Goal: Register for event/course: Register for event/course

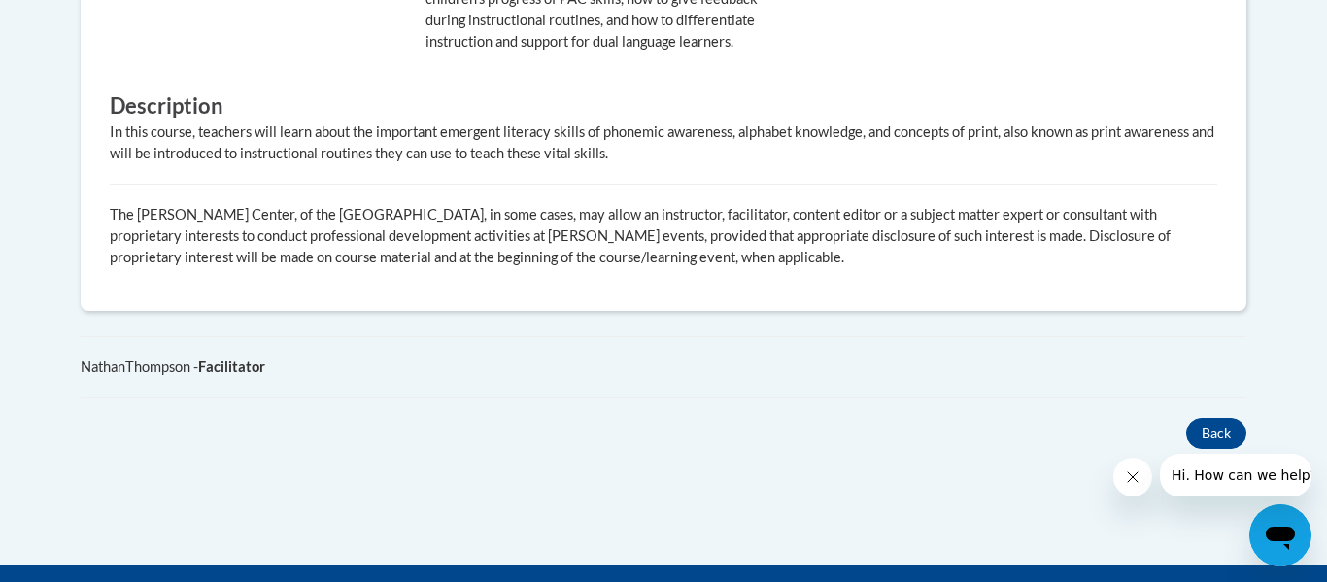
scroll to position [1130, 0]
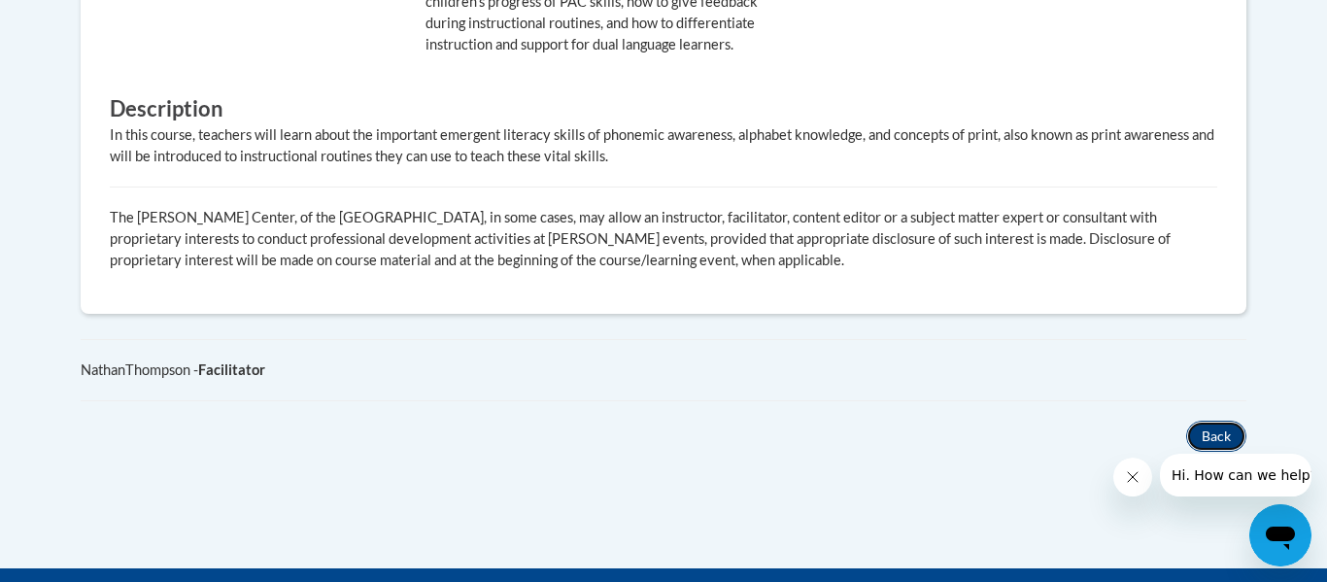
click at [1216, 441] on button "Back" at bounding box center [1216, 436] width 60 height 31
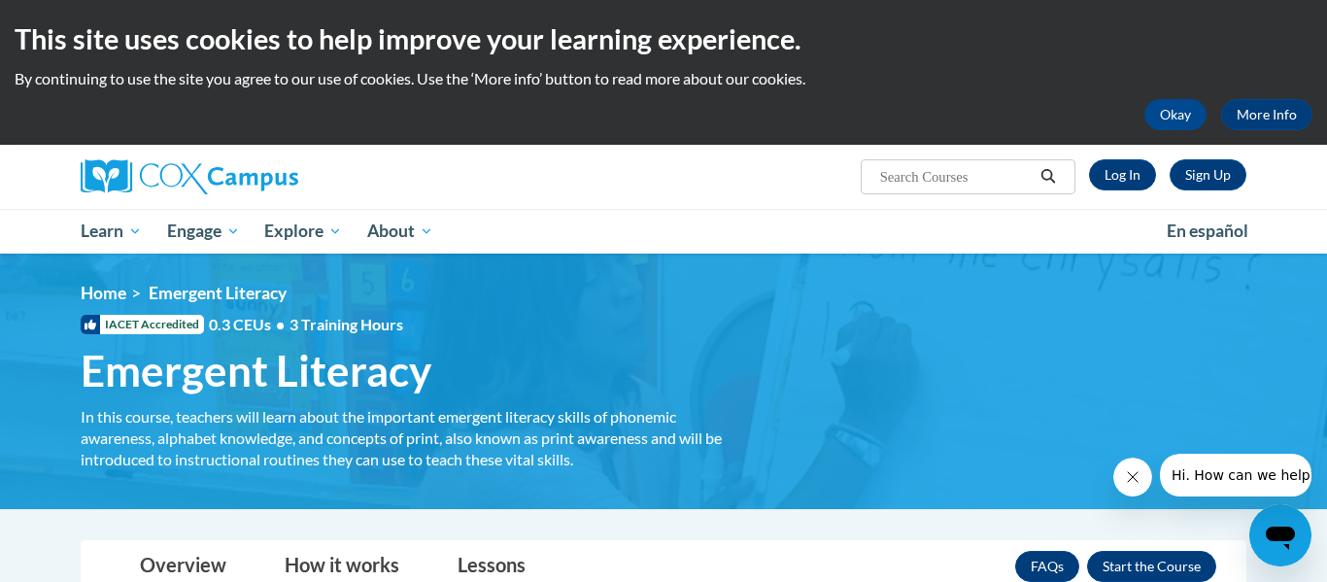
click at [1168, 134] on div "This site uses cookies to help improve your learning experience. By continuing …" at bounding box center [663, 72] width 1327 height 145
click at [1172, 124] on button "Okay" at bounding box center [1176, 114] width 62 height 31
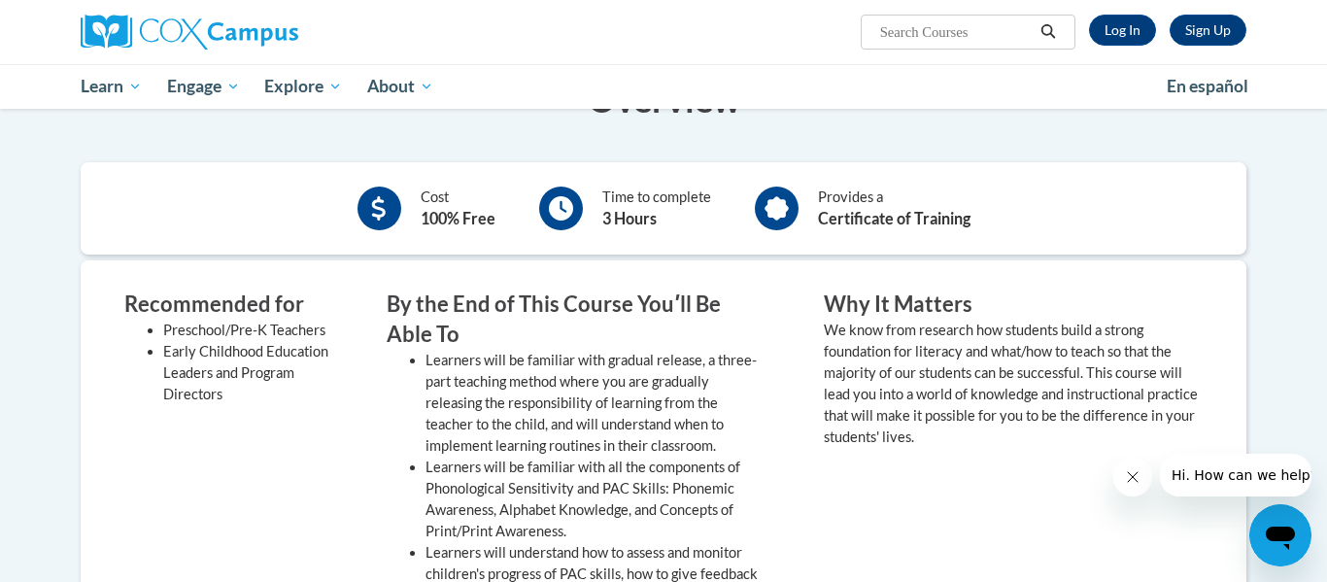
scroll to position [418, 0]
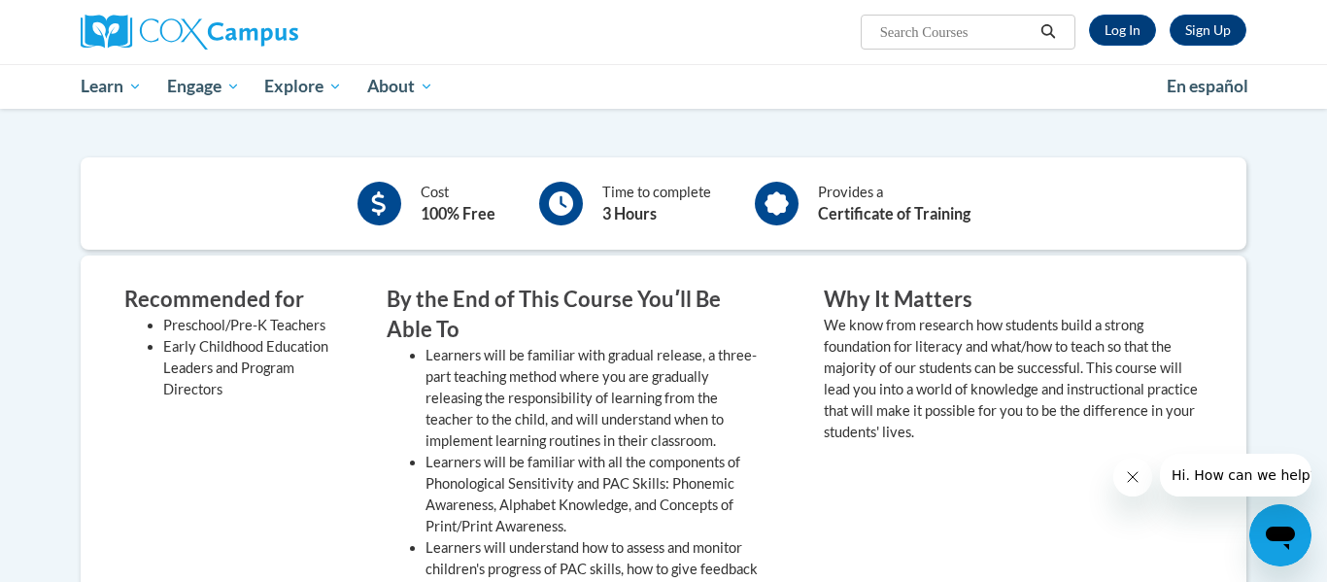
click at [831, 210] on b "Certificate of Training" at bounding box center [894, 213] width 153 height 18
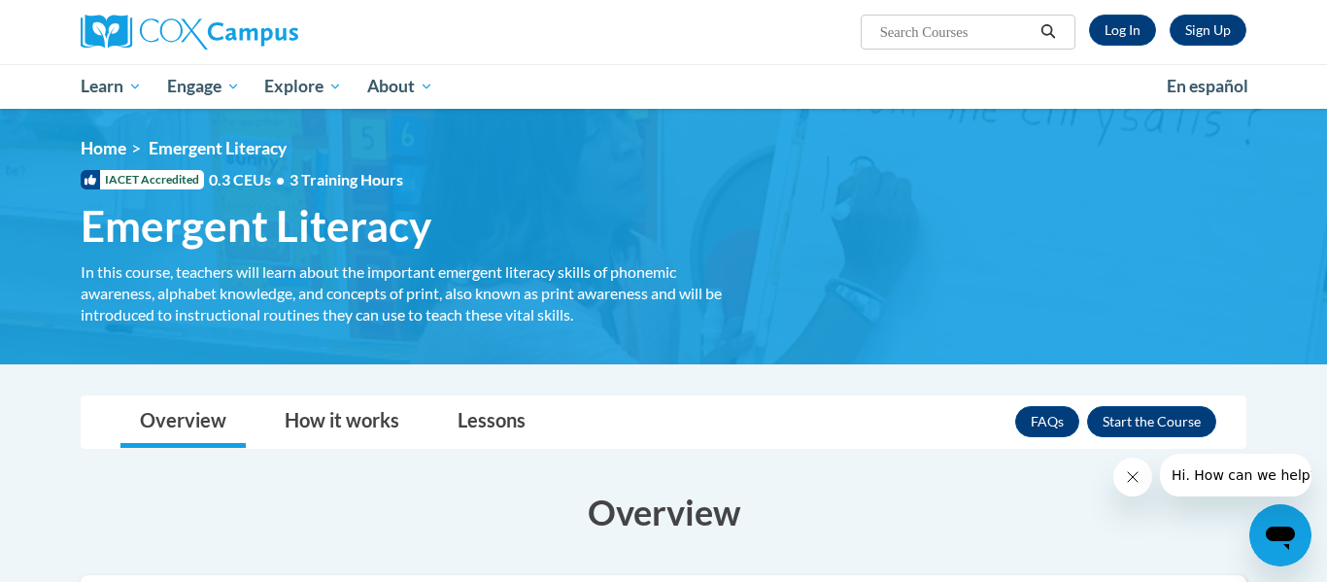
scroll to position [100, 0]
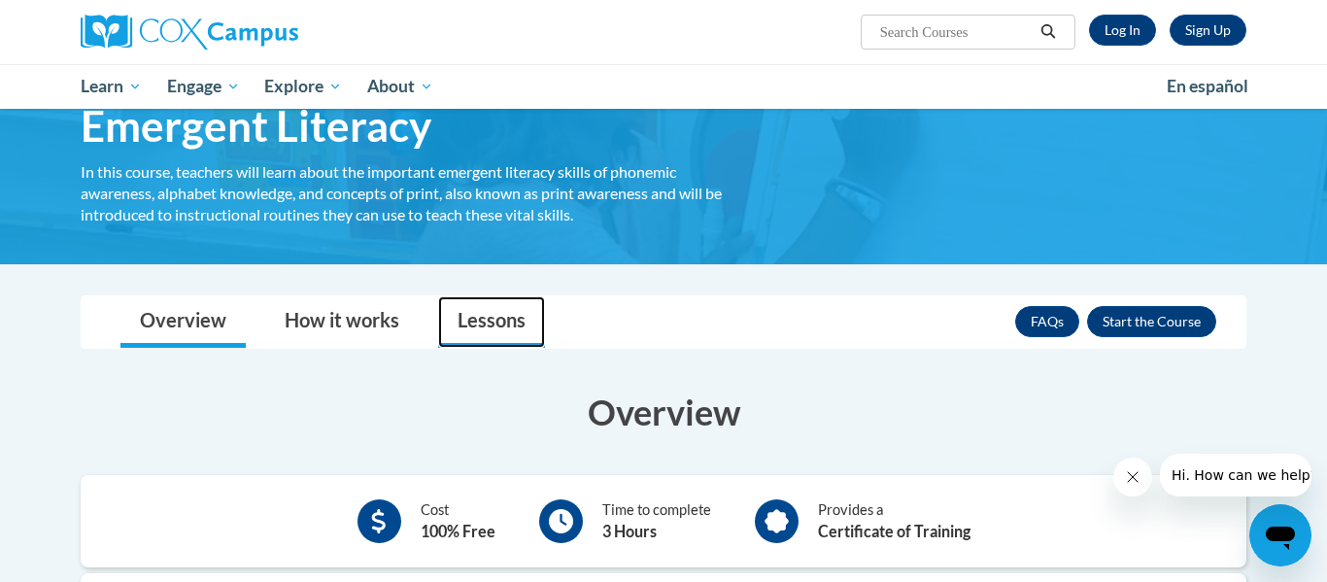
click at [449, 341] on link "Lessons" at bounding box center [491, 321] width 107 height 51
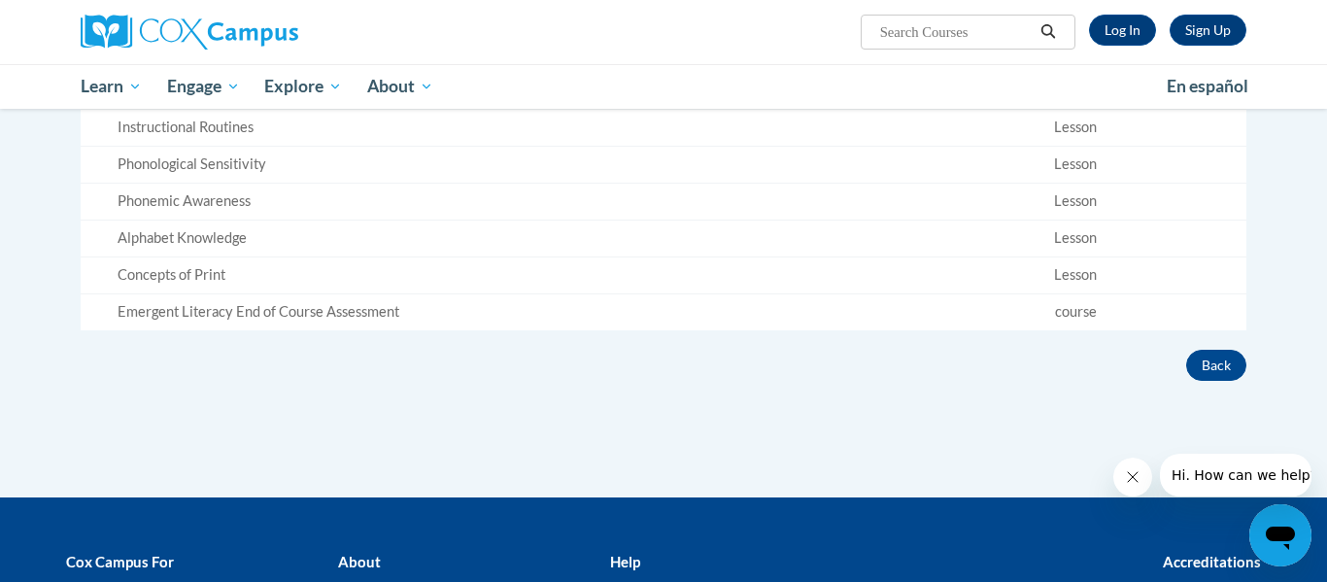
scroll to position [628, 0]
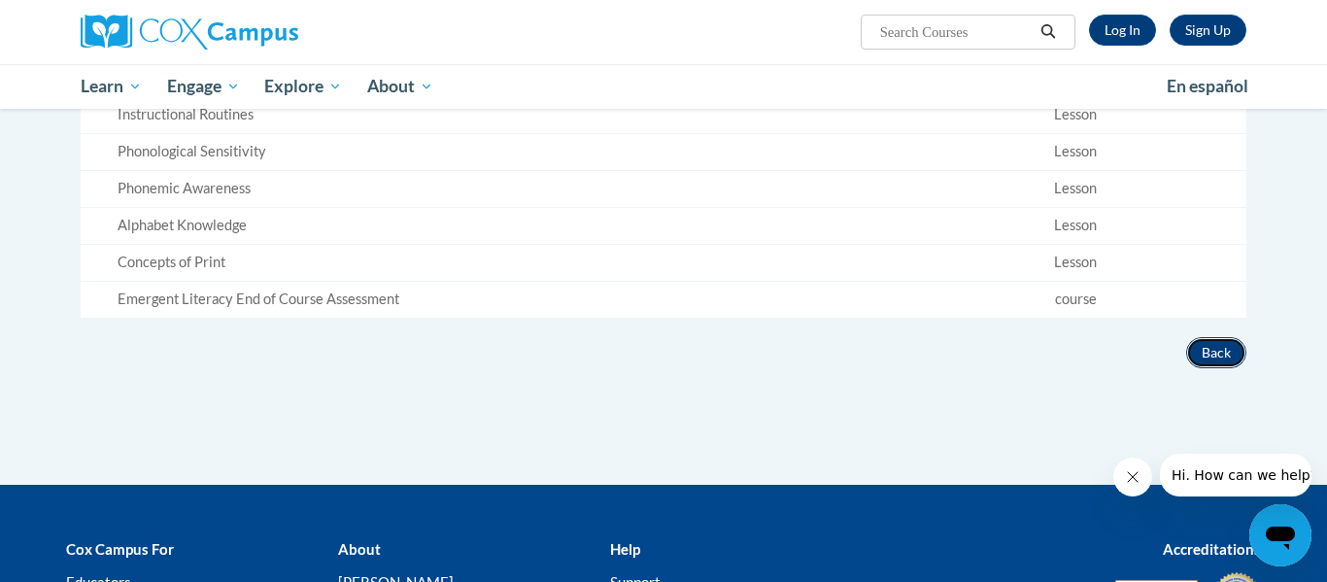
click at [1246, 349] on button "Back" at bounding box center [1216, 352] width 60 height 31
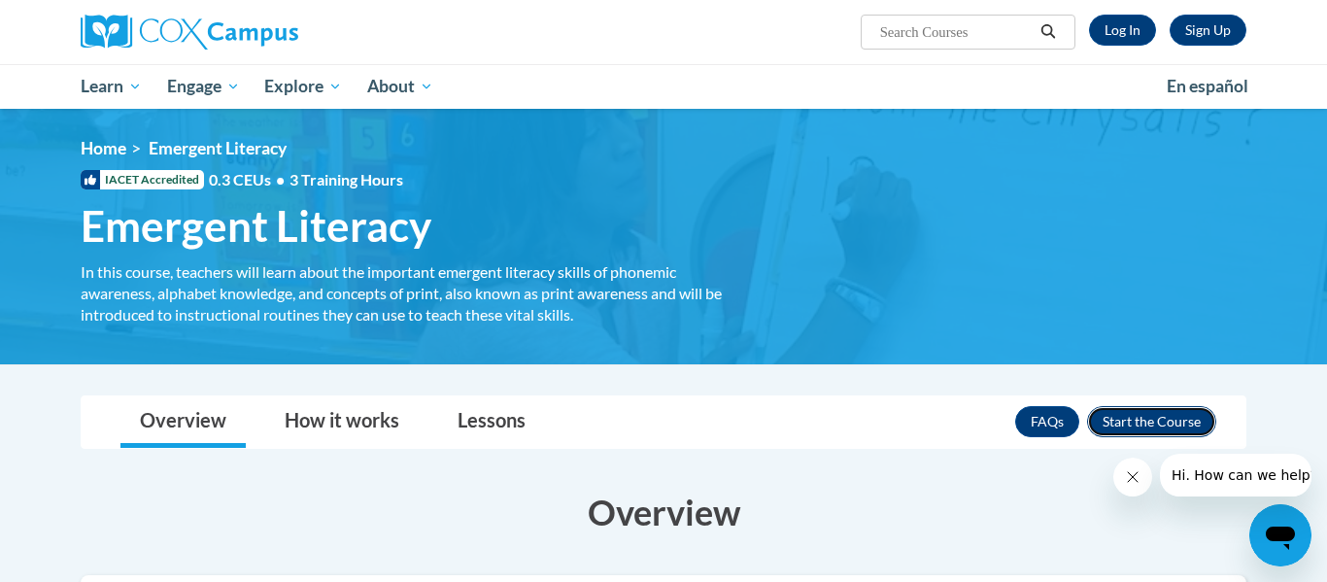
click at [1145, 416] on button "Enroll" at bounding box center [1151, 421] width 129 height 31
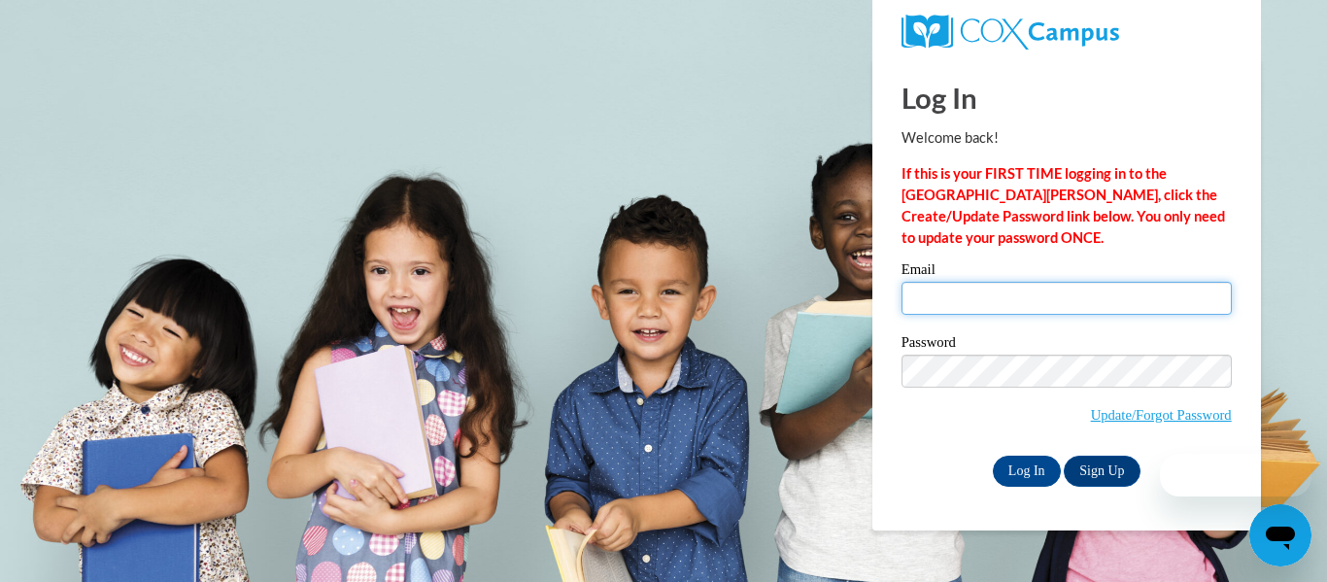
click at [986, 305] on input "Email" at bounding box center [1067, 298] width 330 height 33
type input "derrick.madison@capital.k12.de.us"
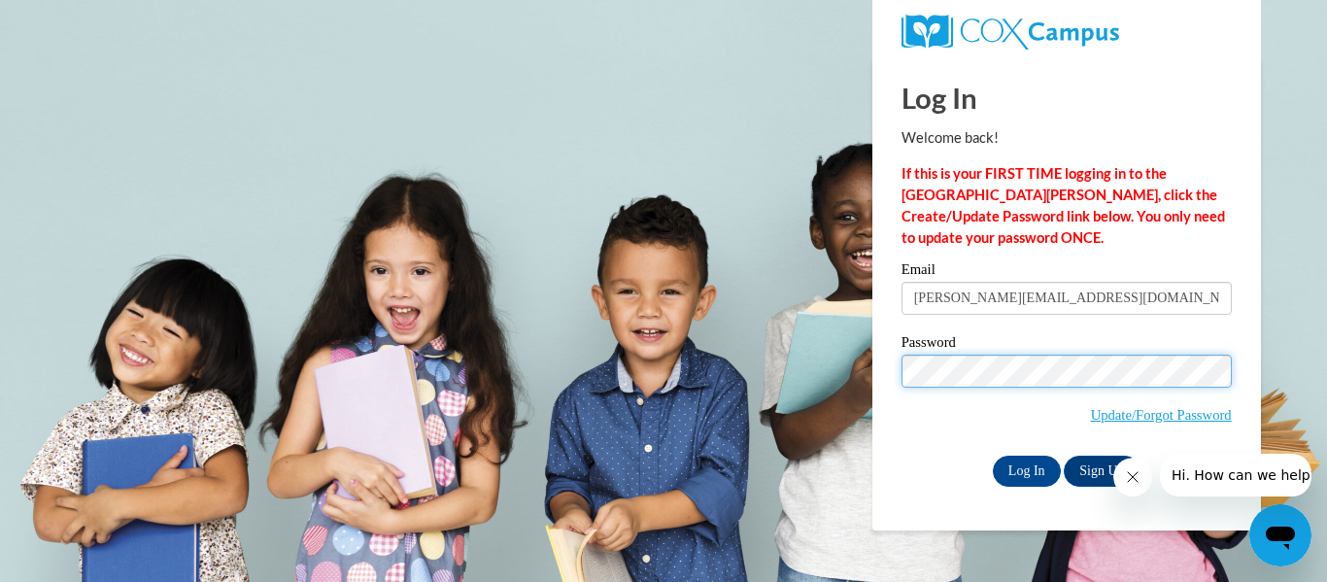
click at [993, 456] on input "Log In" at bounding box center [1027, 471] width 68 height 31
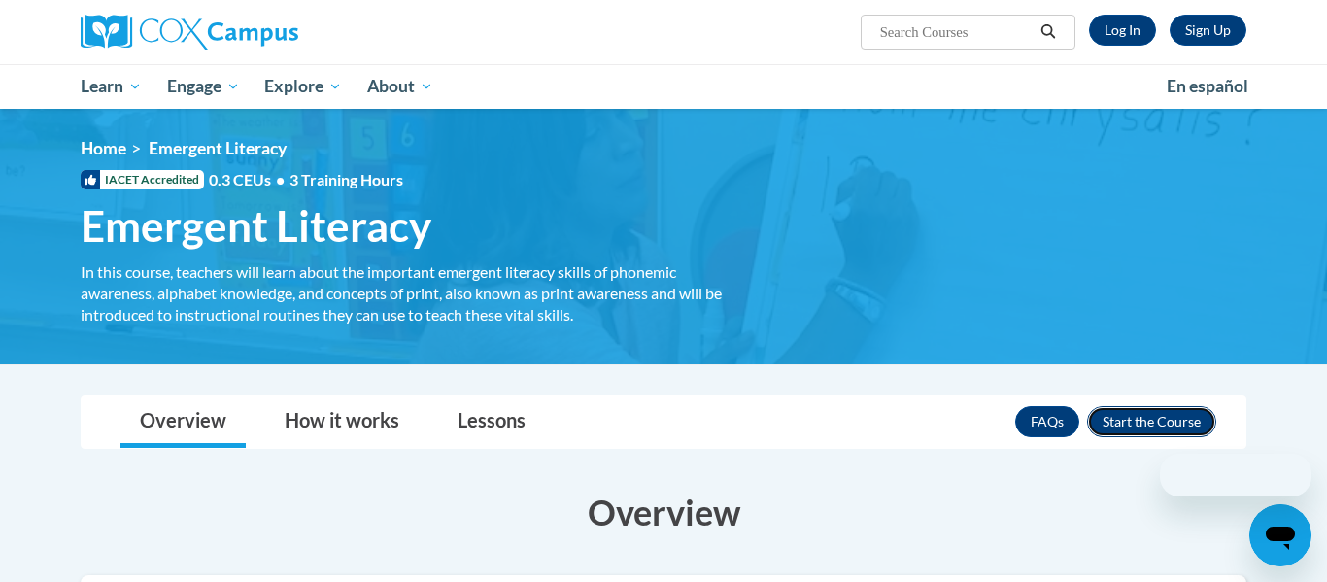
click at [1121, 411] on button "Enroll" at bounding box center [1151, 421] width 129 height 31
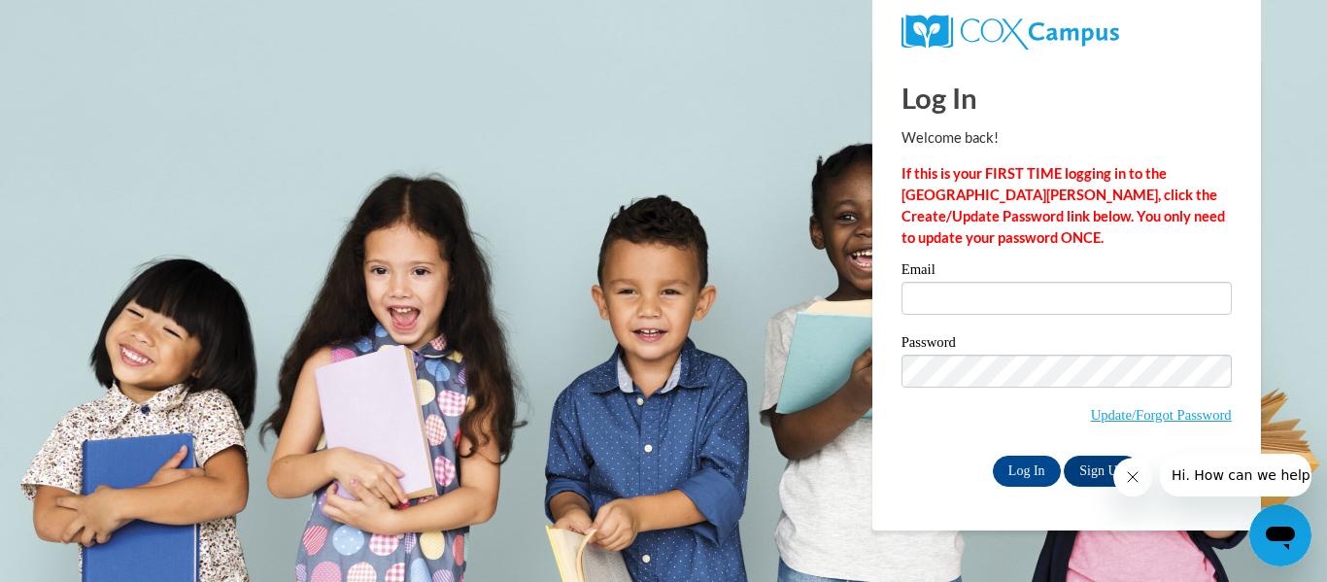
click at [1129, 480] on icon "Close message from company" at bounding box center [1133, 477] width 10 height 10
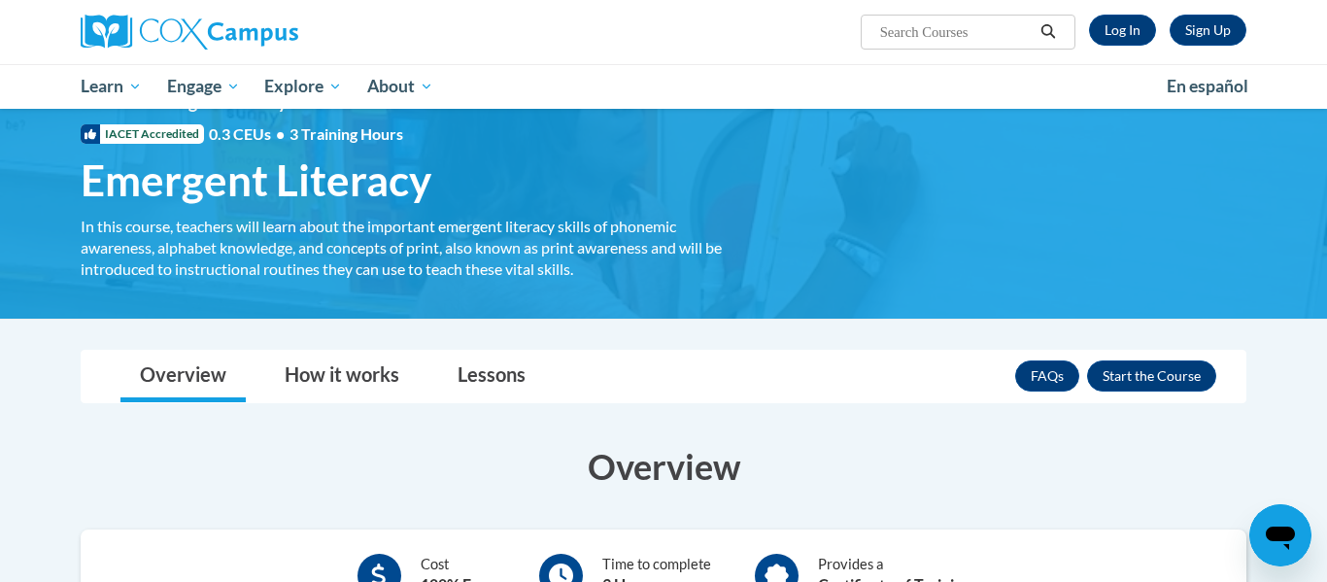
scroll to position [209, 0]
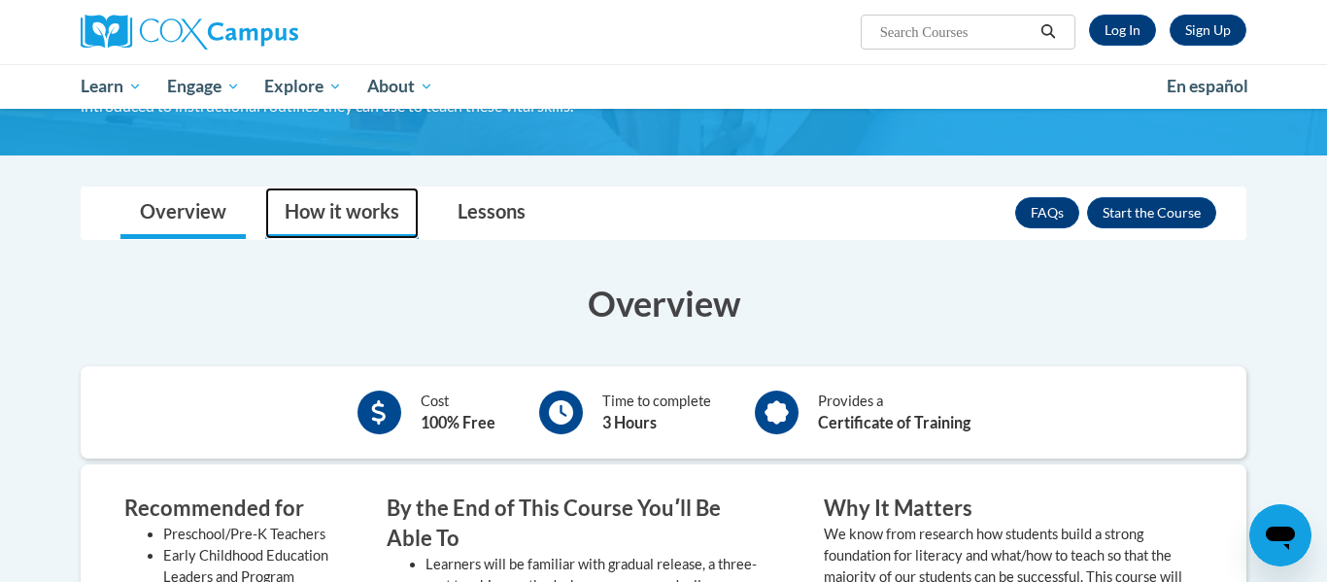
click at [381, 230] on link "How it works" at bounding box center [342, 213] width 154 height 51
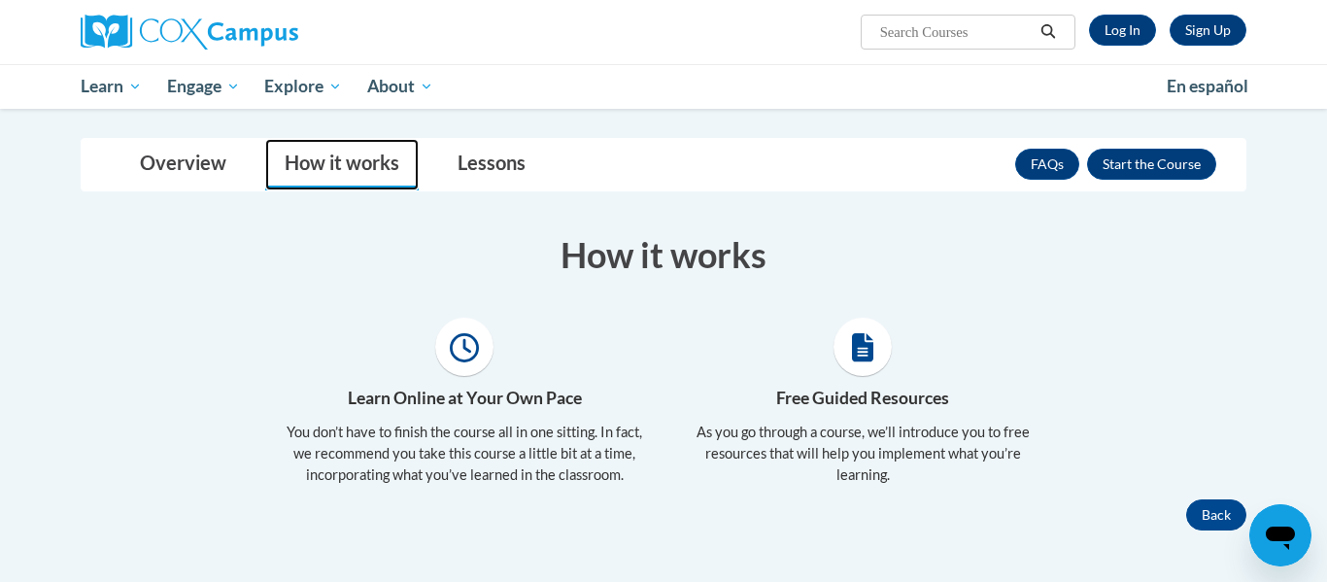
scroll to position [256, 0]
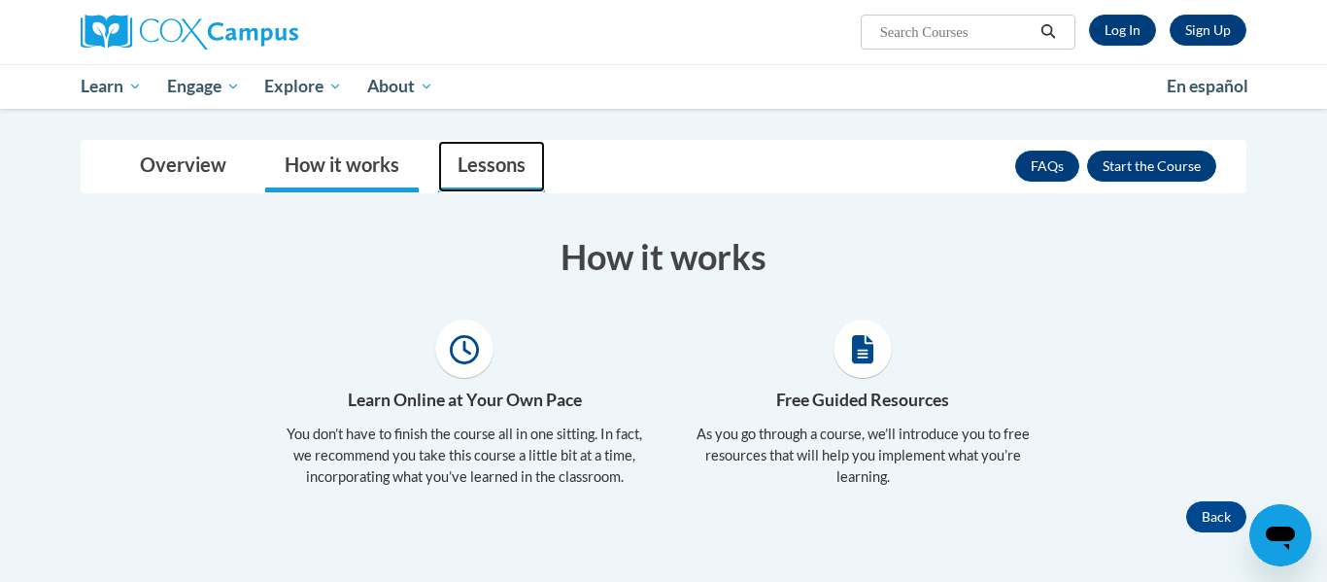
click at [480, 181] on link "Lessons" at bounding box center [491, 166] width 107 height 51
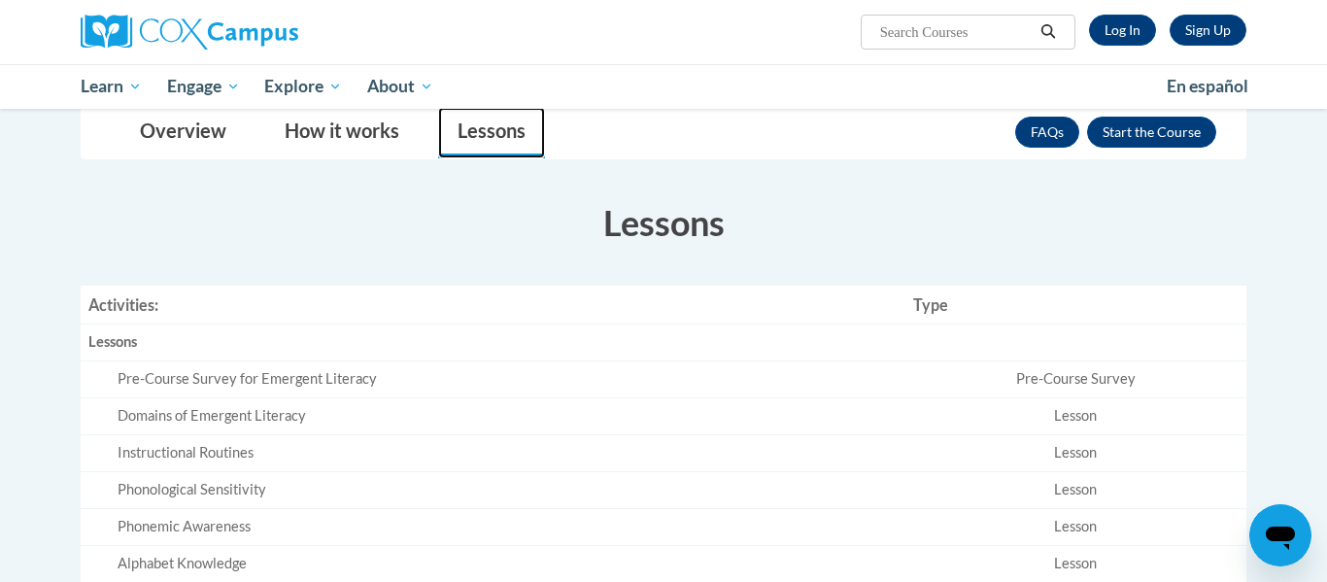
scroll to position [285, 0]
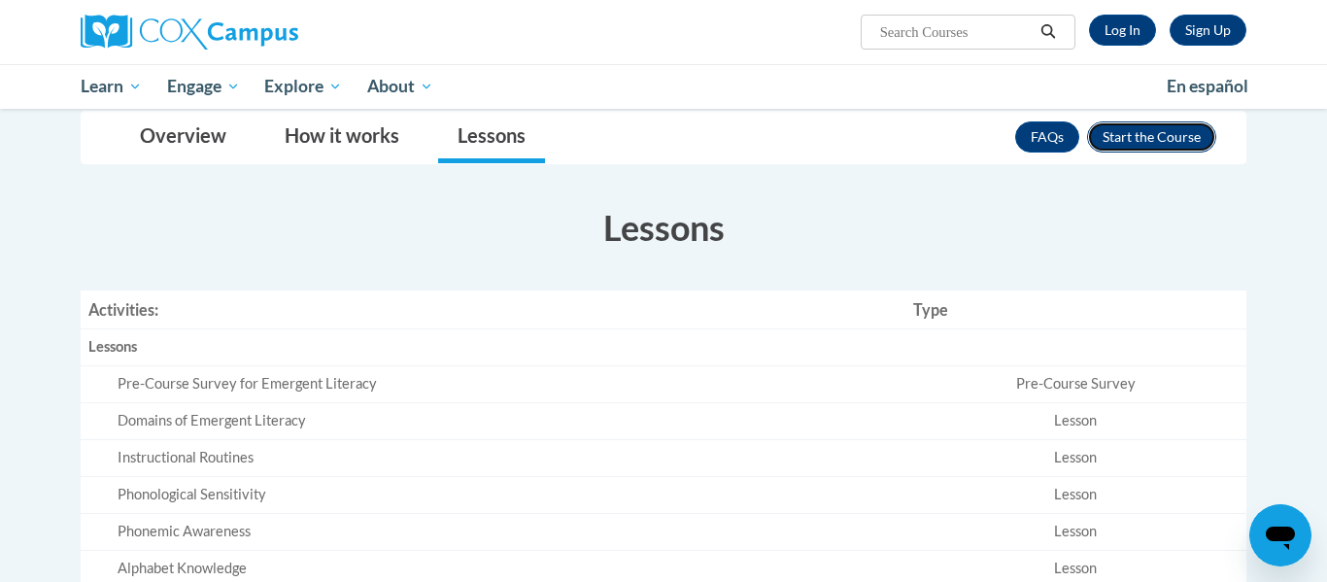
click at [1136, 145] on button "Enroll" at bounding box center [1151, 136] width 129 height 31
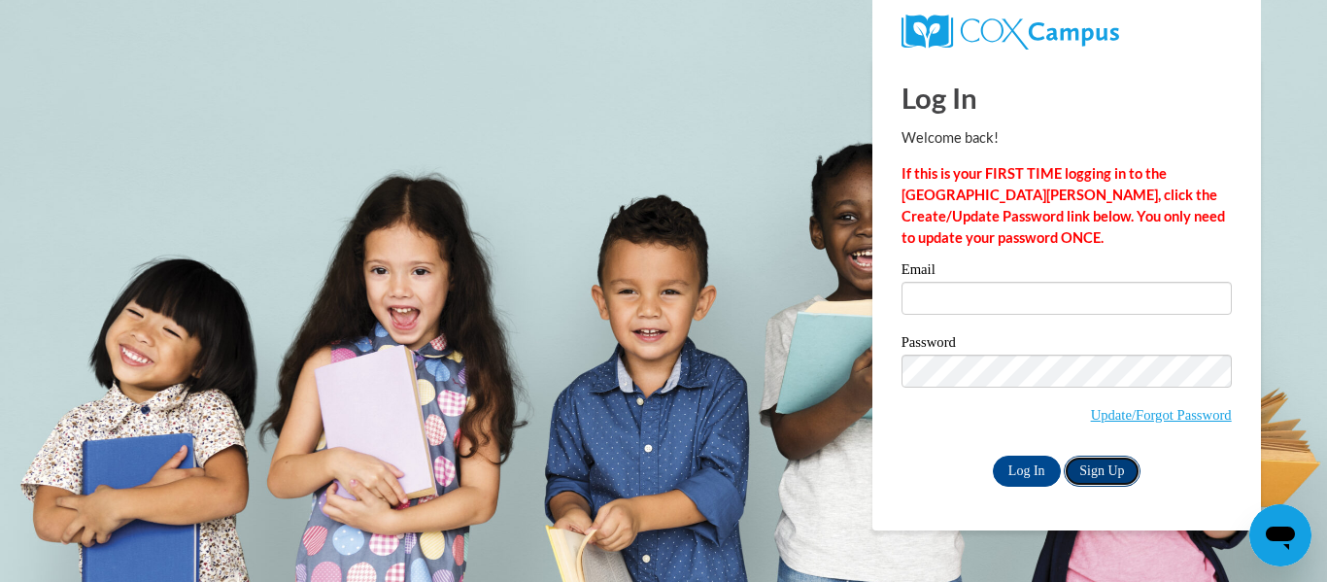
click at [1096, 474] on link "Sign Up" at bounding box center [1102, 471] width 76 height 31
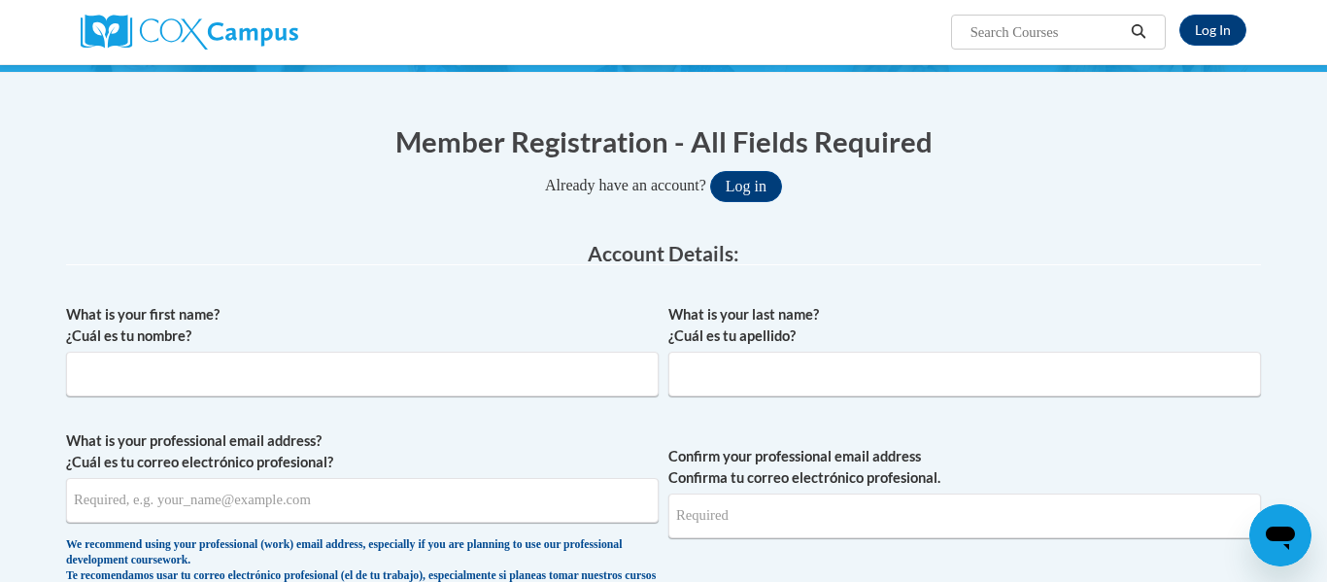
scroll to position [149, 0]
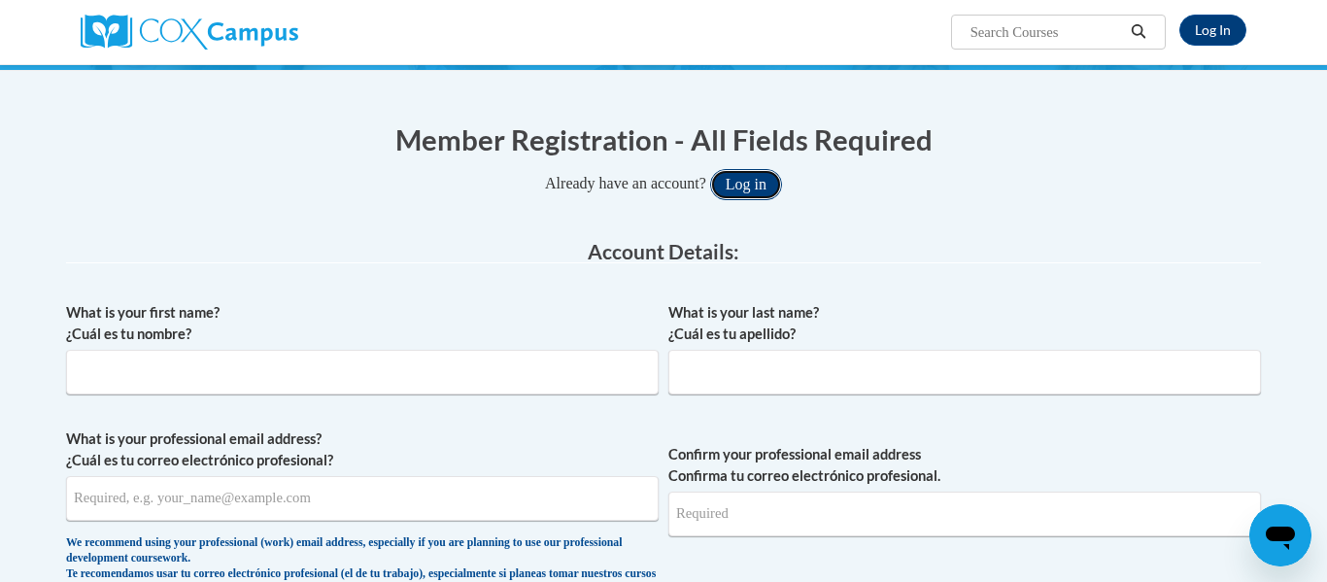
click at [771, 180] on button "Log in" at bounding box center [746, 184] width 72 height 31
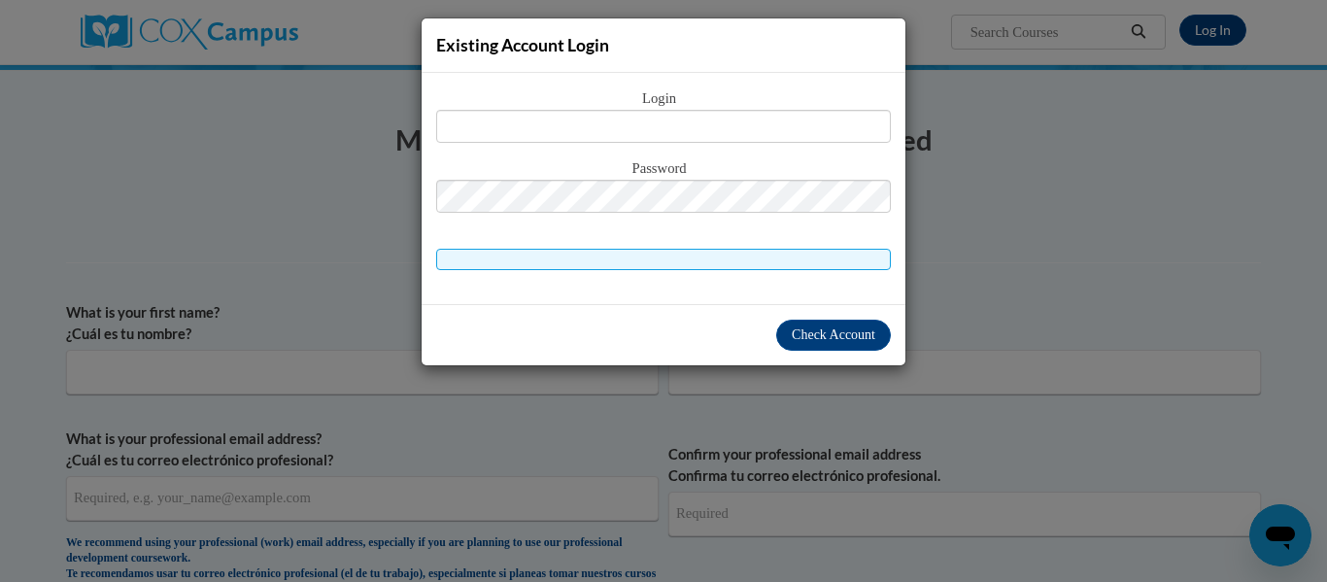
click at [1169, 211] on div "Existing Account Login Login Password" at bounding box center [663, 291] width 1327 height 582
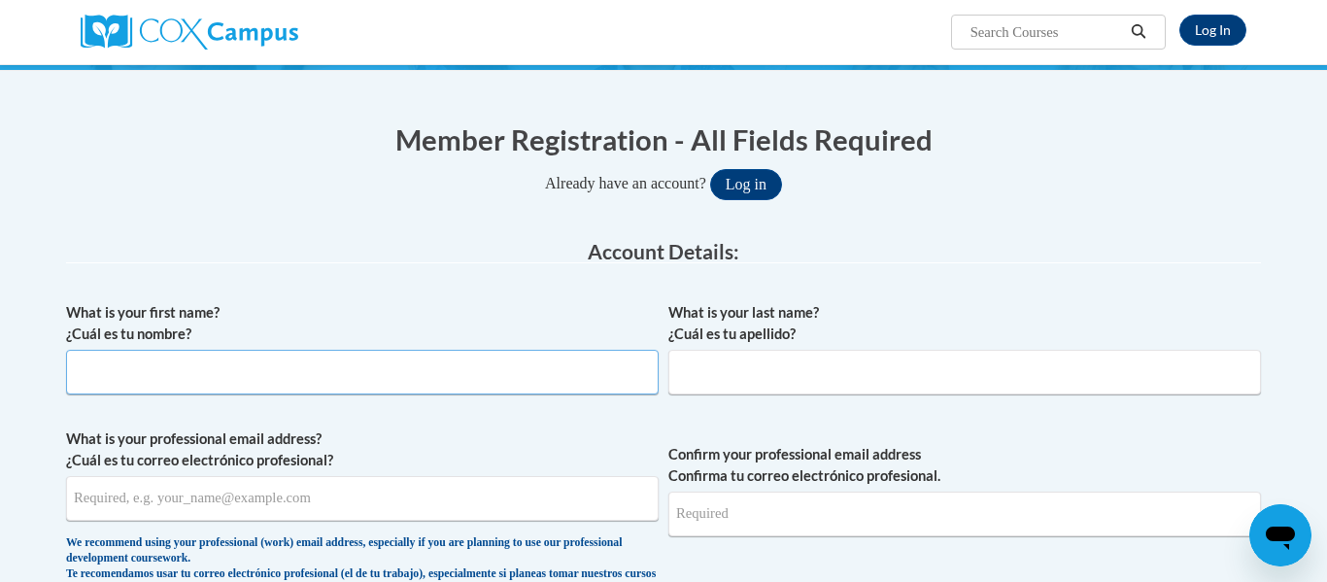
click at [108, 377] on input "What is your first name? ¿Cuál es tu nombre?" at bounding box center [362, 372] width 593 height 45
type input "Derrick"
type input "Madison"
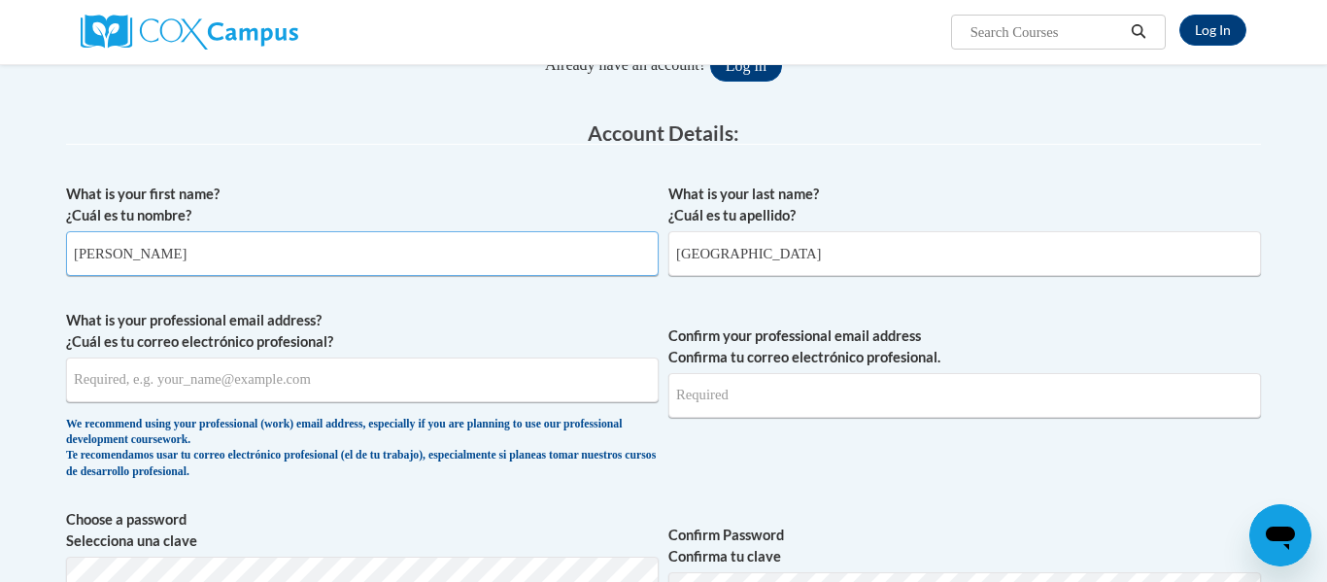
scroll to position [268, 0]
click at [109, 382] on input "What is your professional email address? ¿Cuál es tu correo electrónico profesi…" at bounding box center [362, 379] width 593 height 45
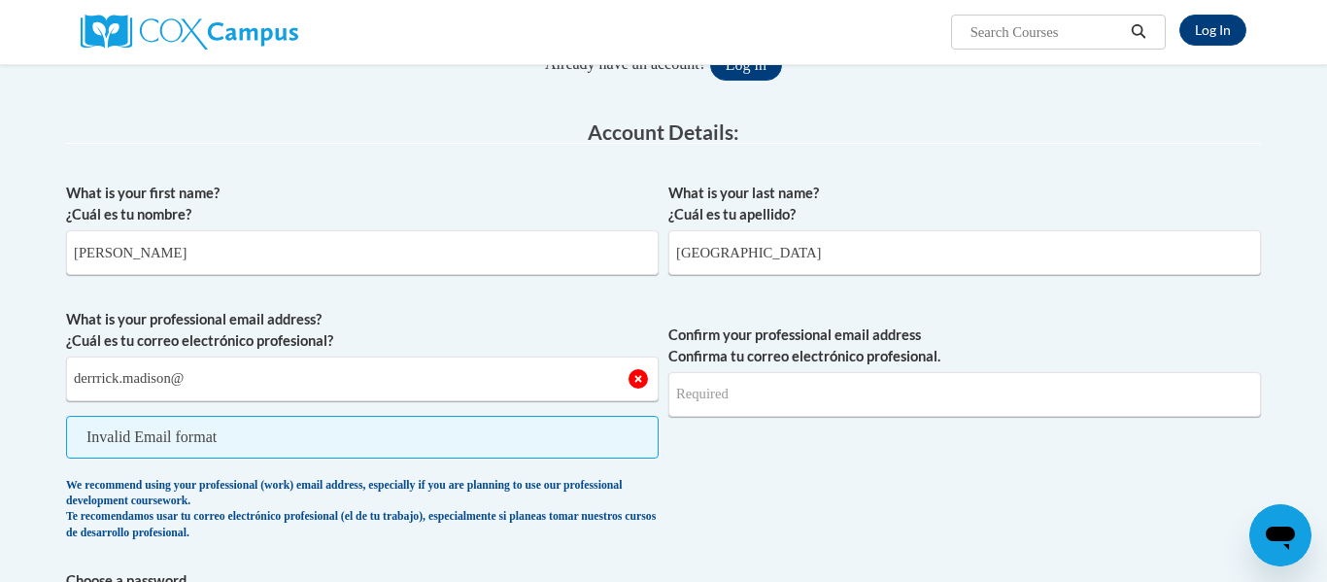
click at [676, 8] on div "Log In Search Search..." at bounding box center [862, 25] width 797 height 50
click at [475, 363] on input "derrrick.madison@" at bounding box center [362, 379] width 593 height 45
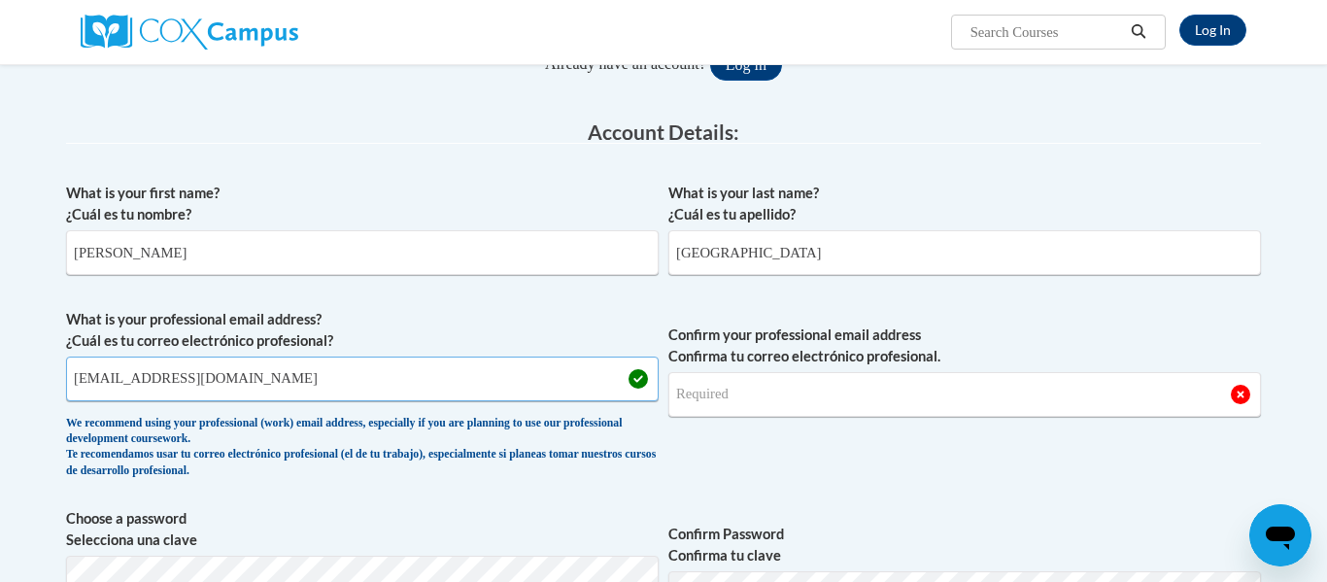
click at [407, 384] on input "derrrick.madison@capital.k12.de.us" at bounding box center [362, 379] width 593 height 45
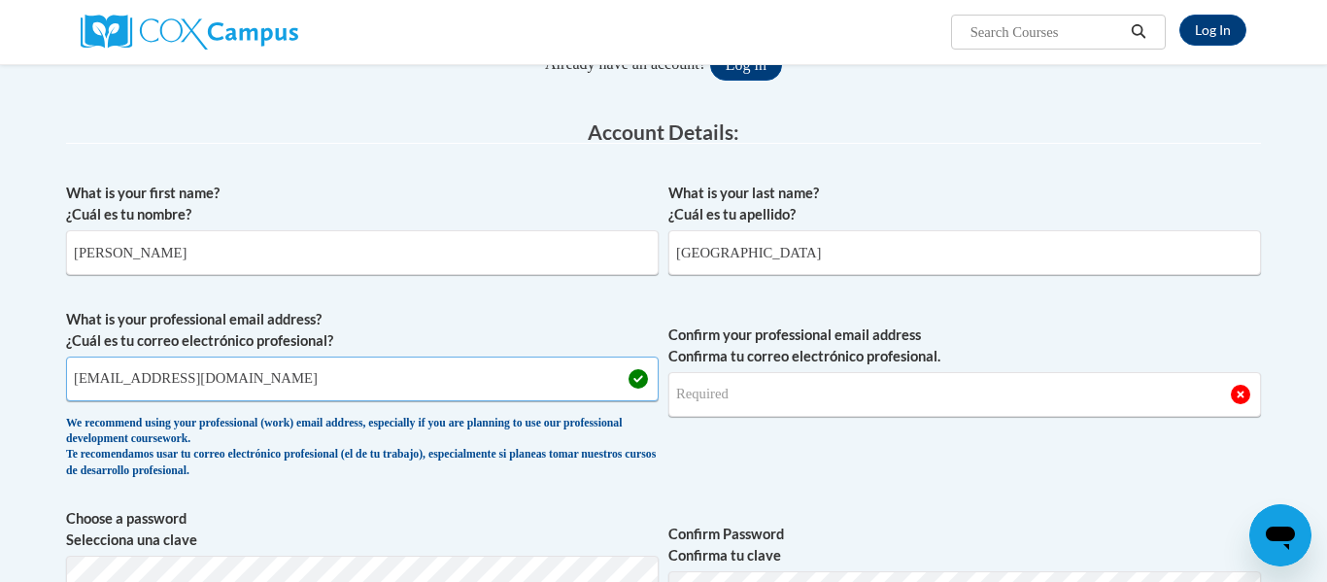
click at [407, 384] on input "derrrick.madison@capital.k12.de.us" at bounding box center [362, 379] width 593 height 45
type input "derrrick.madison@capital.k12.de.us"
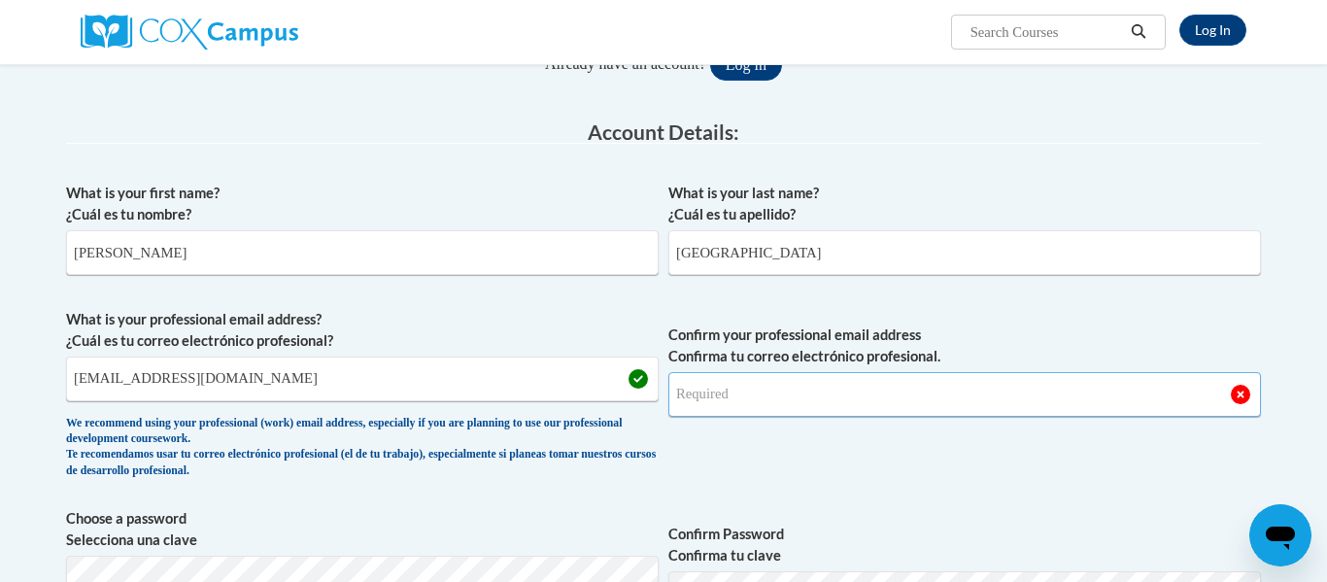
click at [795, 392] on input "Confirm your professional email address Confirma tu correo electrónico profesio…" at bounding box center [965, 394] width 593 height 45
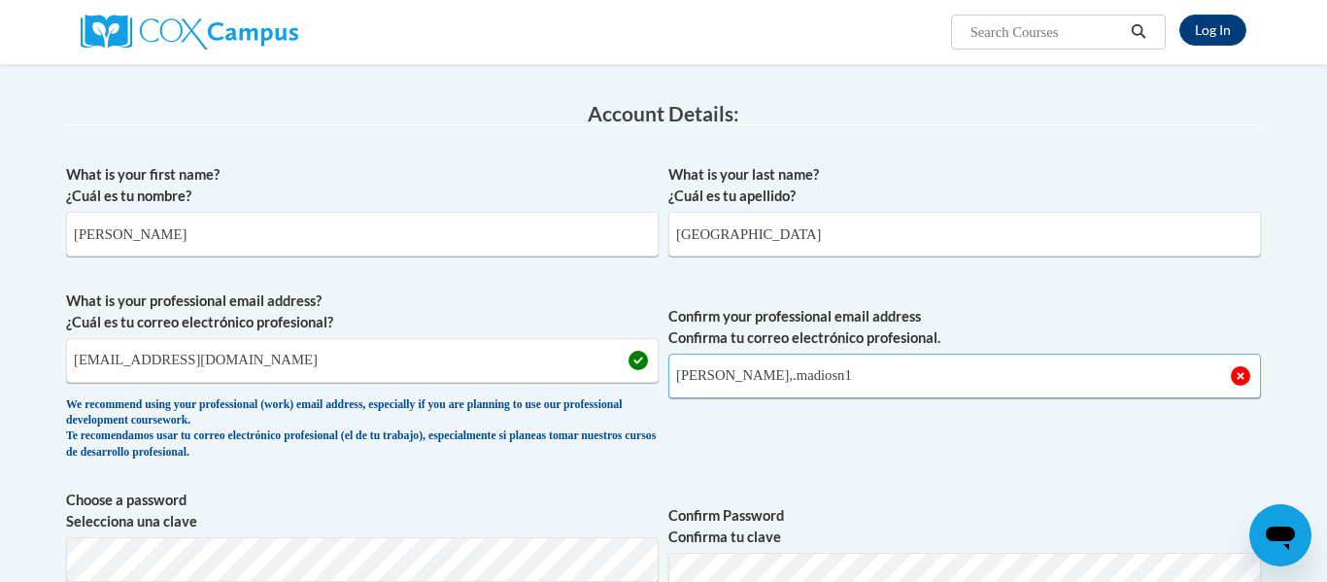
click at [1011, 364] on input "derrick,.madiosn1" at bounding box center [965, 376] width 593 height 45
click at [723, 385] on input "derrick,.madison@capital.k12.de.us" at bounding box center [965, 376] width 593 height 45
type input "derrick.madison@capital.k12.de.us"
click at [100, 360] on input "derrrick.madison@capital.k12.de.us" at bounding box center [362, 360] width 593 height 45
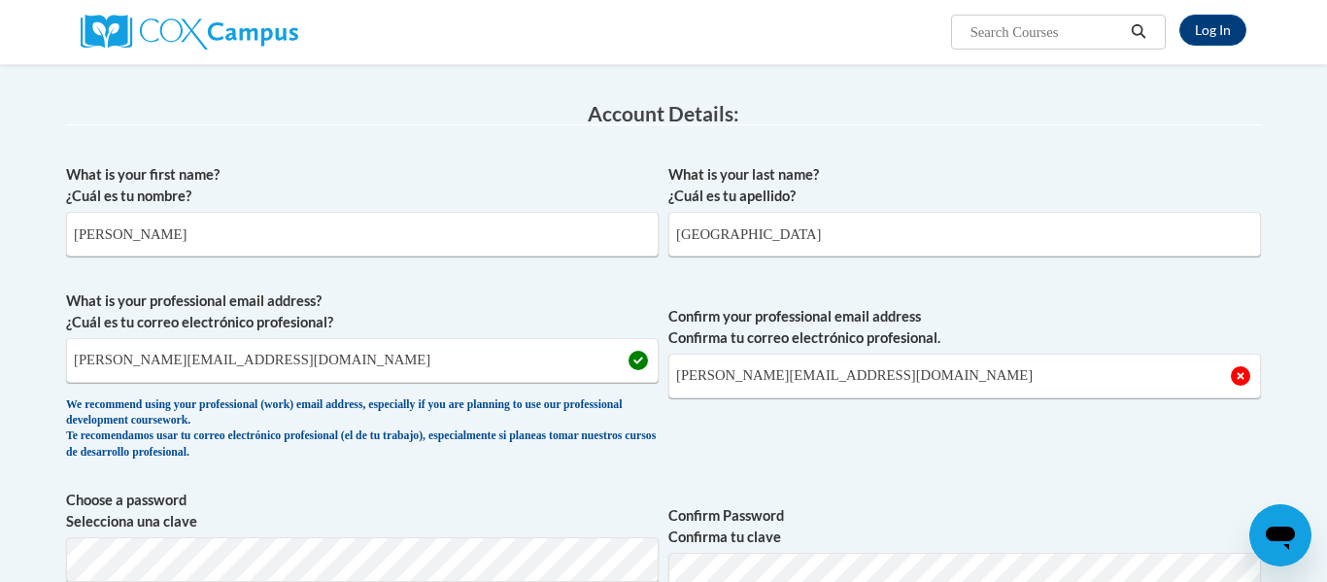
click at [925, 421] on span "Confirm your professional email address Confirma tu correo electrónico profesio…" at bounding box center [965, 381] width 593 height 180
click at [80, 375] on input "ick.madison@capital.k12.de.us" at bounding box center [362, 360] width 593 height 45
type input "derrick.madison@capital.k12.de.us"
click at [362, 447] on div "We recommend using your professional (work) email address, especially if you ar…" at bounding box center [362, 429] width 593 height 64
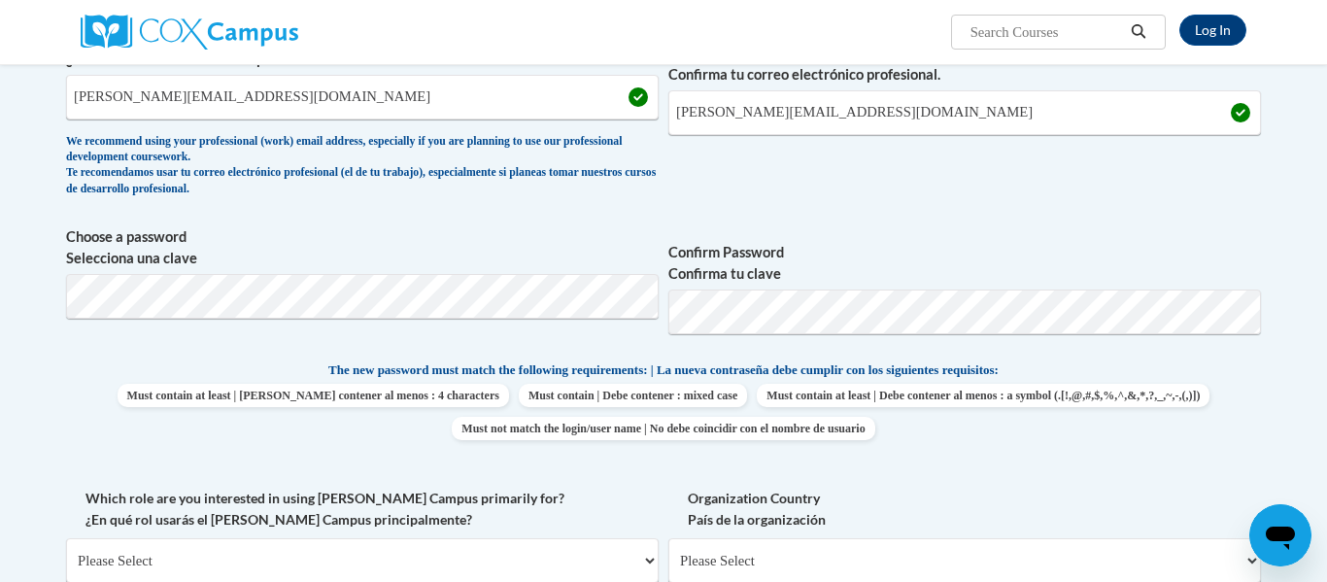
scroll to position [551, 0]
click at [899, 255] on label "Confirm Password Confirma tu clave" at bounding box center [965, 262] width 593 height 43
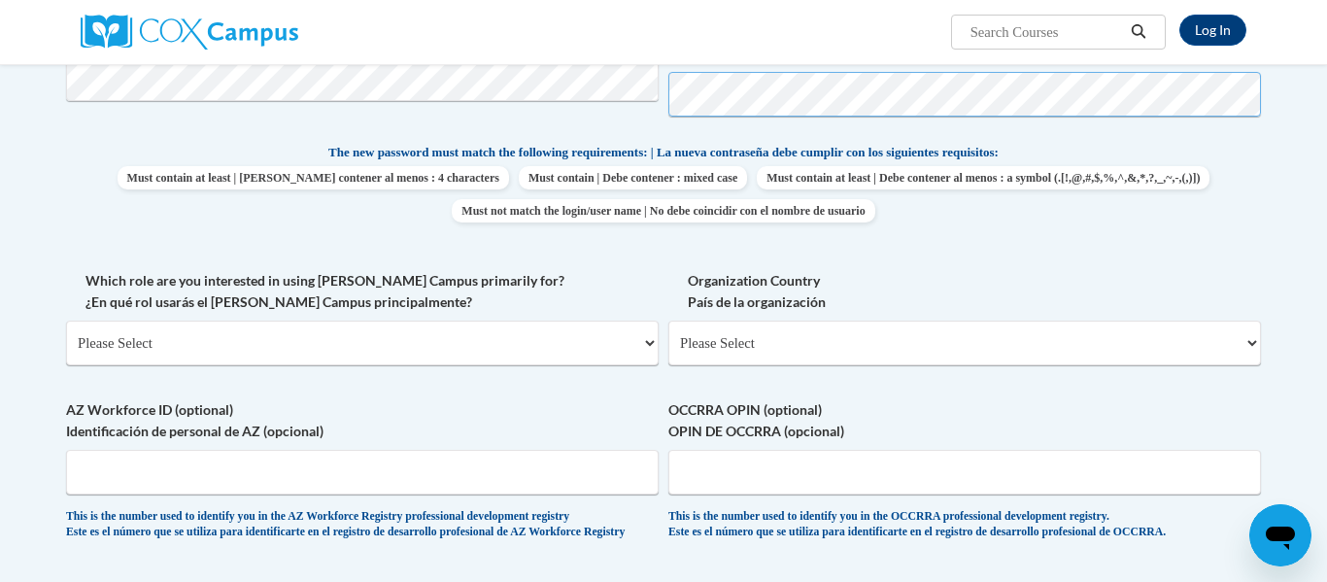
scroll to position [765, 0]
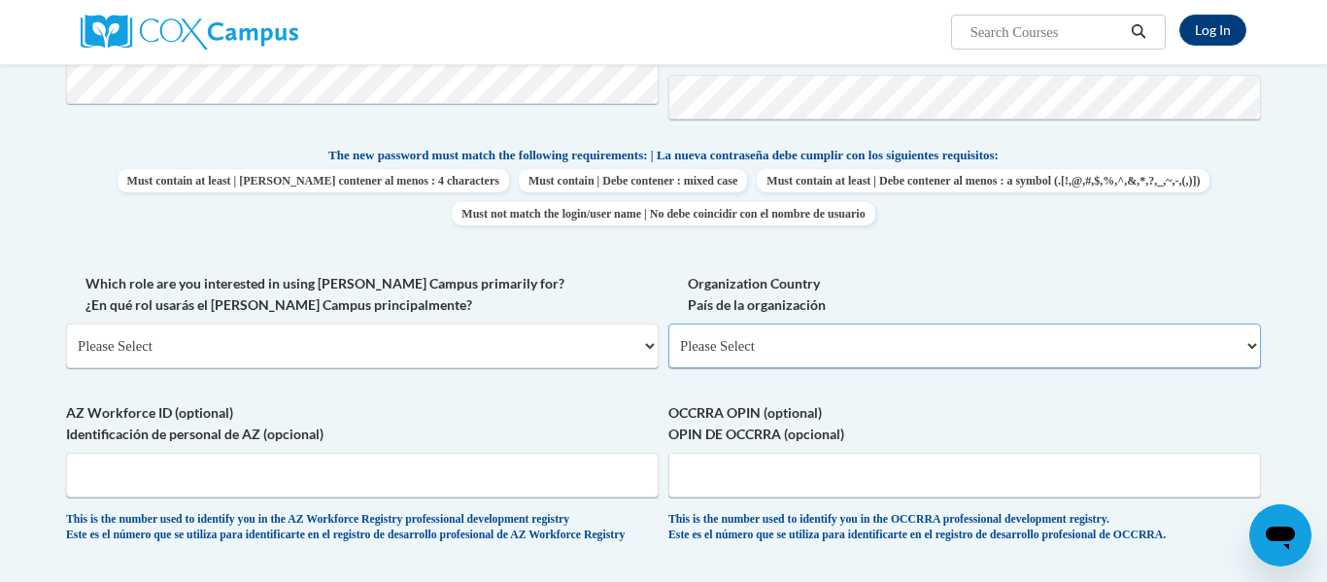
click at [708, 340] on select "Please Select United States | Estados Unidos Outside of the United States | Fue…" at bounding box center [965, 346] width 593 height 45
select select "ad49bcad-a171-4b2e-b99c-48b446064914"
click at [669, 324] on select "Please Select United States | Estados Unidos Outside of the United States | Fue…" at bounding box center [965, 346] width 593 height 45
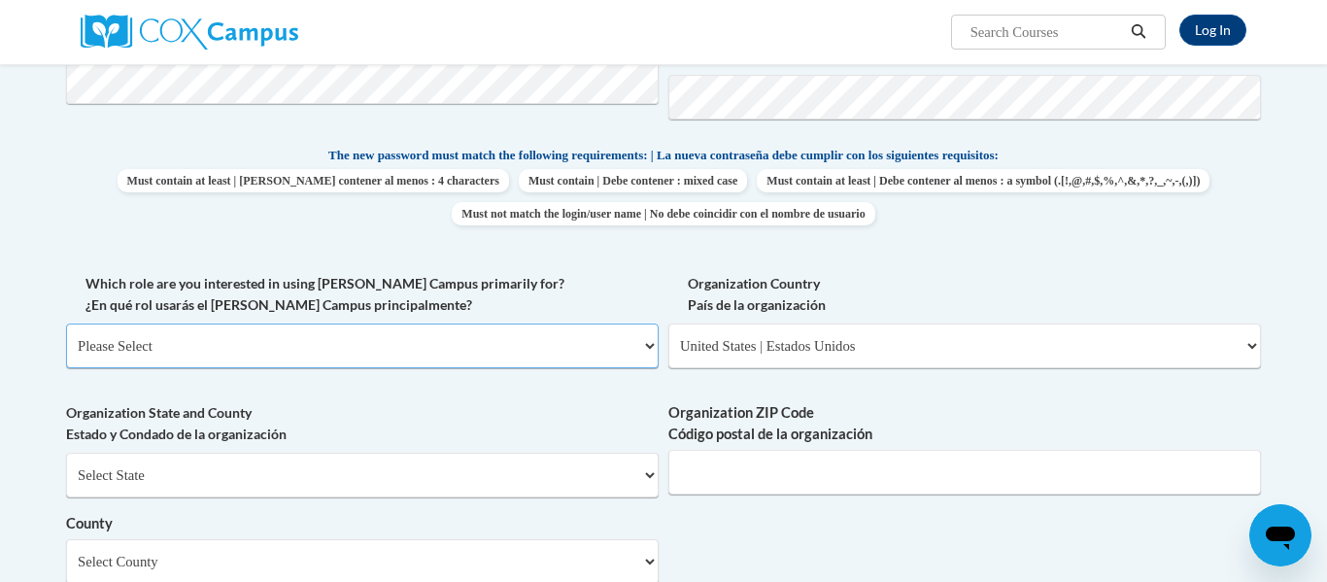
click at [555, 360] on select "Please Select College/University | Colegio/Universidad Community/Nonprofit Part…" at bounding box center [362, 346] width 593 height 45
select select "fbf2d438-af2f-41f8-98f1-81c410e29de3"
click at [66, 324] on select "Please Select College/University | Colegio/Universidad Community/Nonprofit Part…" at bounding box center [362, 346] width 593 height 45
select select "null"
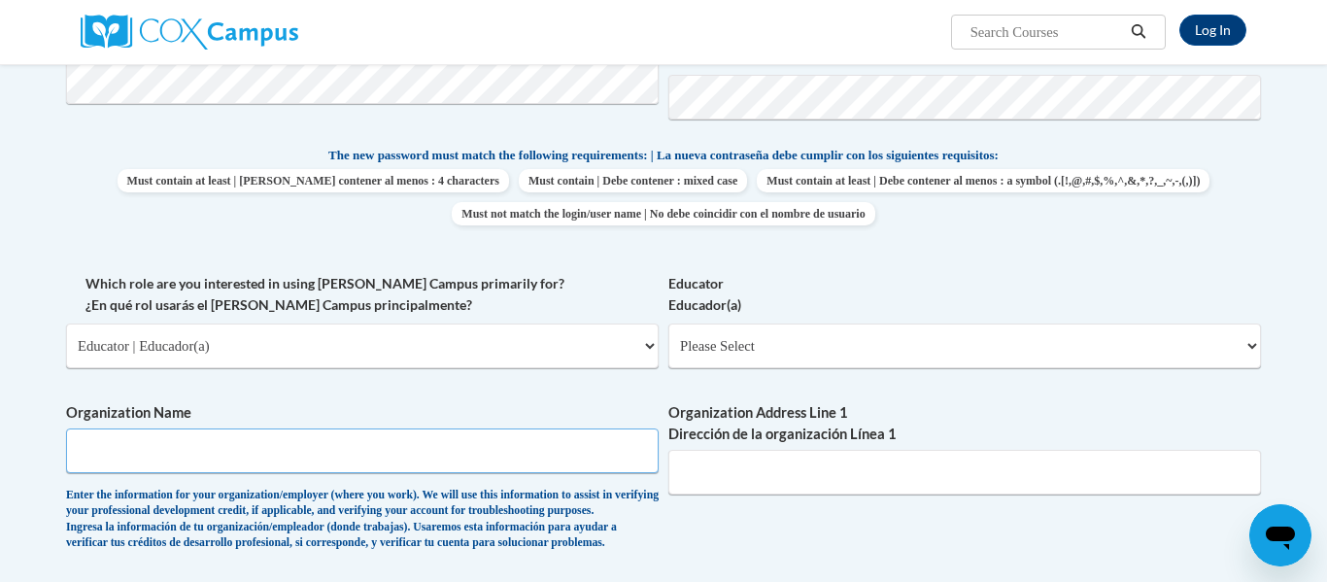
click at [515, 459] on input "Organization Name" at bounding box center [362, 451] width 593 height 45
type input "KCCS"
click at [836, 484] on input "Organization Address Line 1 Dirección de la organización Línea 1" at bounding box center [965, 472] width 593 height 45
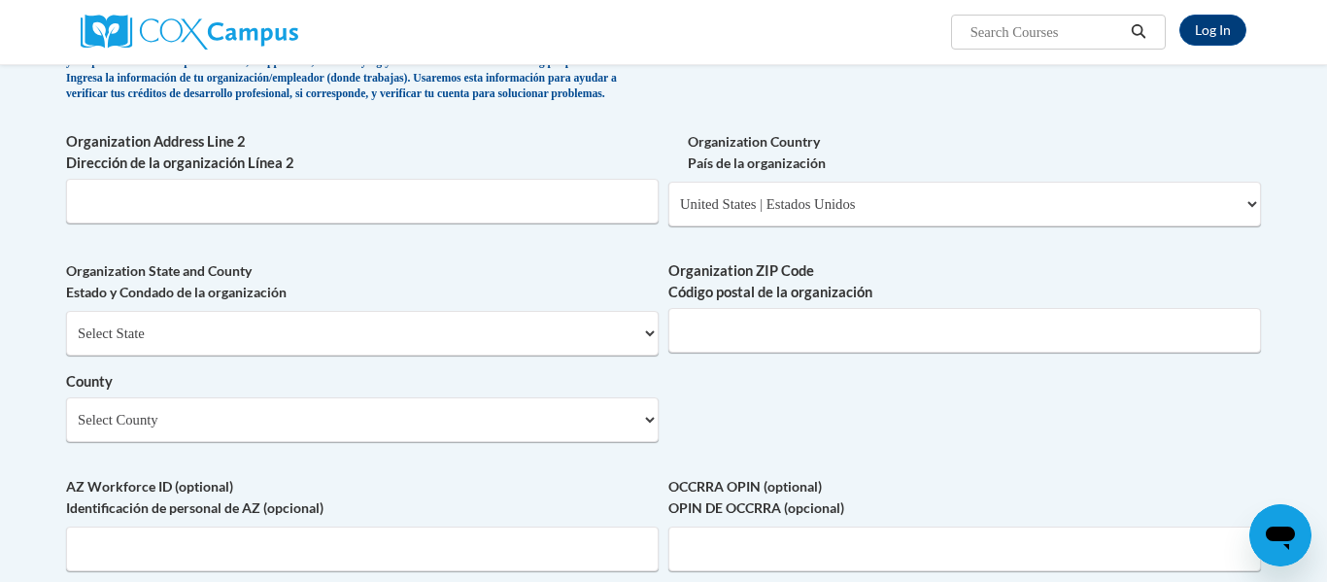
scroll to position [1218, 0]
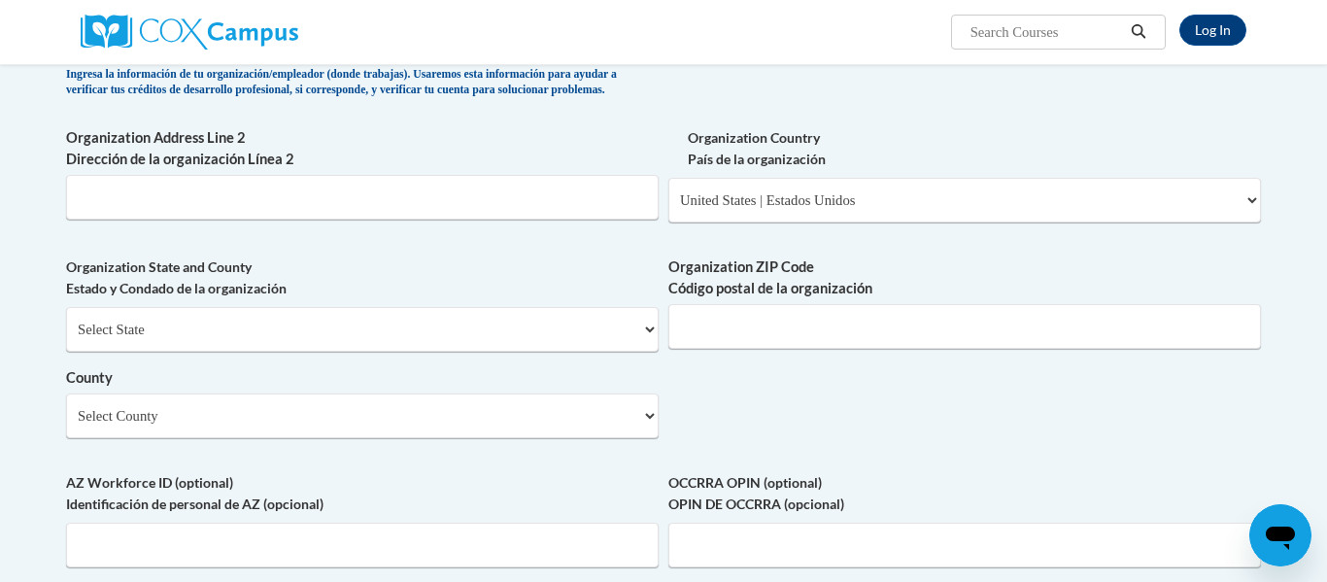
type input "1 Patrick Lynn Dr"
click at [463, 352] on select "Select State Alabama Alaska Arizona Arkansas California Colorado Connecticut De…" at bounding box center [362, 329] width 593 height 45
select select "Delaware"
click at [66, 338] on select "Select State Alabama Alaska Arizona Arkansas California Colorado Connecticut De…" at bounding box center [362, 329] width 593 height 45
click at [706, 334] on span "Organization ZIP Code Código postal de la organización" at bounding box center [965, 303] width 593 height 92
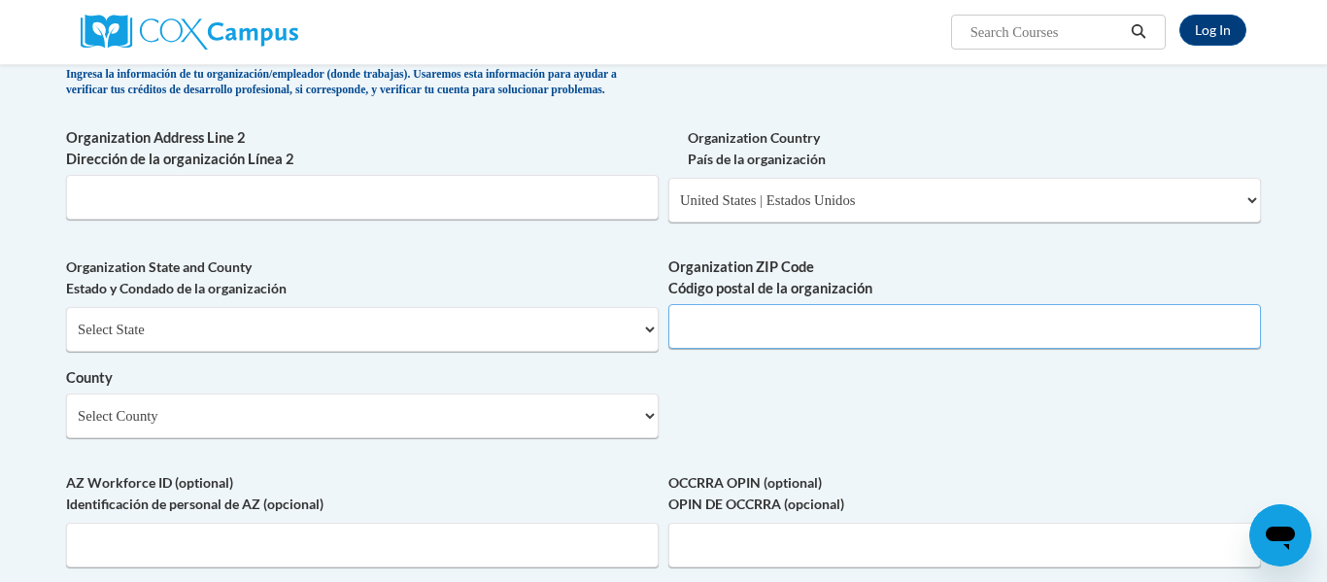
click at [716, 346] on input "Organization ZIP Code Código postal de la organización" at bounding box center [965, 326] width 593 height 45
type input "19901"
click at [548, 438] on select "Select County Kent New Castle Sussex" at bounding box center [362, 416] width 593 height 45
select select "Kent"
click at [66, 425] on select "Select County Kent New Castle Sussex" at bounding box center [362, 416] width 593 height 45
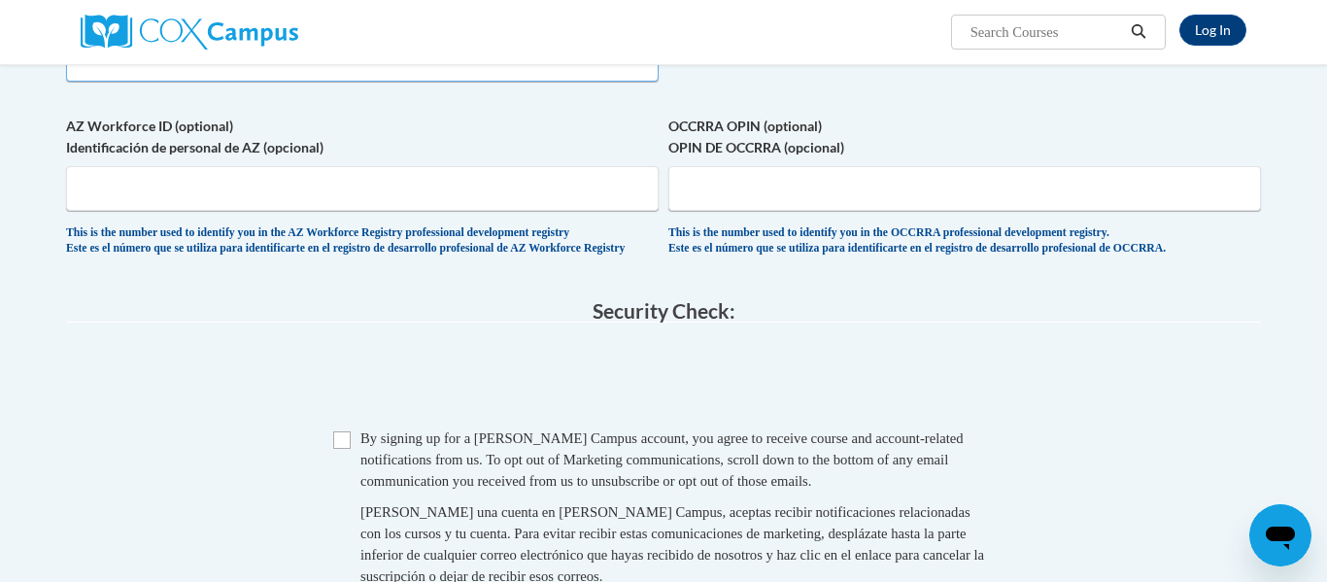
scroll to position [1581, 0]
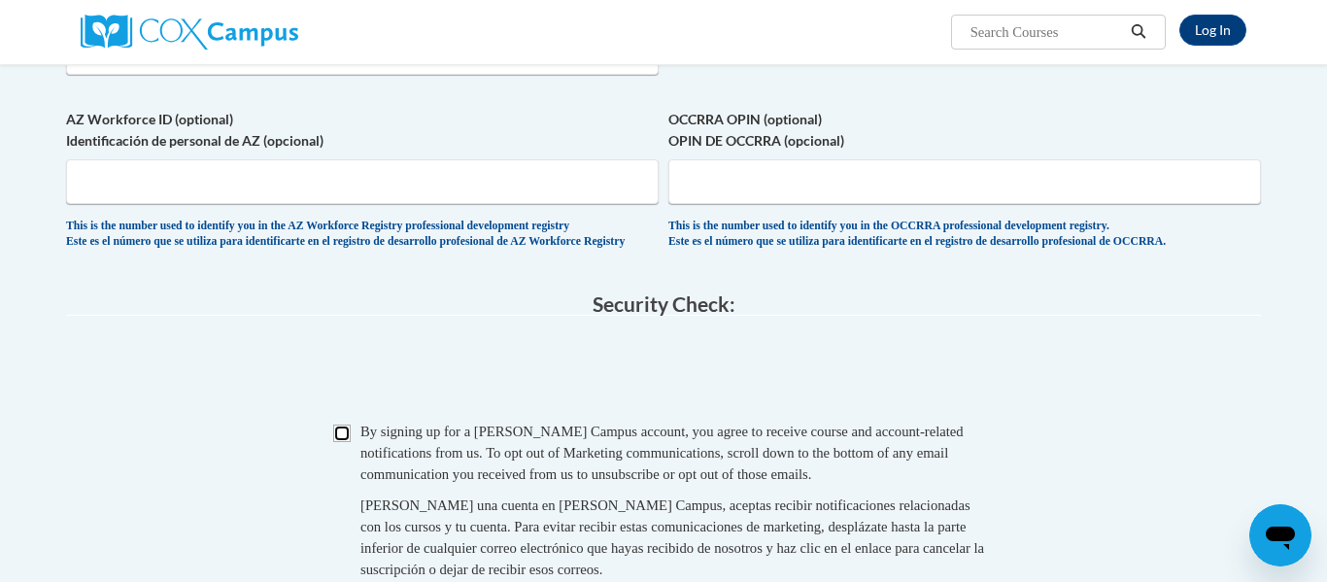
click at [348, 442] on input "Checkbox" at bounding box center [341, 433] width 17 height 17
checkbox input "true"
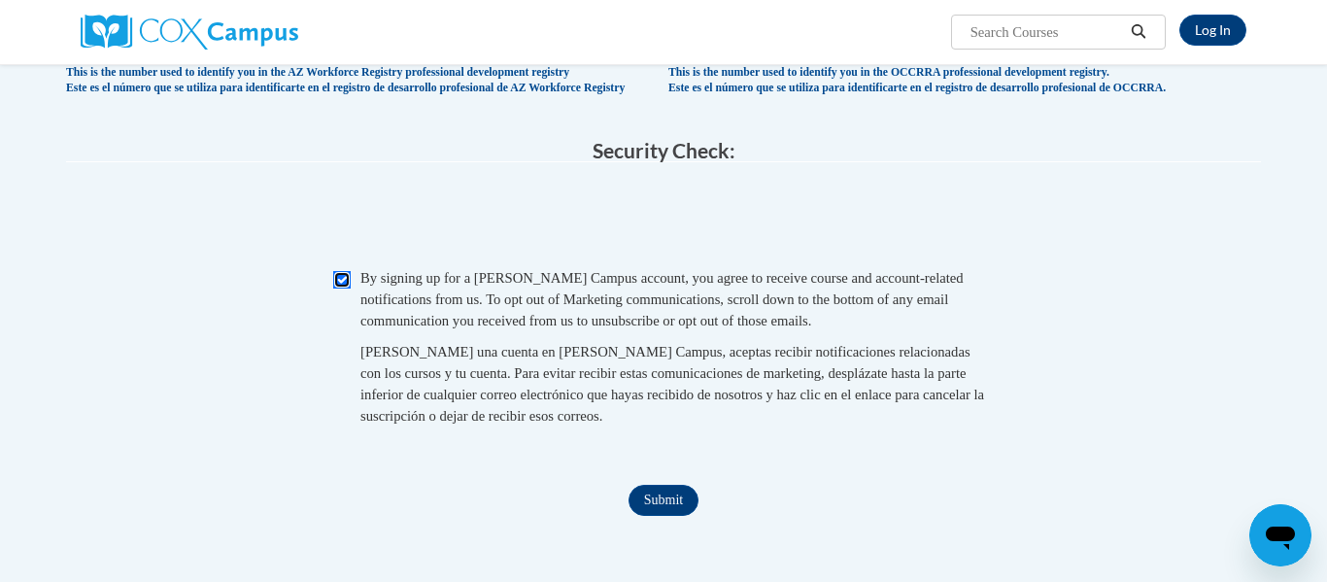
scroll to position [1743, 0]
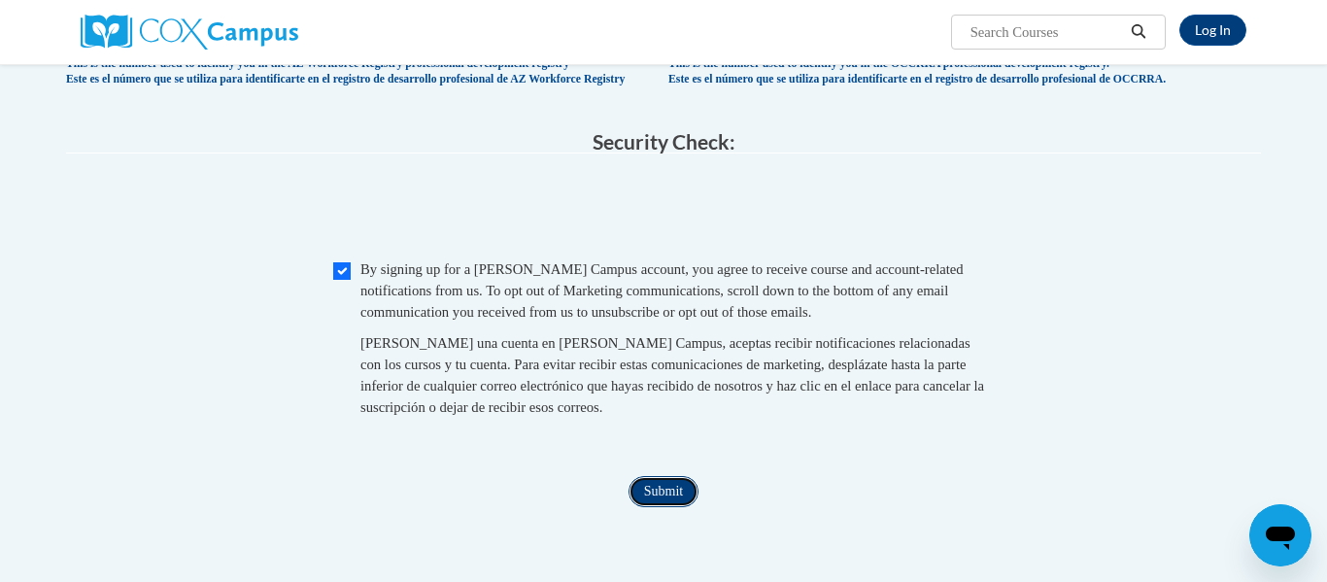
click at [644, 507] on input "Submit" at bounding box center [664, 491] width 70 height 31
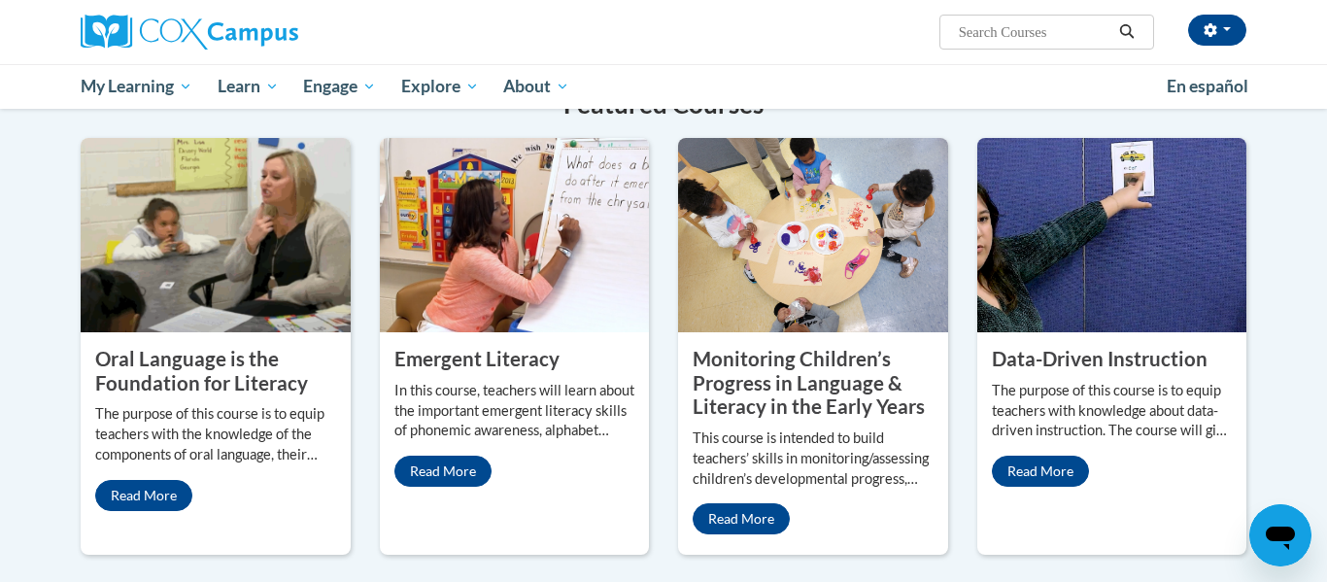
scroll to position [1555, 0]
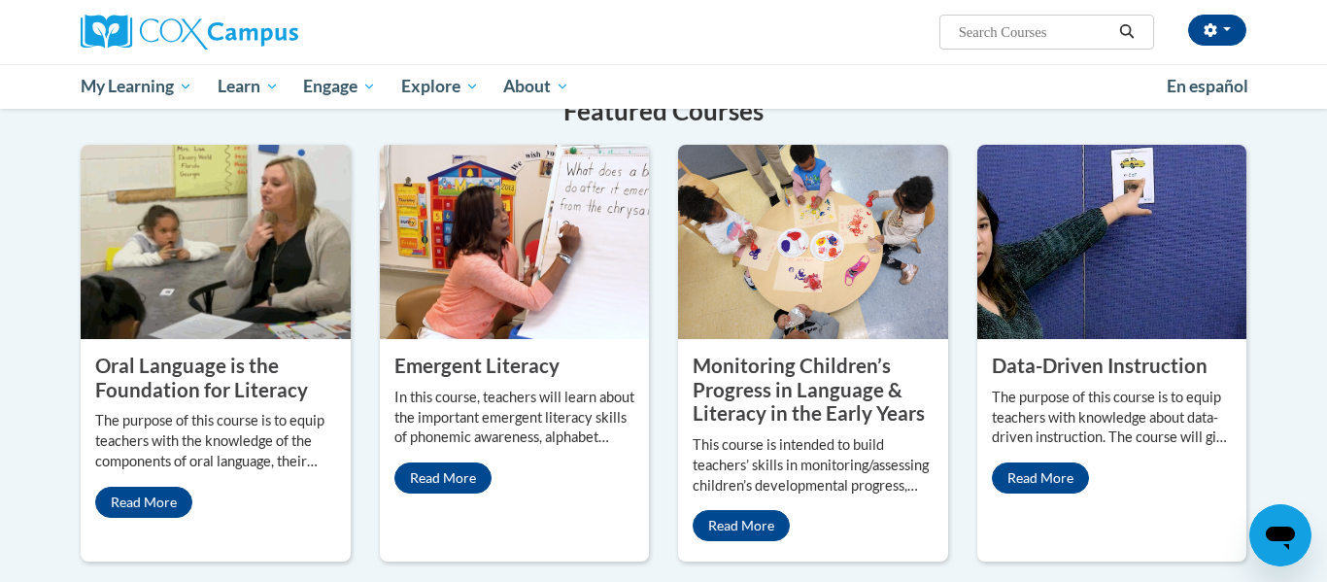
click at [531, 283] on img at bounding box center [515, 242] width 270 height 194
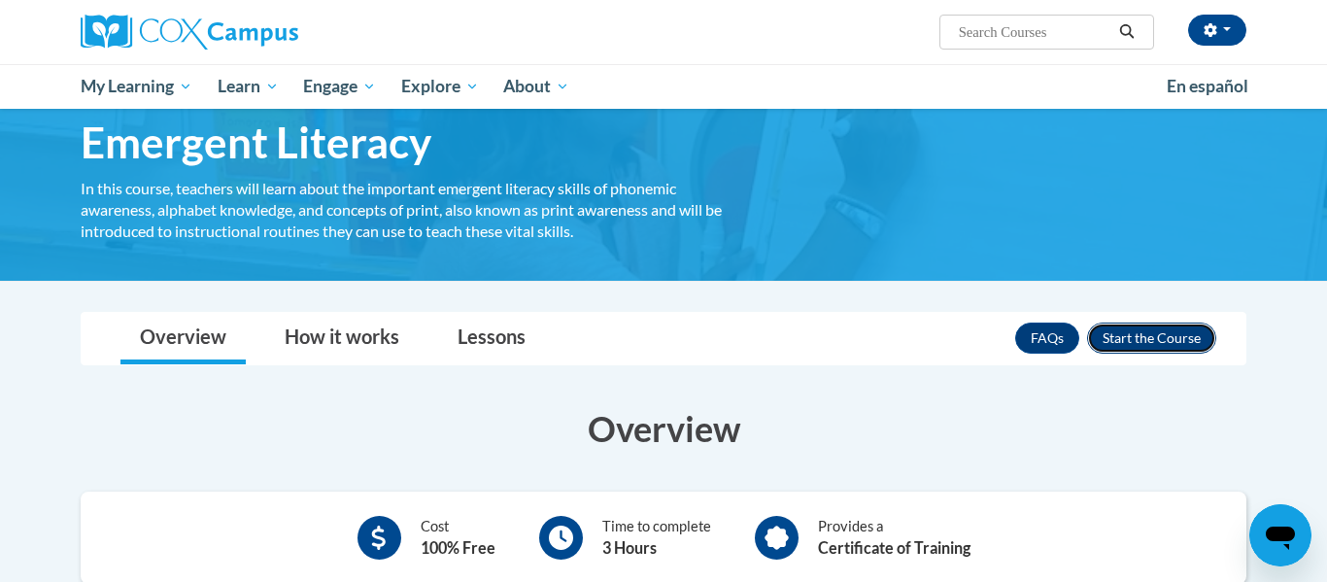
click at [1149, 330] on button "Enroll" at bounding box center [1151, 338] width 129 height 31
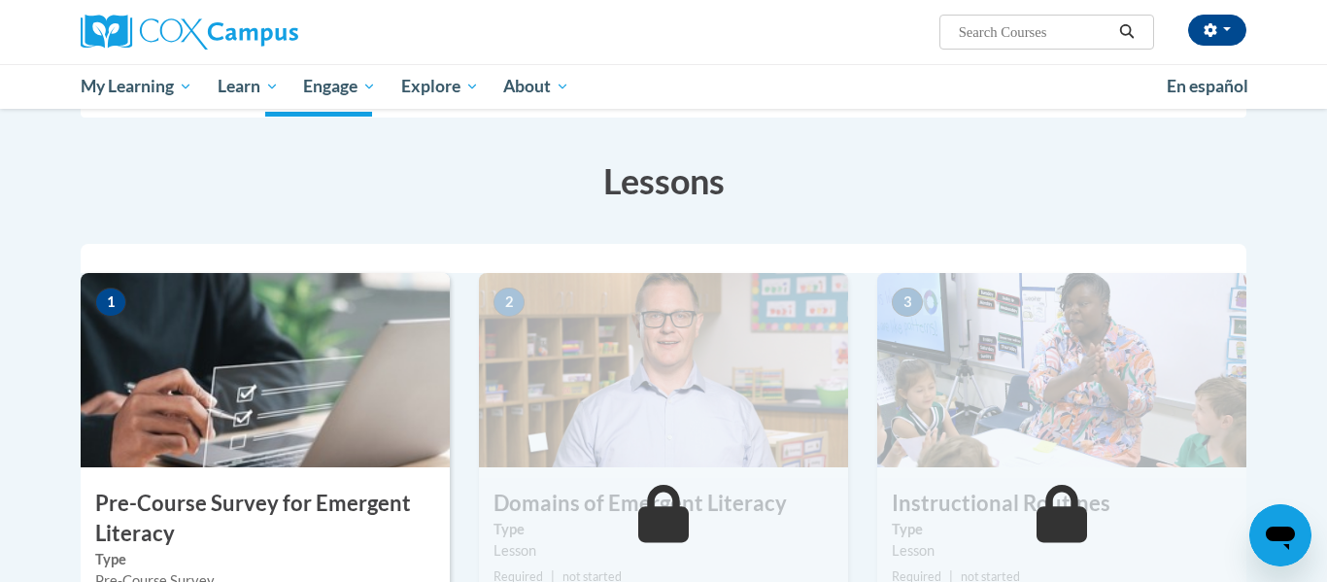
scroll to position [261, 0]
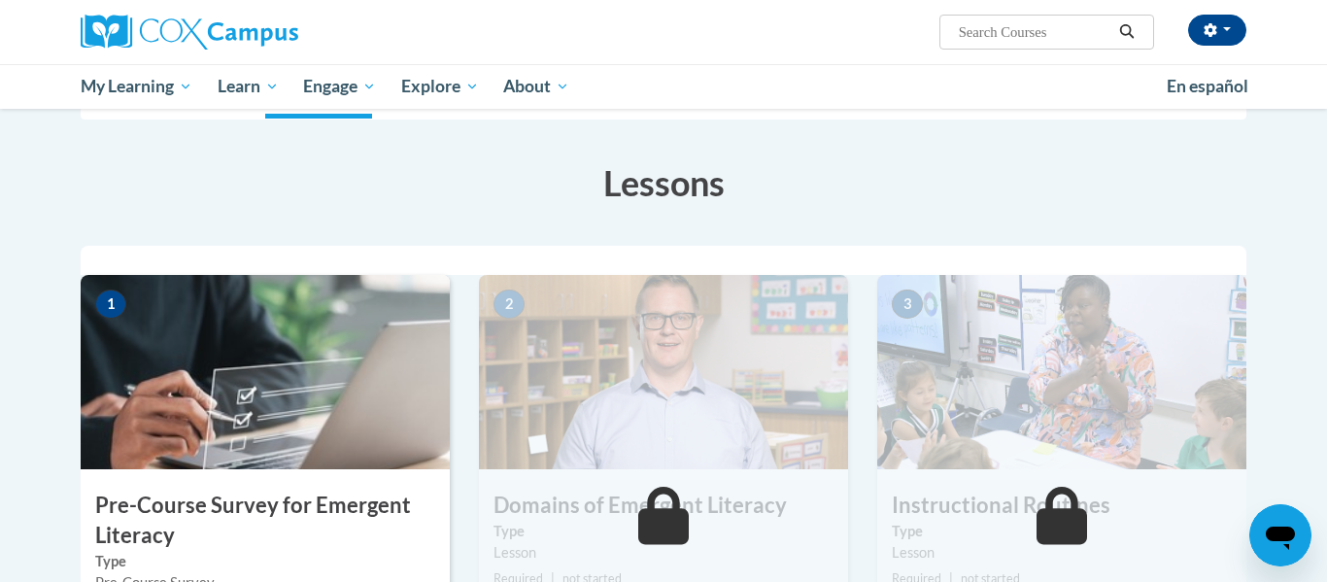
click at [395, 413] on img at bounding box center [265, 372] width 369 height 194
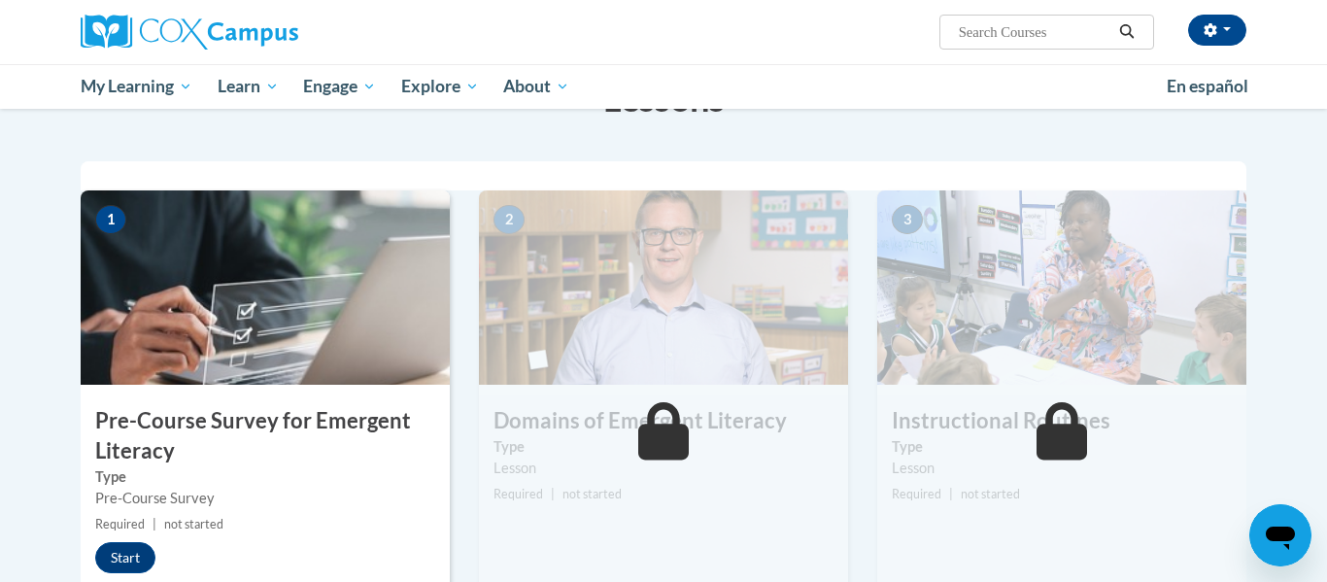
scroll to position [355, 0]
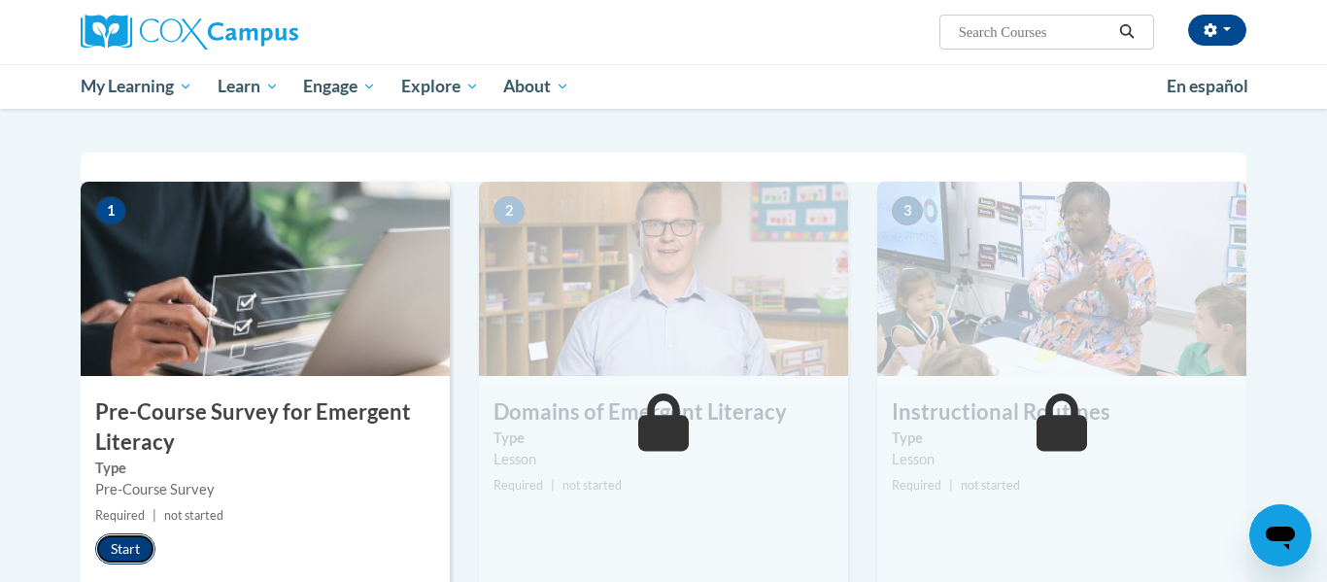
click at [139, 548] on button "Start" at bounding box center [125, 548] width 60 height 31
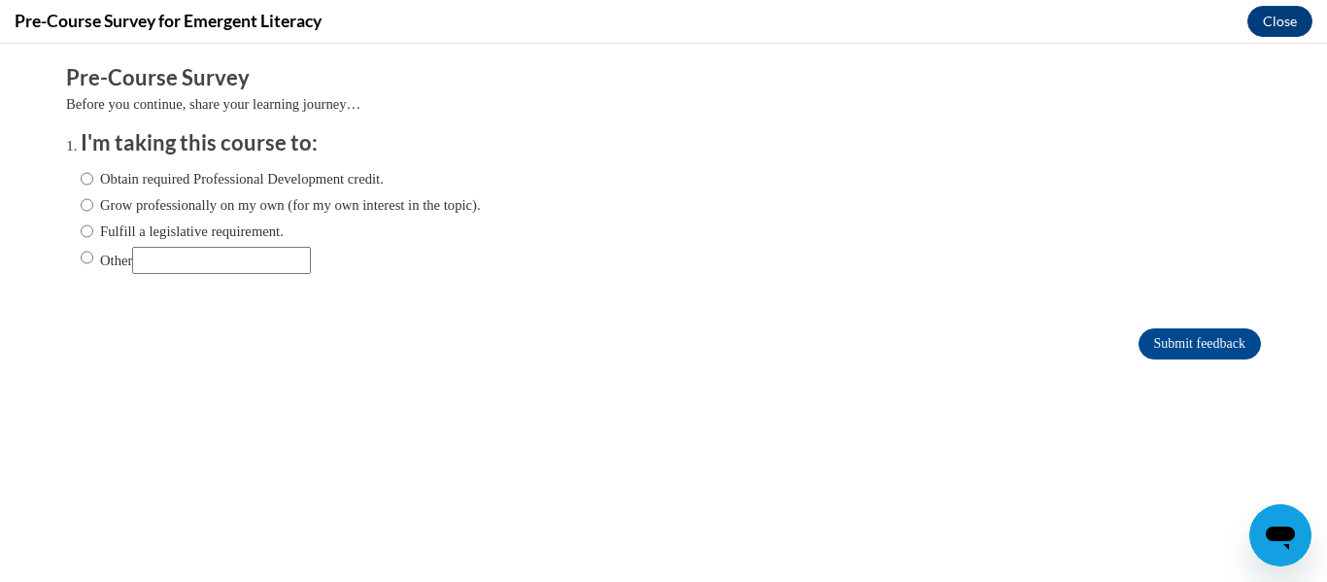
scroll to position [0, 0]
click at [190, 226] on label "Fulfill a legislative requirement." at bounding box center [182, 231] width 203 height 21
click at [93, 226] on input "Fulfill a legislative requirement." at bounding box center [87, 231] width 13 height 21
radio input "true"
click at [318, 182] on label "Obtain required Professional Development credit." at bounding box center [232, 178] width 303 height 21
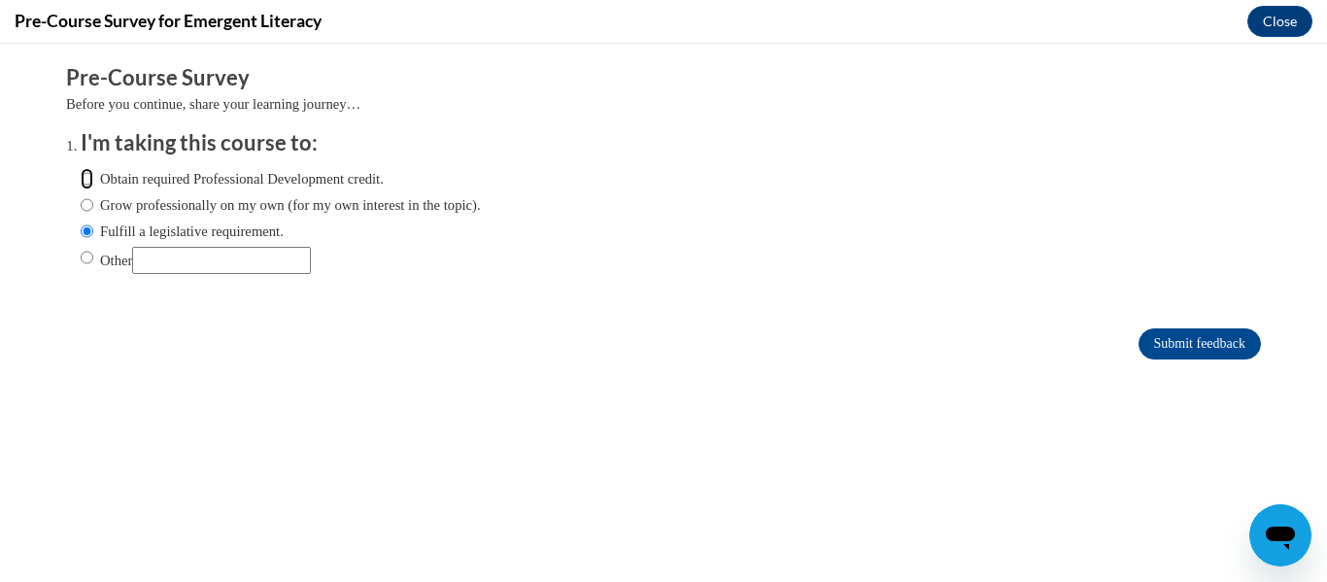
click at [93, 182] on input "Obtain required Professional Development credit." at bounding box center [87, 178] width 13 height 21
radio input "true"
click at [1168, 339] on input "Submit feedback" at bounding box center [1200, 343] width 122 height 31
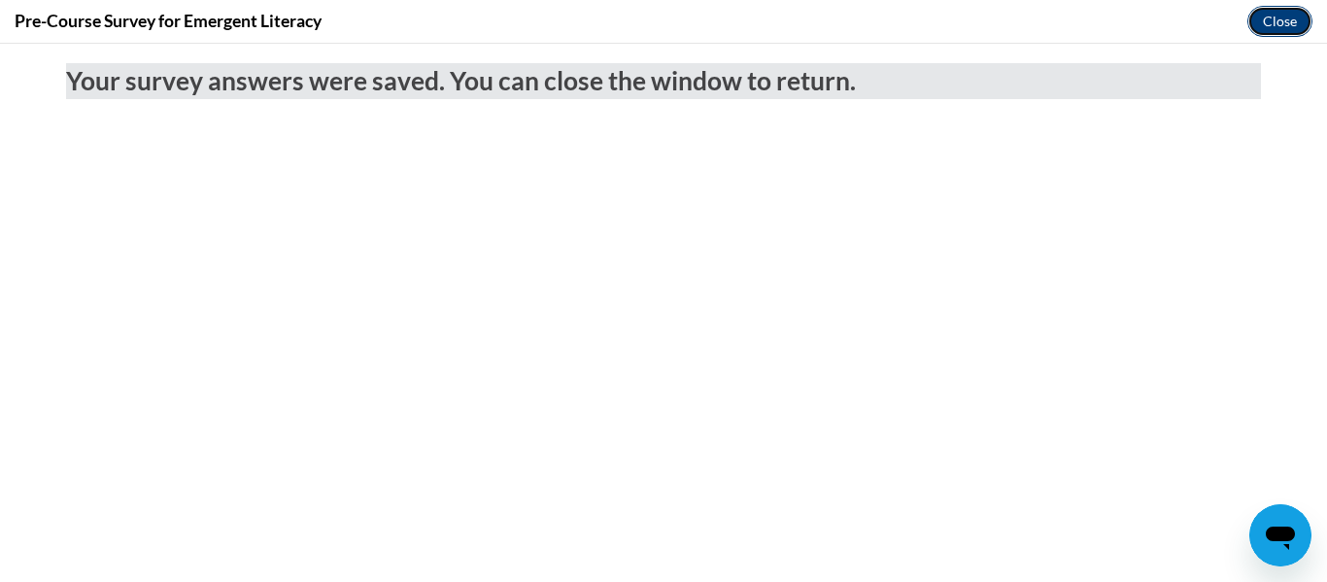
click at [1286, 27] on button "Close" at bounding box center [1280, 21] width 65 height 31
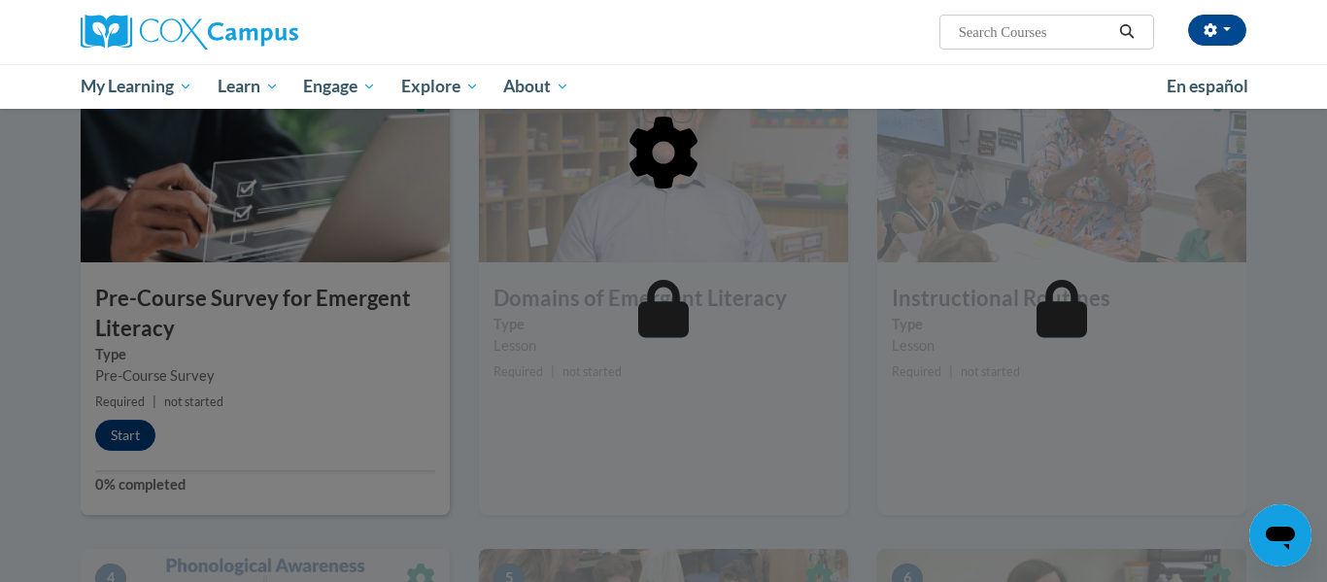
scroll to position [469, 0]
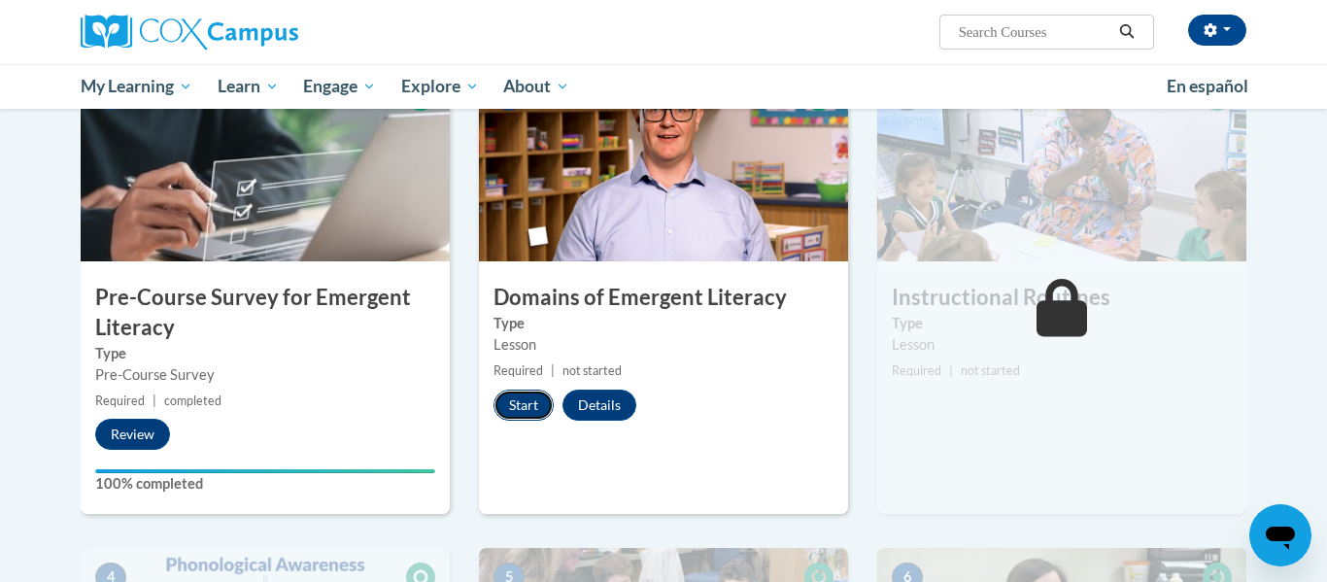
click at [512, 408] on button "Start" at bounding box center [524, 405] width 60 height 31
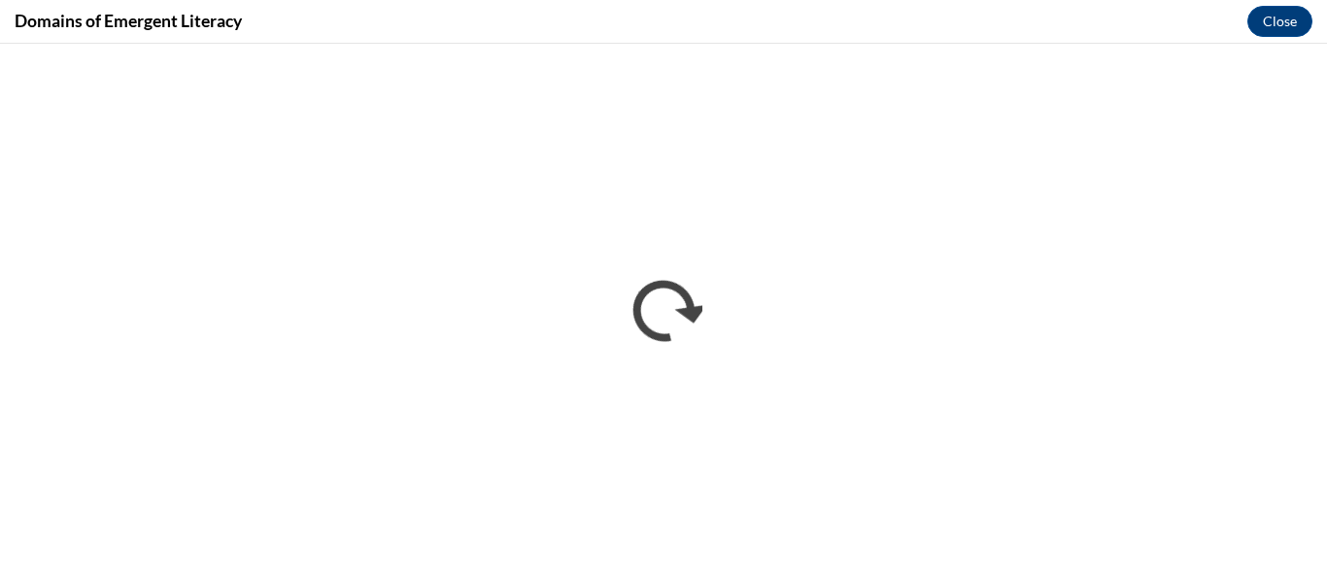
scroll to position [0, 0]
click at [1285, 16] on button "Close" at bounding box center [1280, 21] width 65 height 31
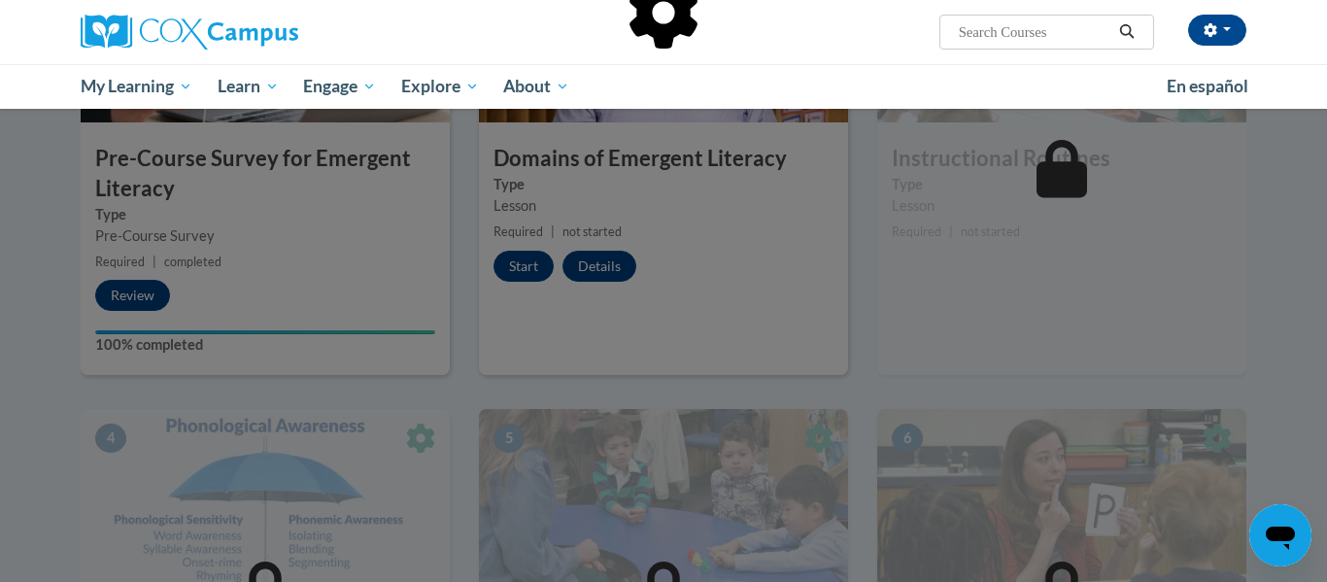
scroll to position [613, 0]
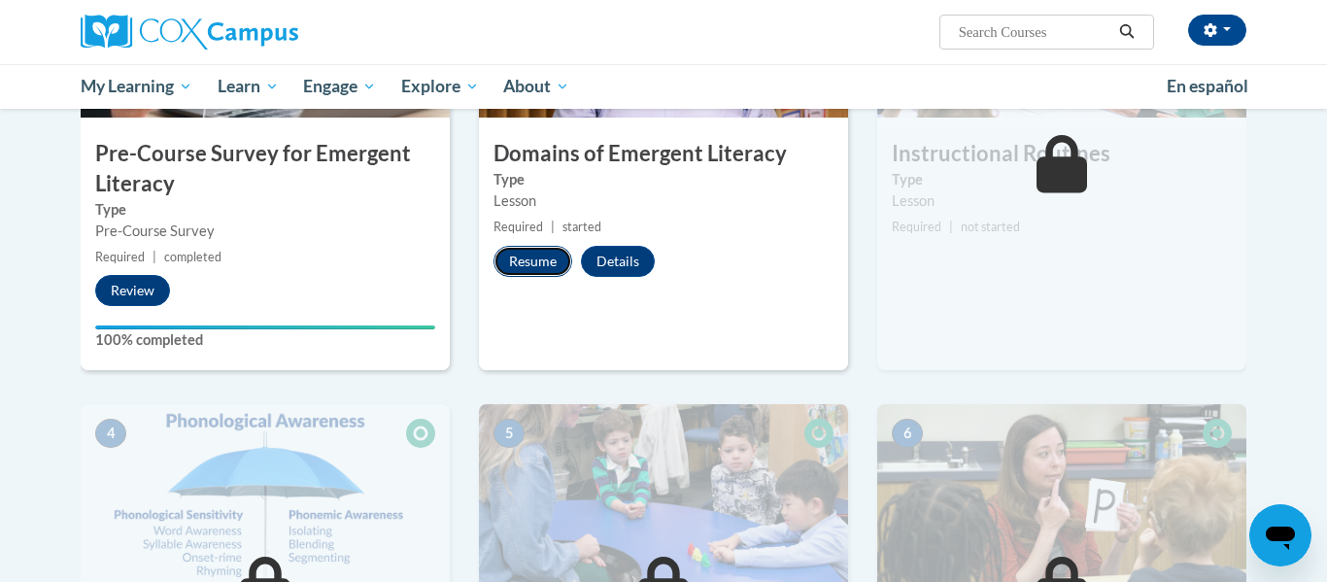
click at [517, 263] on button "Resume" at bounding box center [533, 261] width 79 height 31
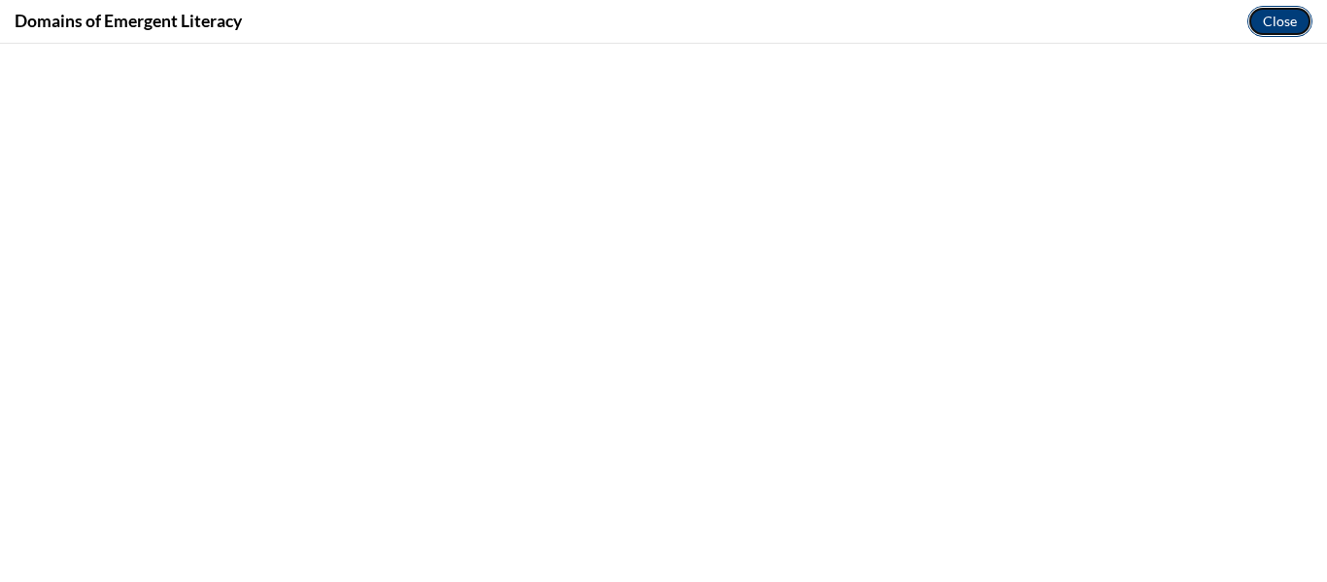
click at [1282, 29] on button "Close" at bounding box center [1280, 21] width 65 height 31
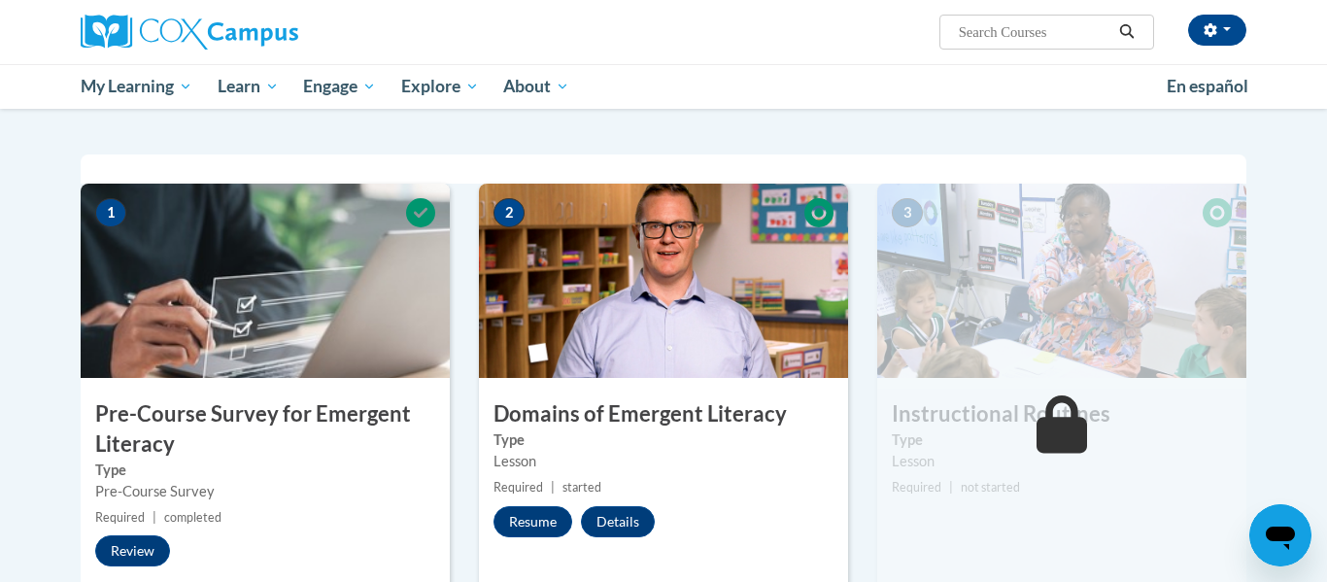
scroll to position [354, 0]
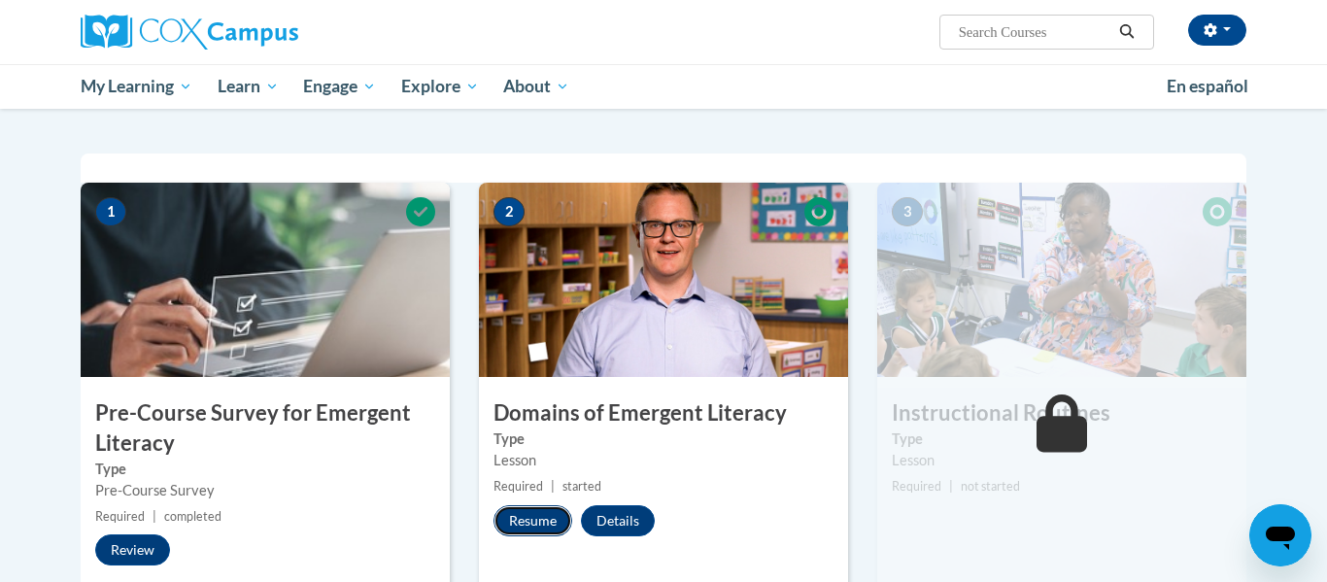
click at [548, 533] on button "Resume" at bounding box center [533, 520] width 79 height 31
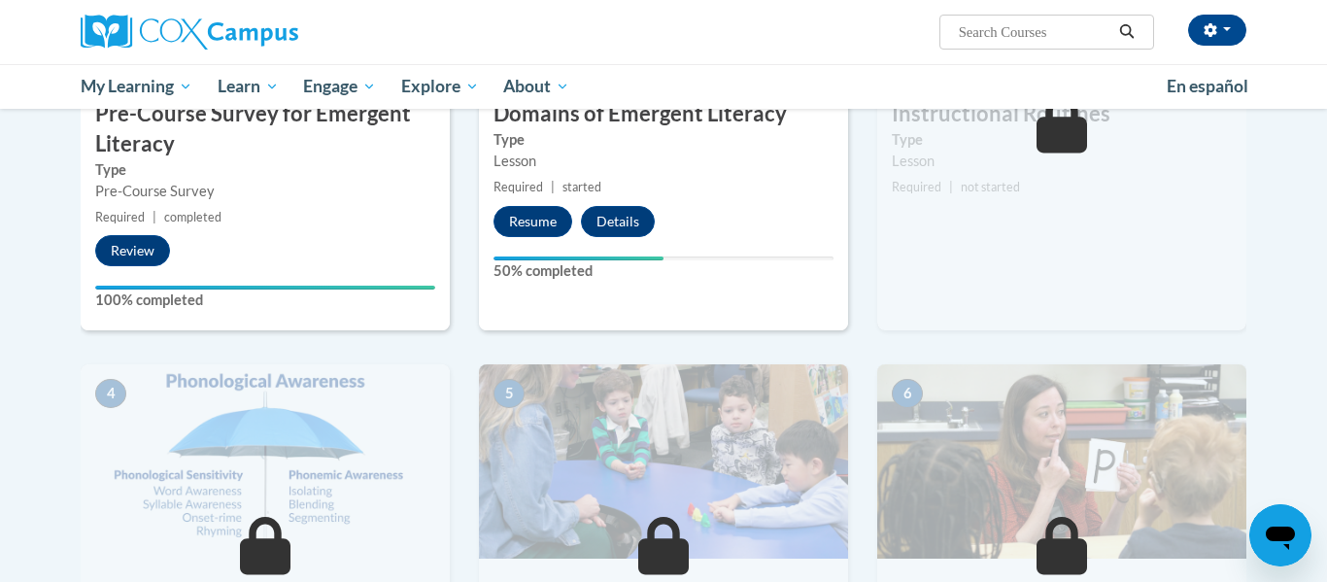
scroll to position [613, 0]
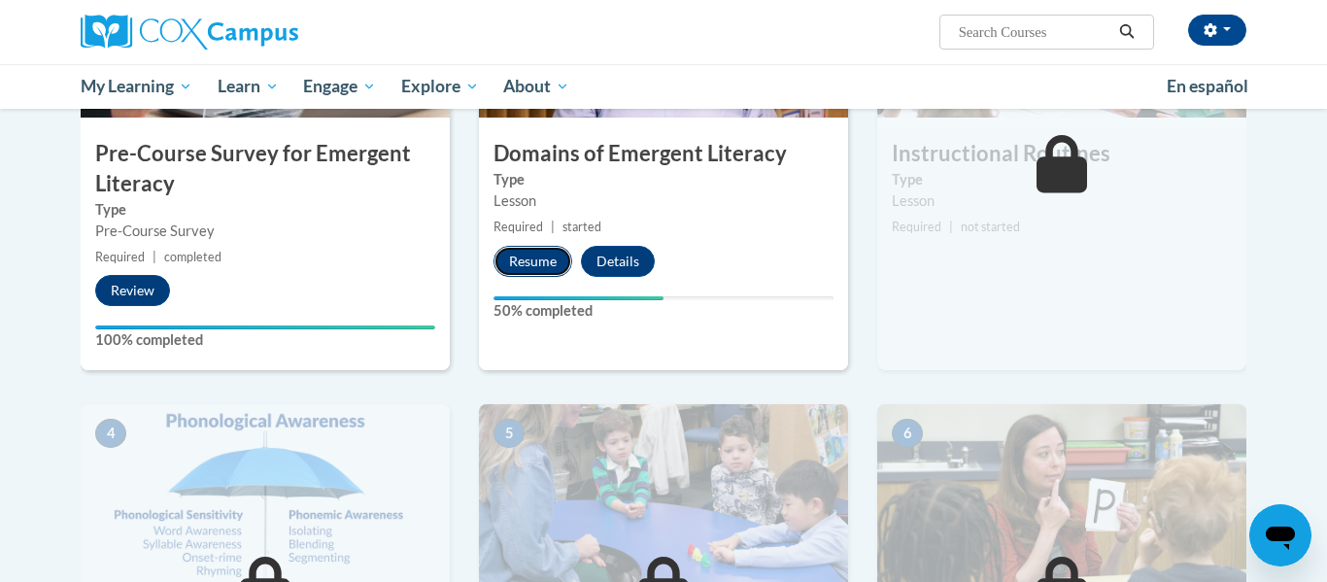
click at [532, 273] on button "Resume" at bounding box center [533, 261] width 79 height 31
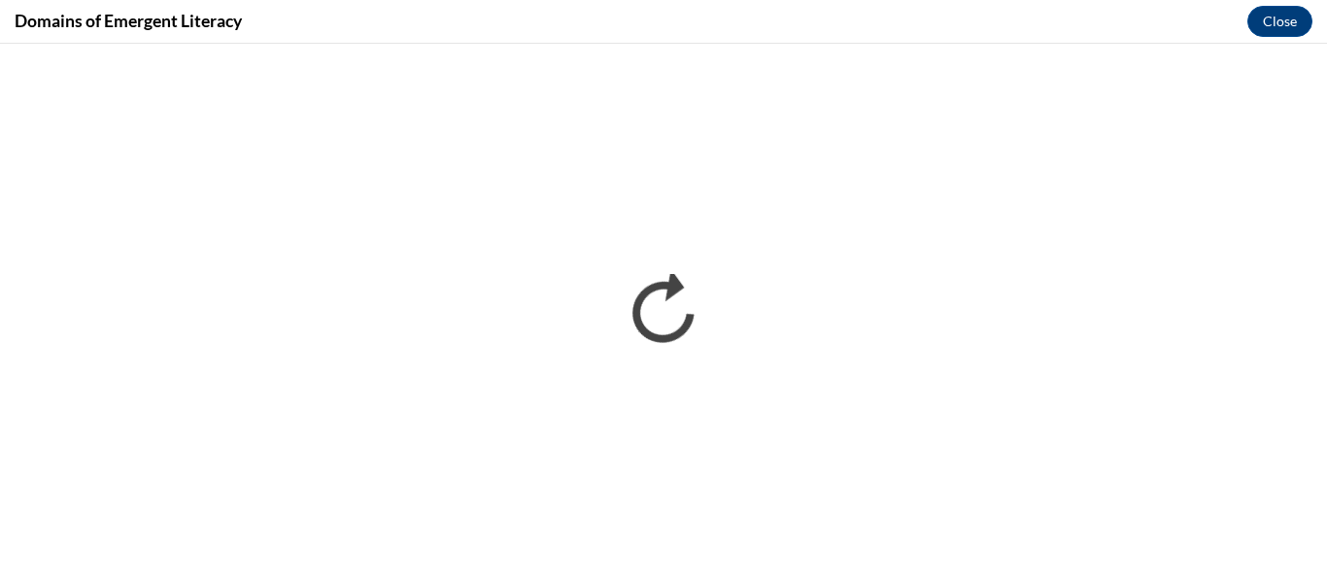
scroll to position [0, 0]
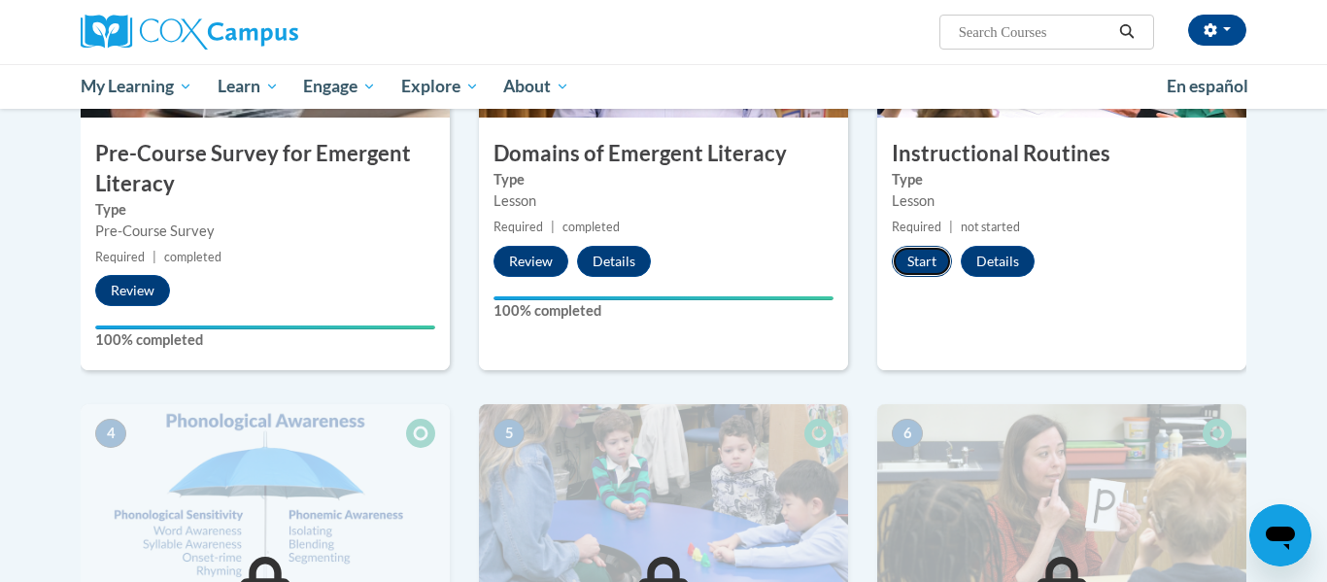
click at [920, 269] on button "Start" at bounding box center [922, 261] width 60 height 31
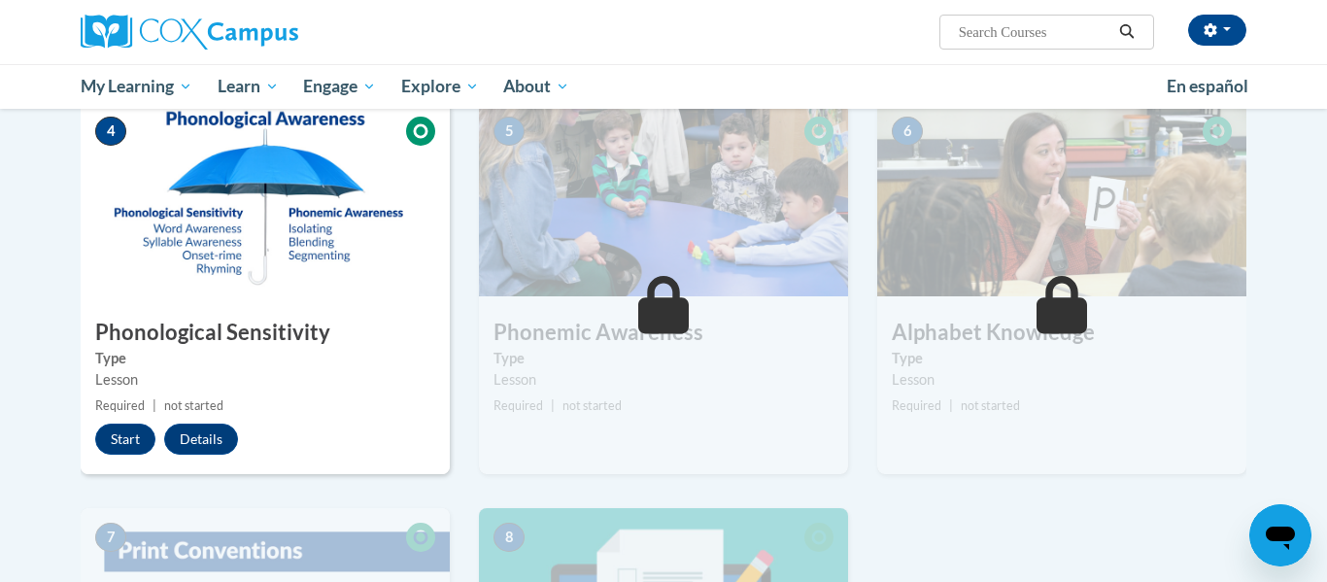
scroll to position [926, 0]
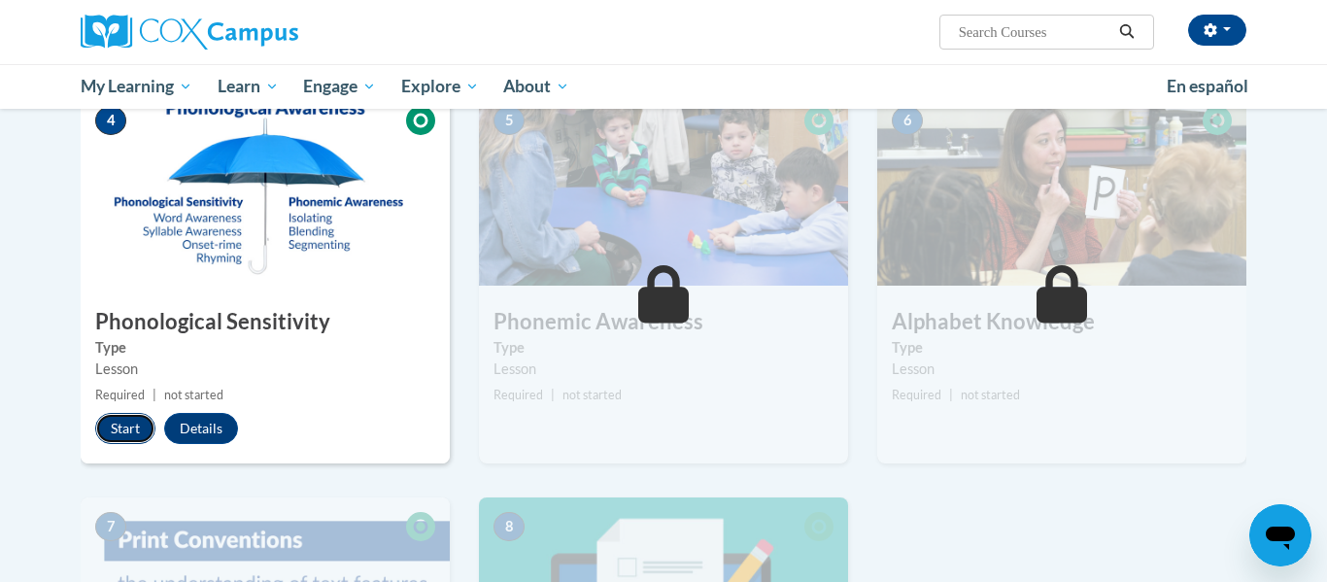
click at [107, 428] on button "Start" at bounding box center [125, 428] width 60 height 31
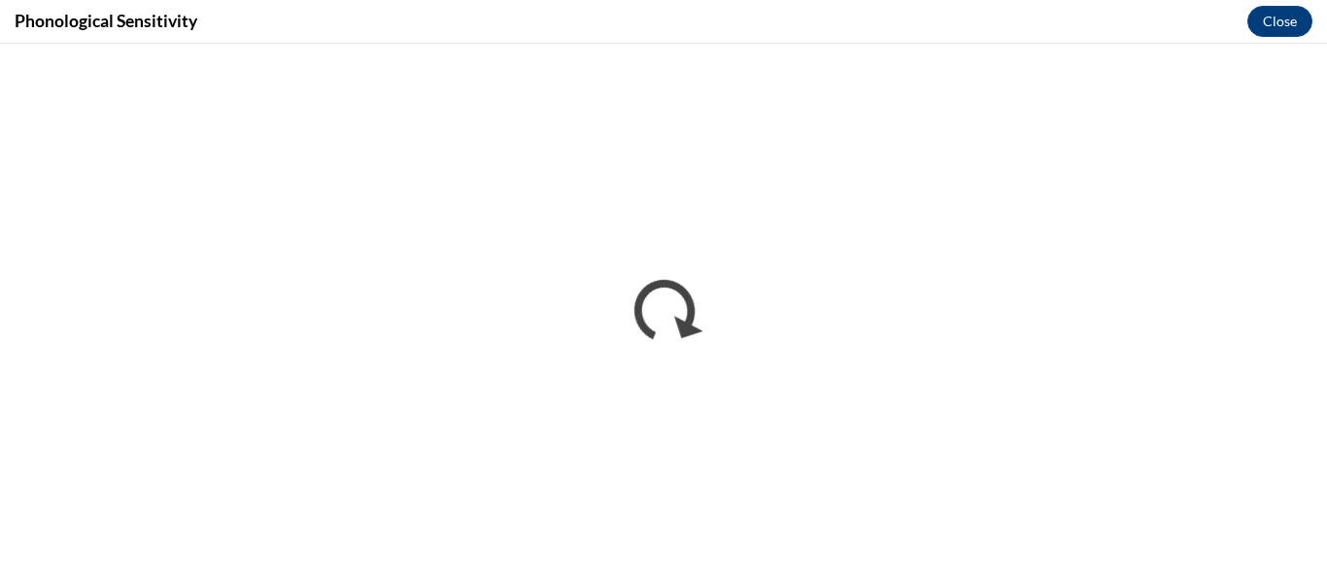
scroll to position [0, 0]
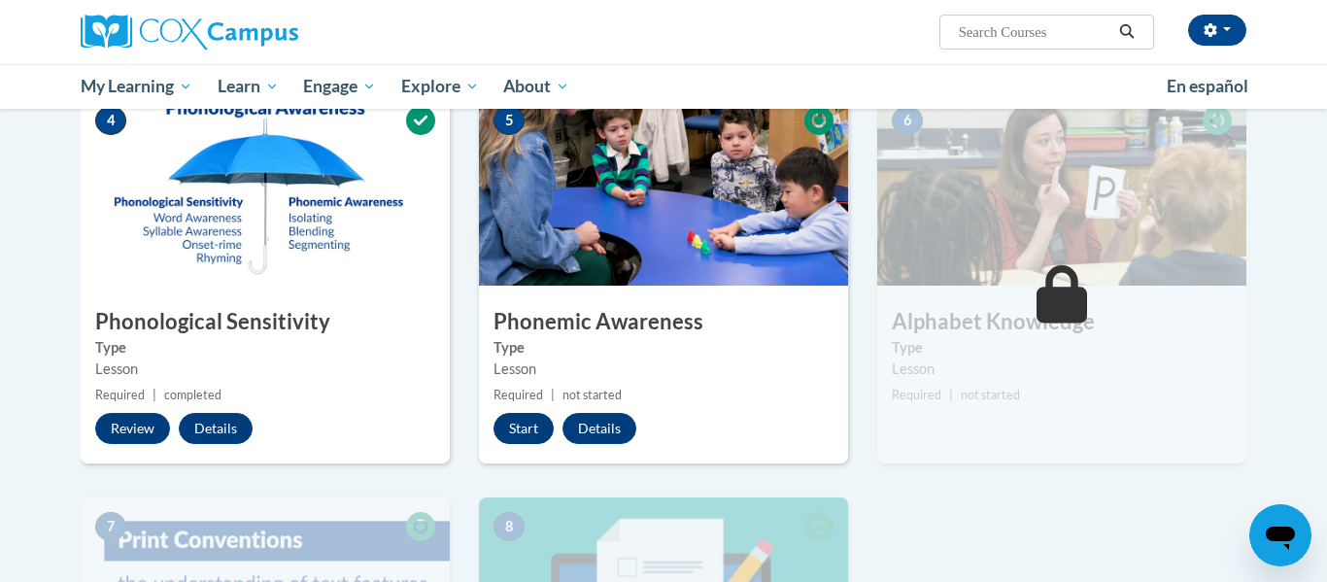
click at [518, 428] on button "Start" at bounding box center [524, 428] width 60 height 31
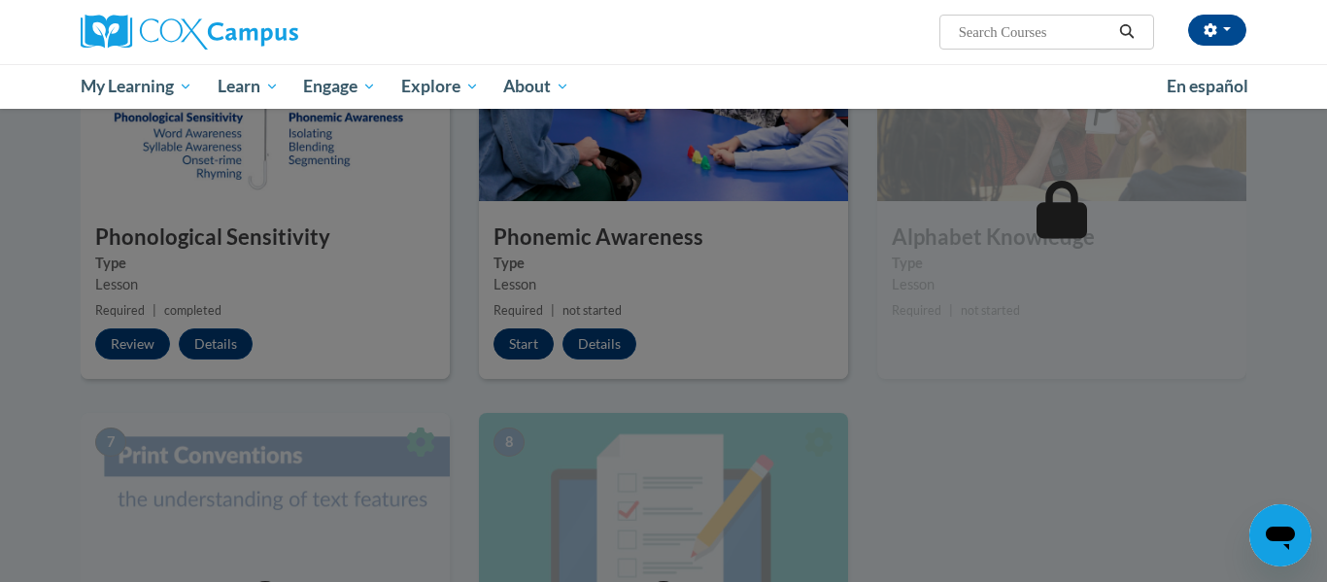
scroll to position [1014, 0]
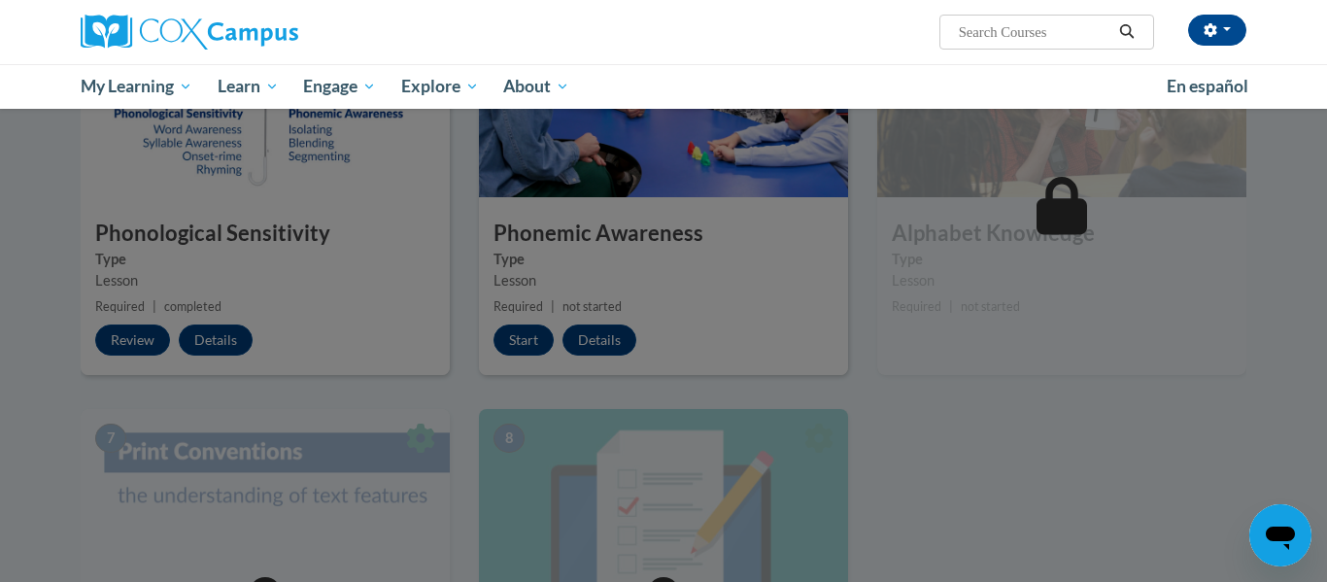
click at [740, 340] on div at bounding box center [663, 291] width 1327 height 582
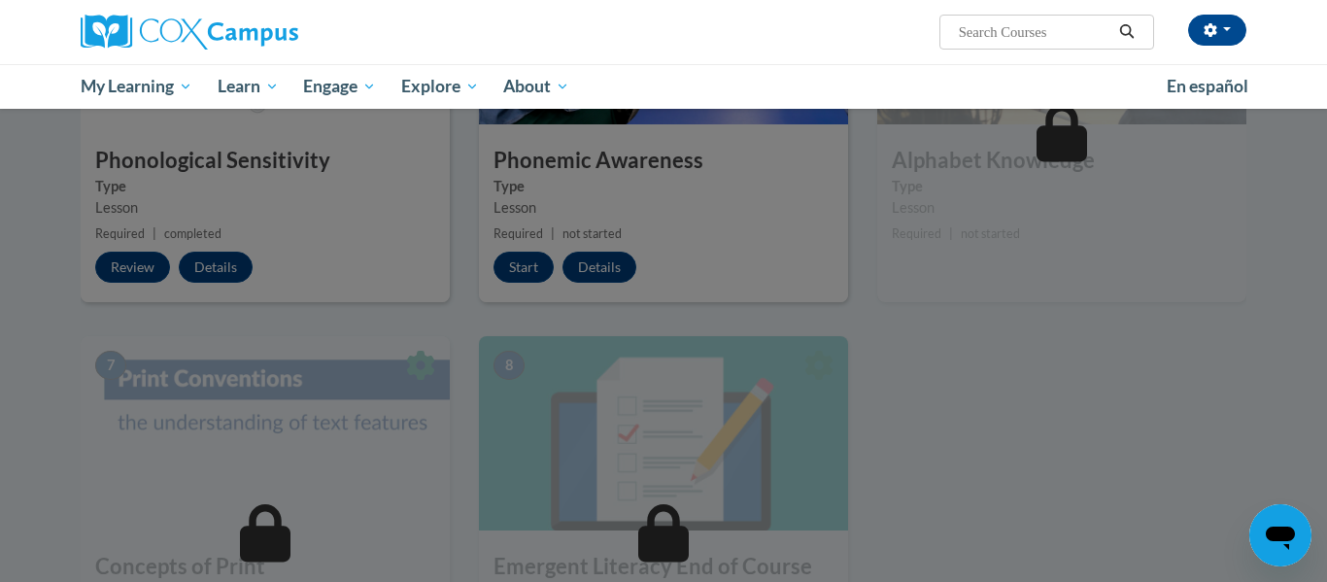
scroll to position [1077, 0]
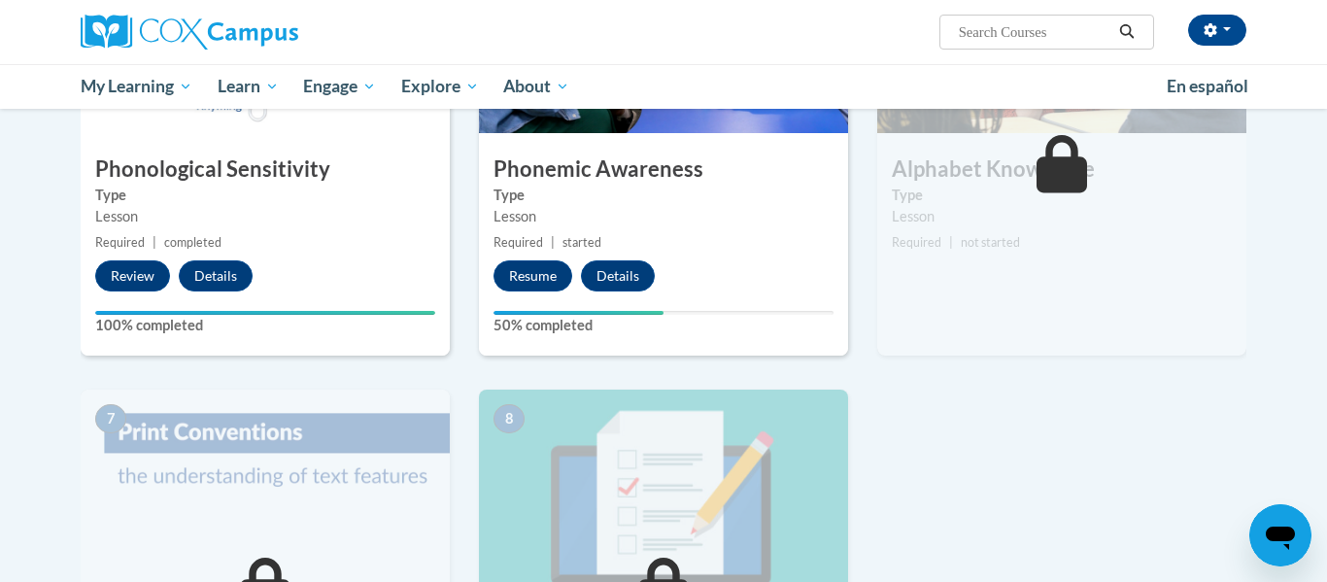
scroll to position [1058, 0]
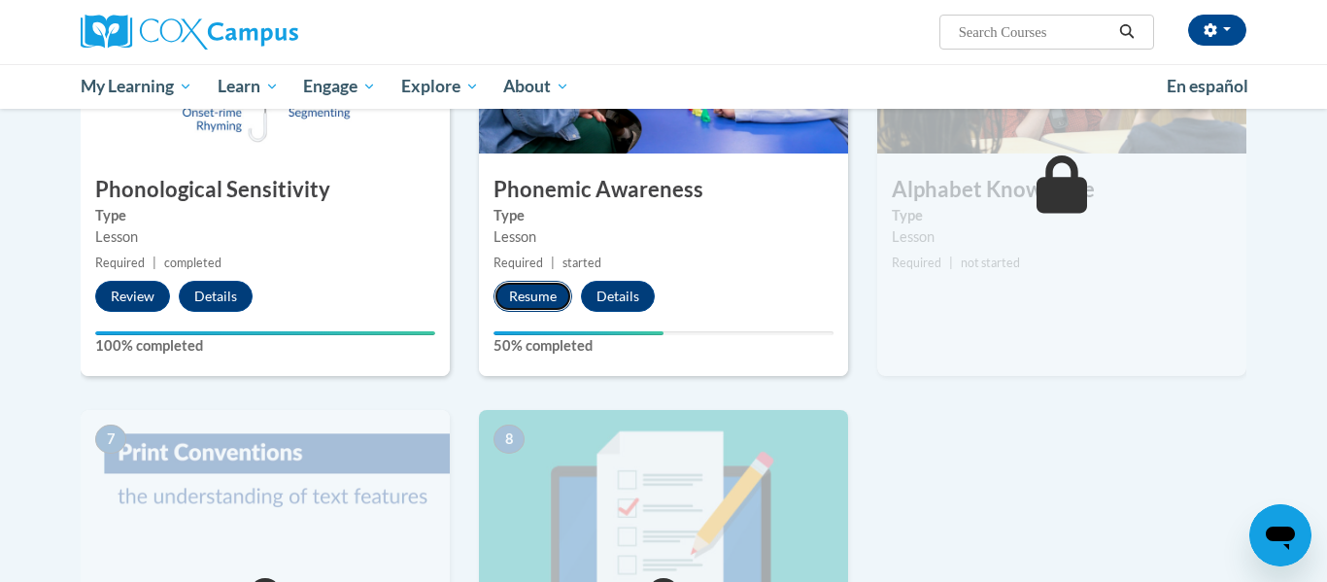
click at [523, 300] on button "Resume" at bounding box center [533, 296] width 79 height 31
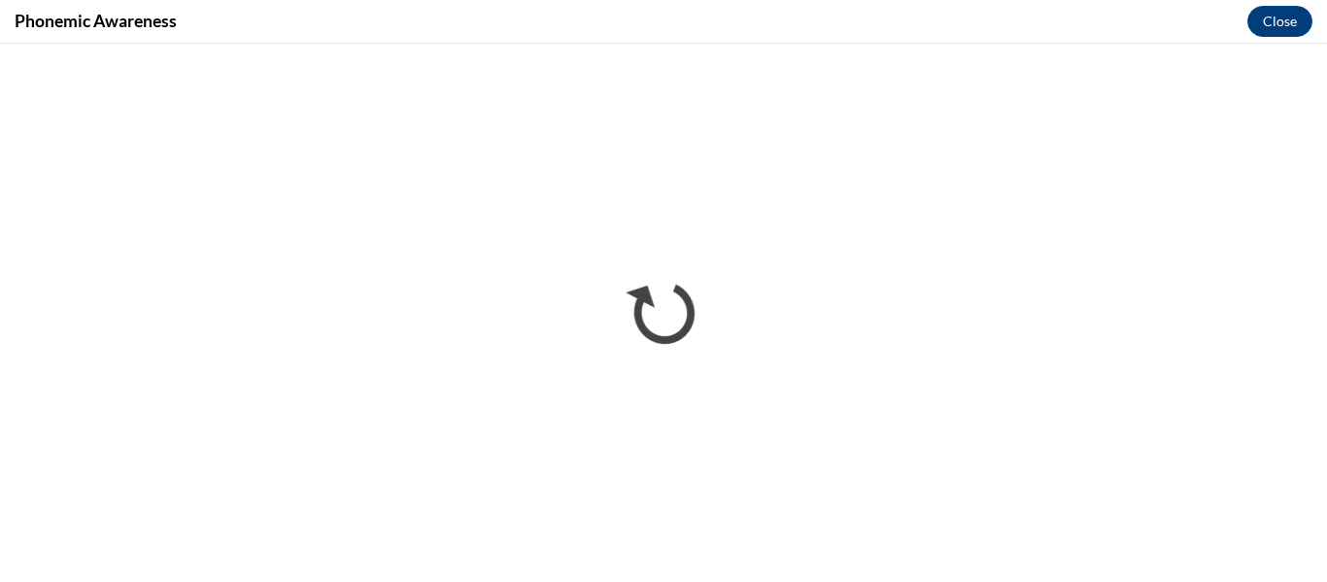
scroll to position [0, 0]
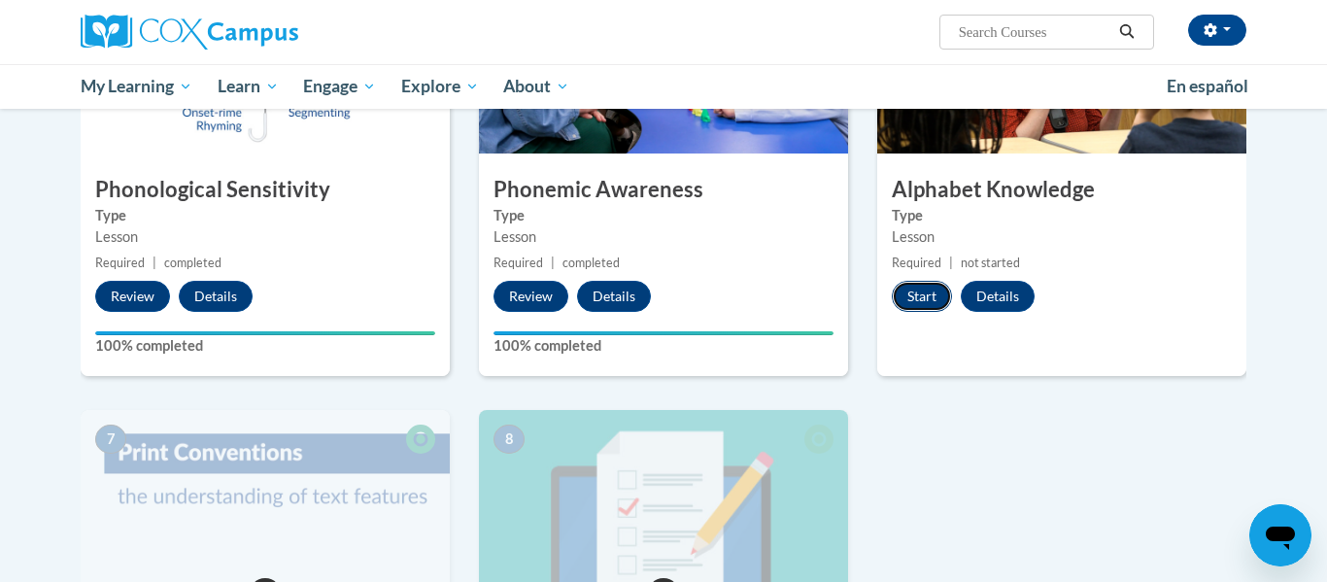
click at [929, 301] on button "Start" at bounding box center [922, 296] width 60 height 31
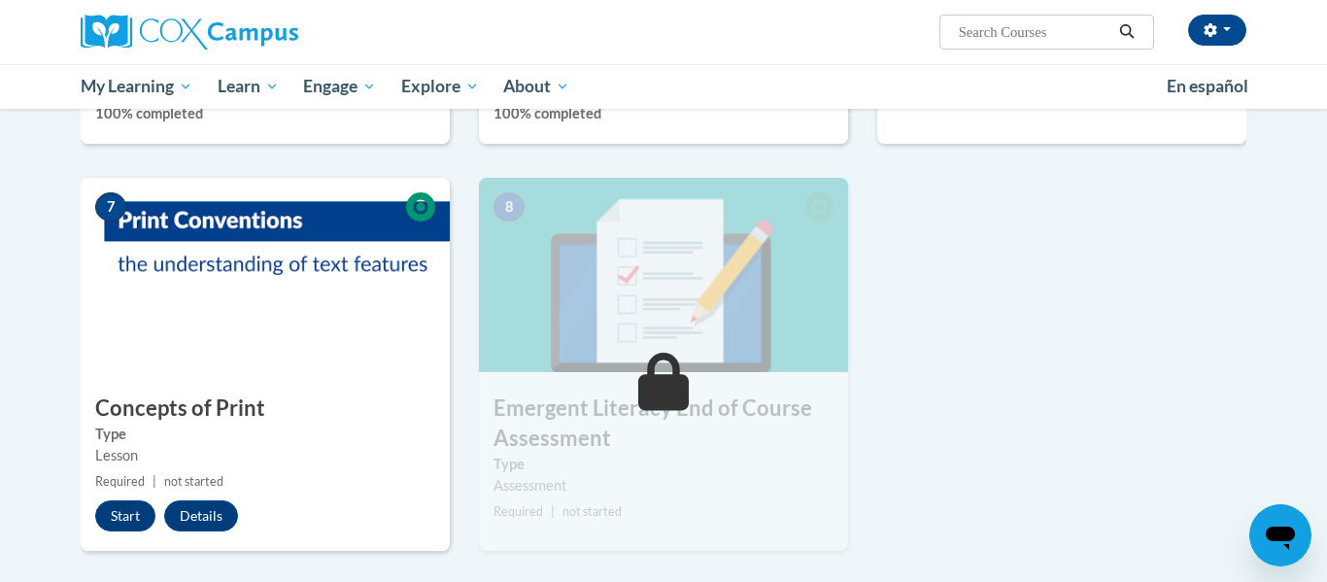
scroll to position [1387, 0]
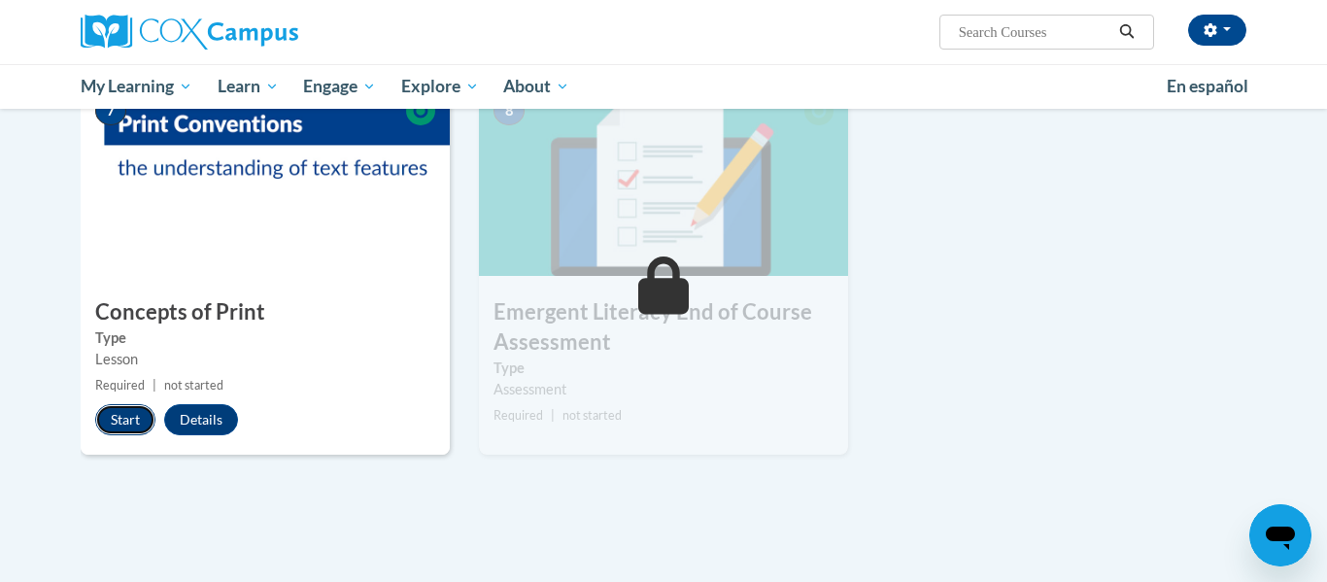
click at [117, 424] on button "Start" at bounding box center [125, 419] width 60 height 31
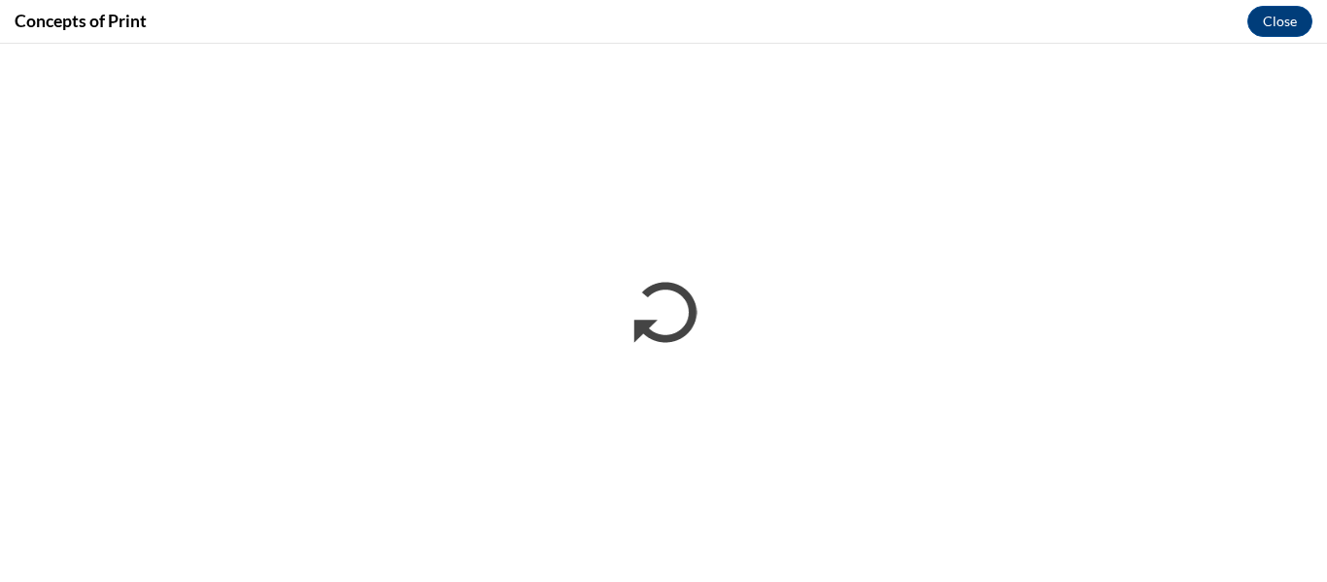
scroll to position [0, 0]
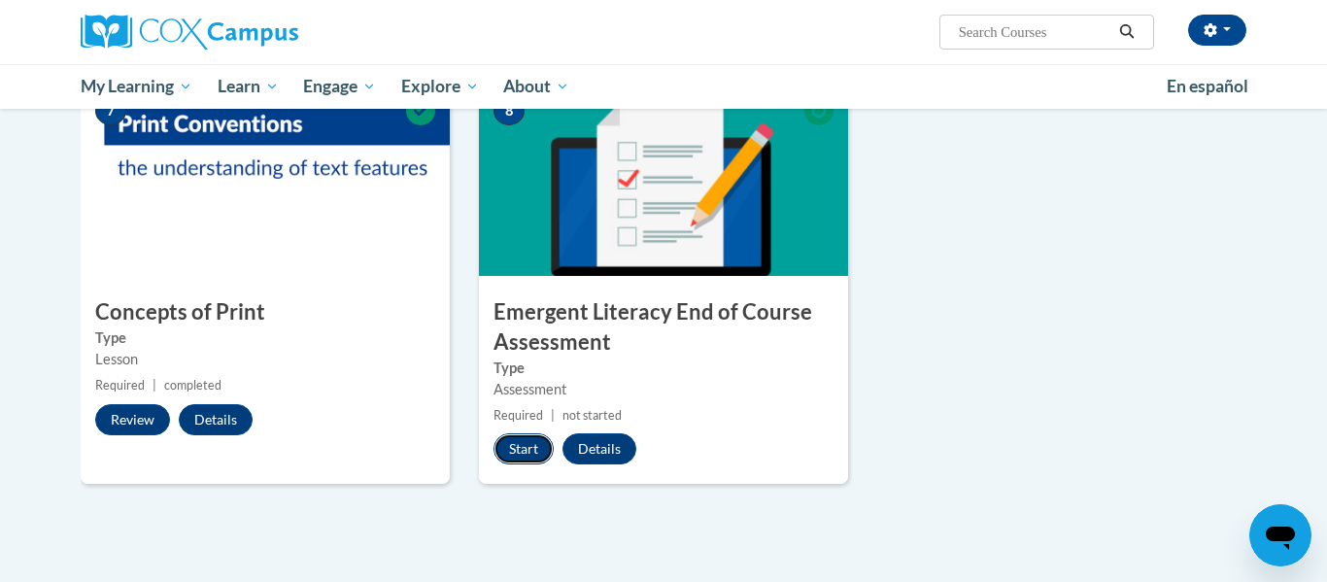
click at [519, 463] on button "Start" at bounding box center [524, 448] width 60 height 31
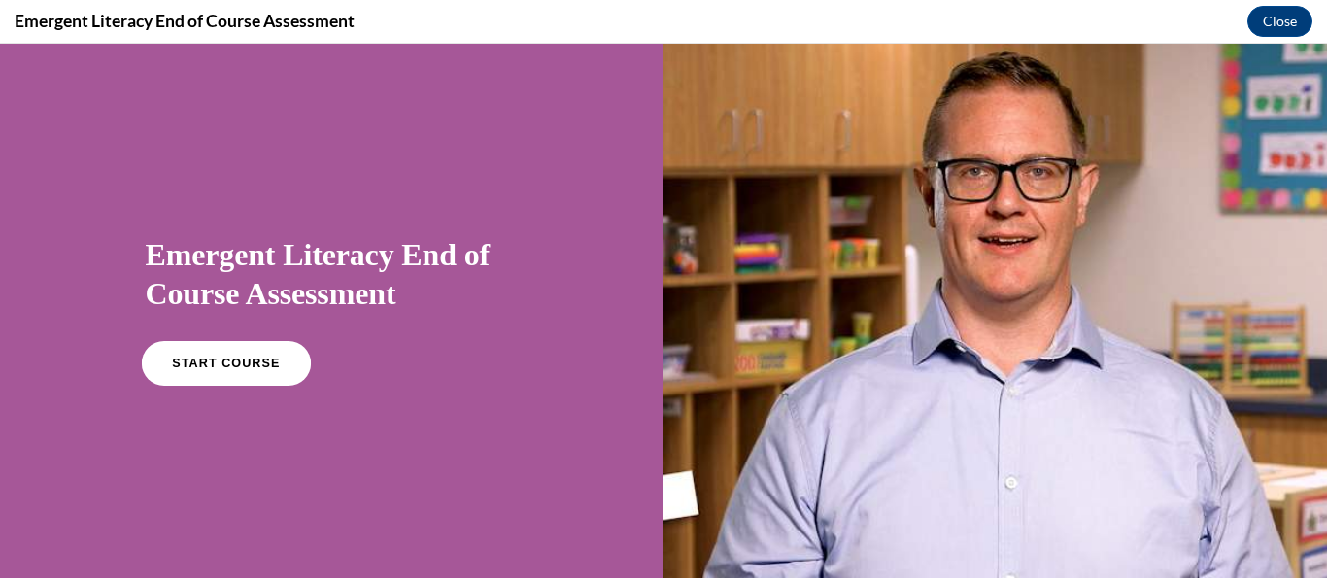
click at [260, 382] on link "START COURSE" at bounding box center [225, 363] width 169 height 45
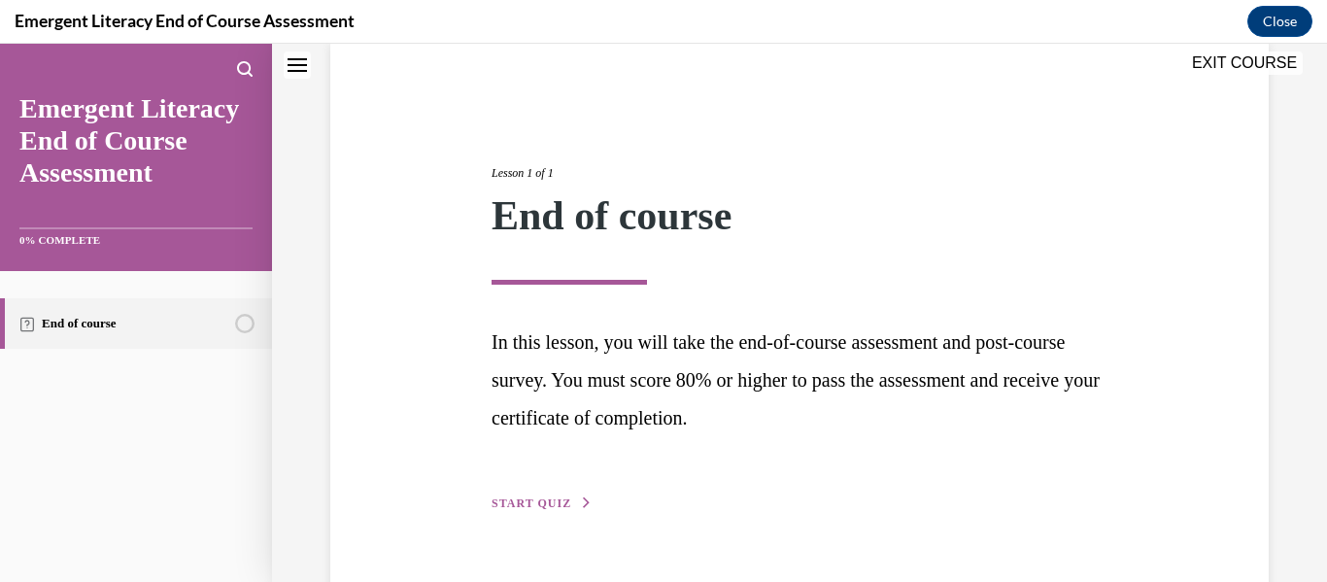
scroll to position [199, 0]
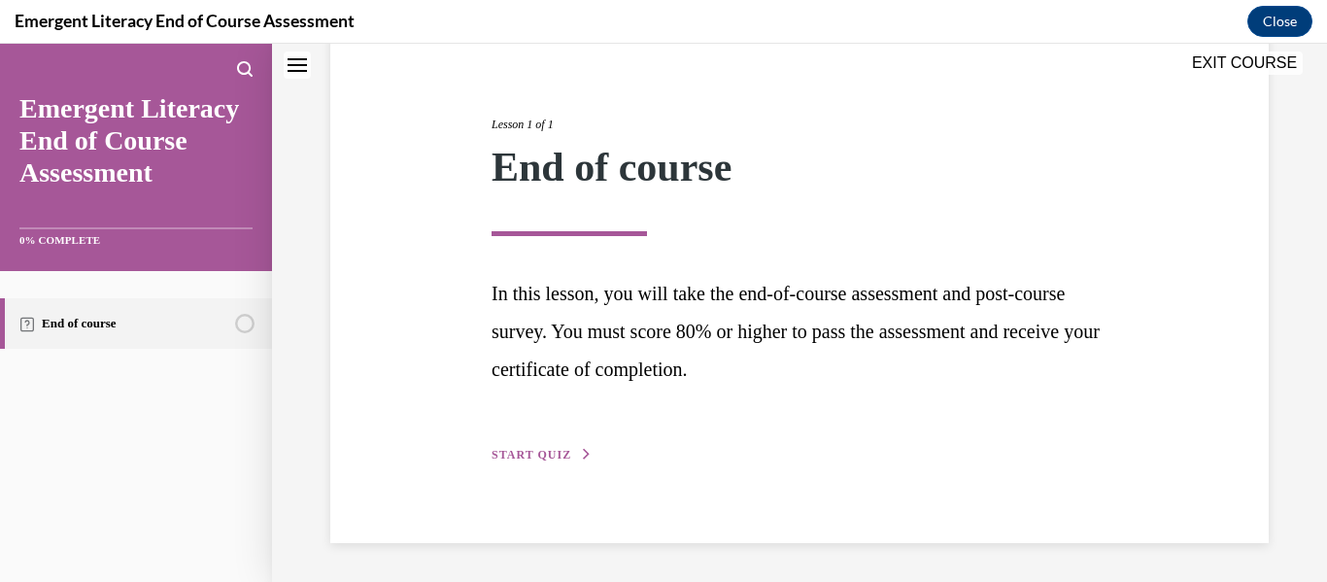
click at [536, 463] on button "START QUIZ" at bounding box center [542, 454] width 101 height 17
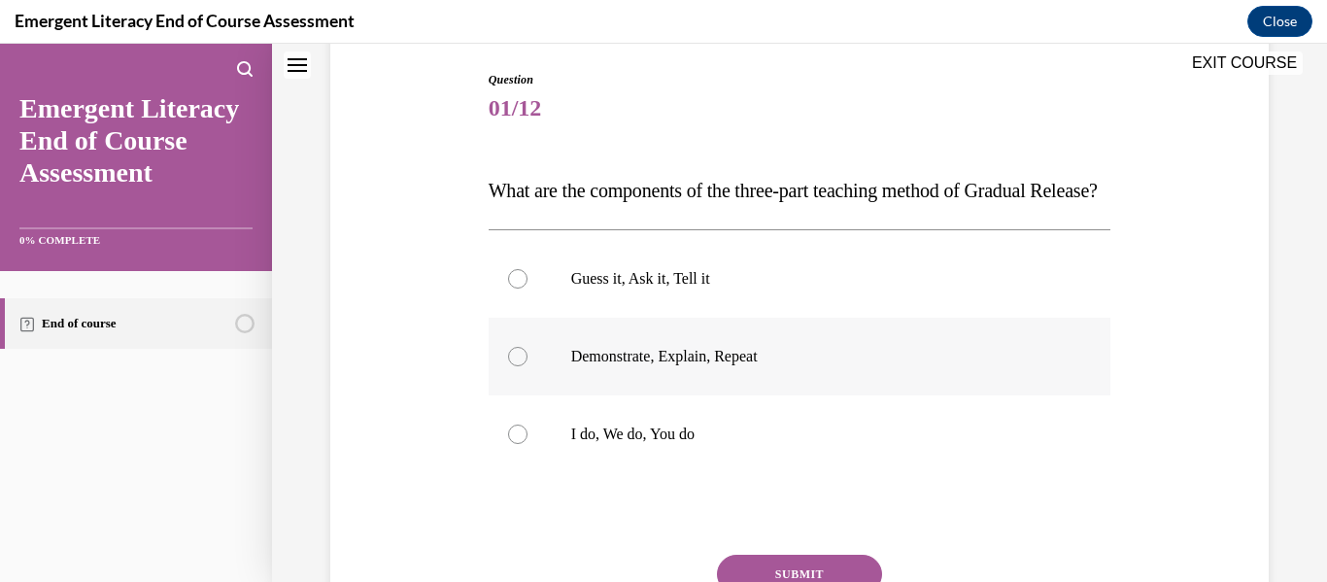
click at [733, 366] on p "Demonstrate, Explain, Repeat" at bounding box center [817, 356] width 492 height 19
click at [528, 366] on input "Demonstrate, Explain, Repeat" at bounding box center [517, 356] width 19 height 19
radio input "true"
click at [688, 458] on label "I do, We do, You do" at bounding box center [800, 434] width 623 height 78
click at [528, 444] on input "I do, We do, You do" at bounding box center [517, 434] width 19 height 19
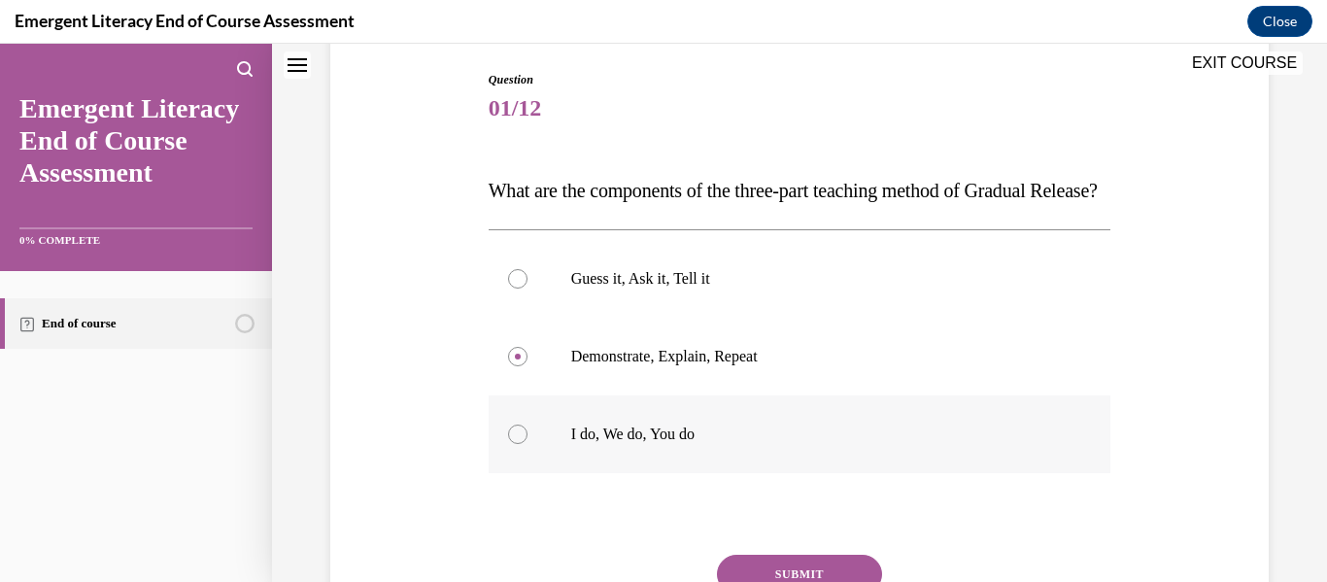
radio input "true"
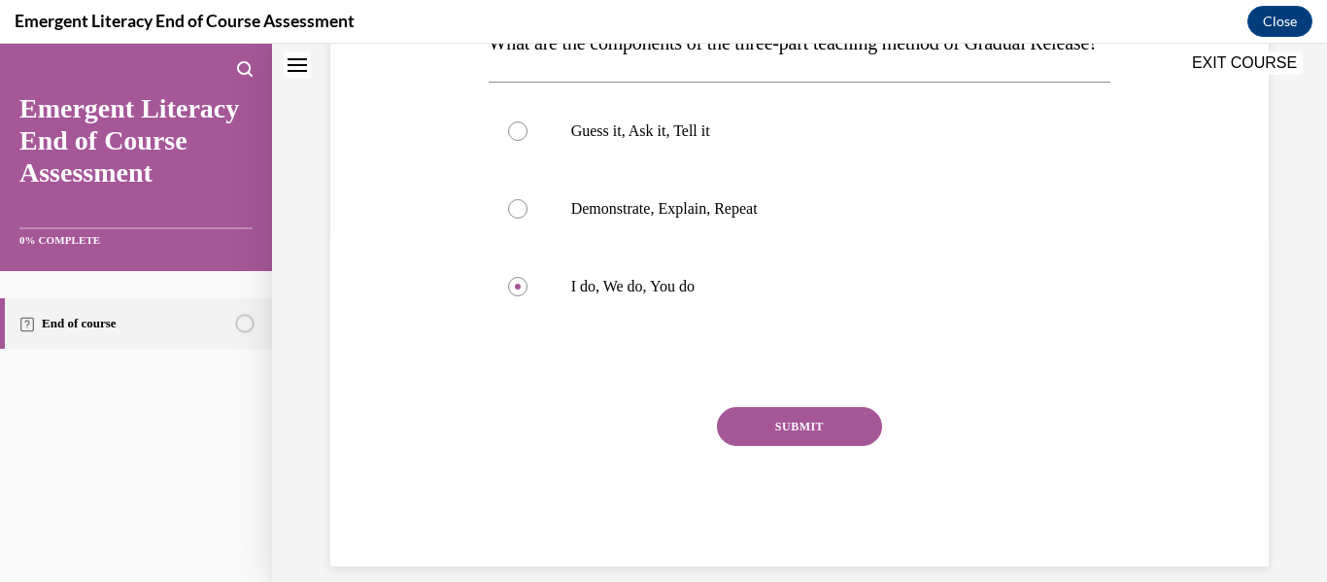
click at [747, 446] on button "SUBMIT" at bounding box center [799, 426] width 165 height 39
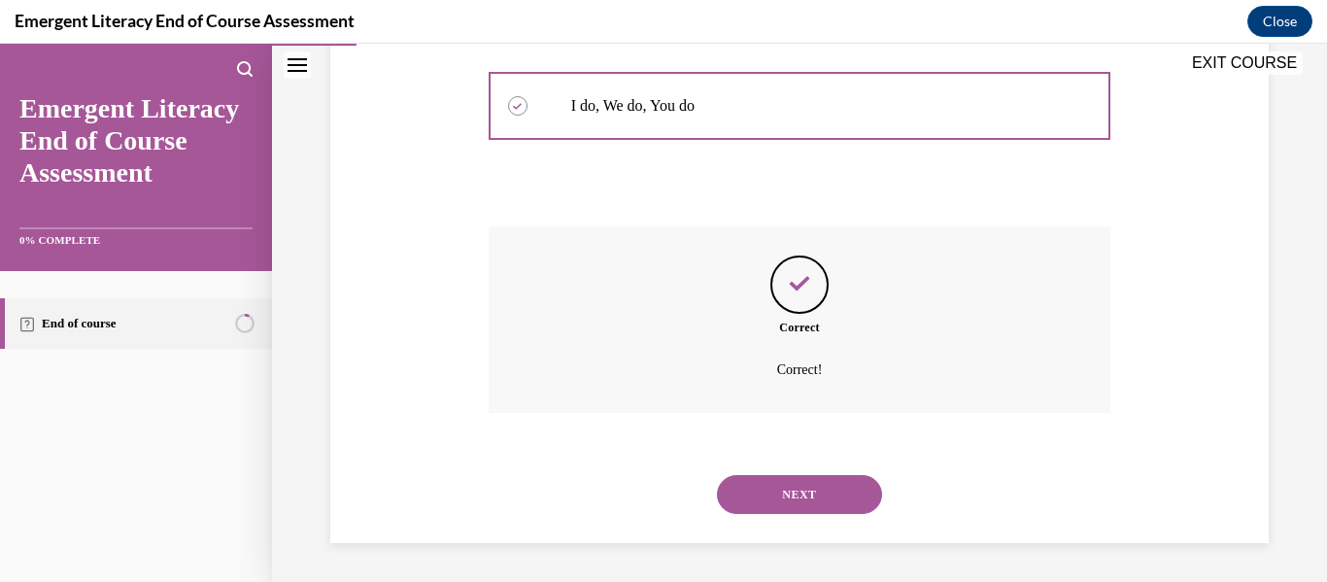
scroll to position [566, 0]
click at [771, 490] on button "NEXT" at bounding box center [799, 494] width 165 height 39
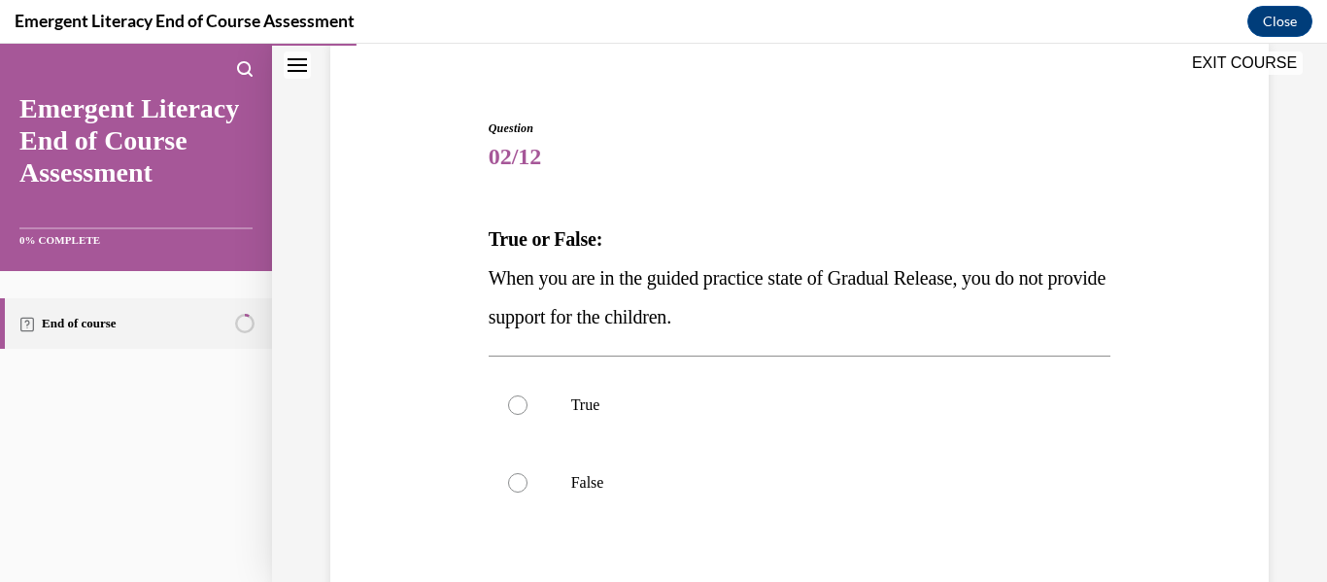
scroll to position [175, 0]
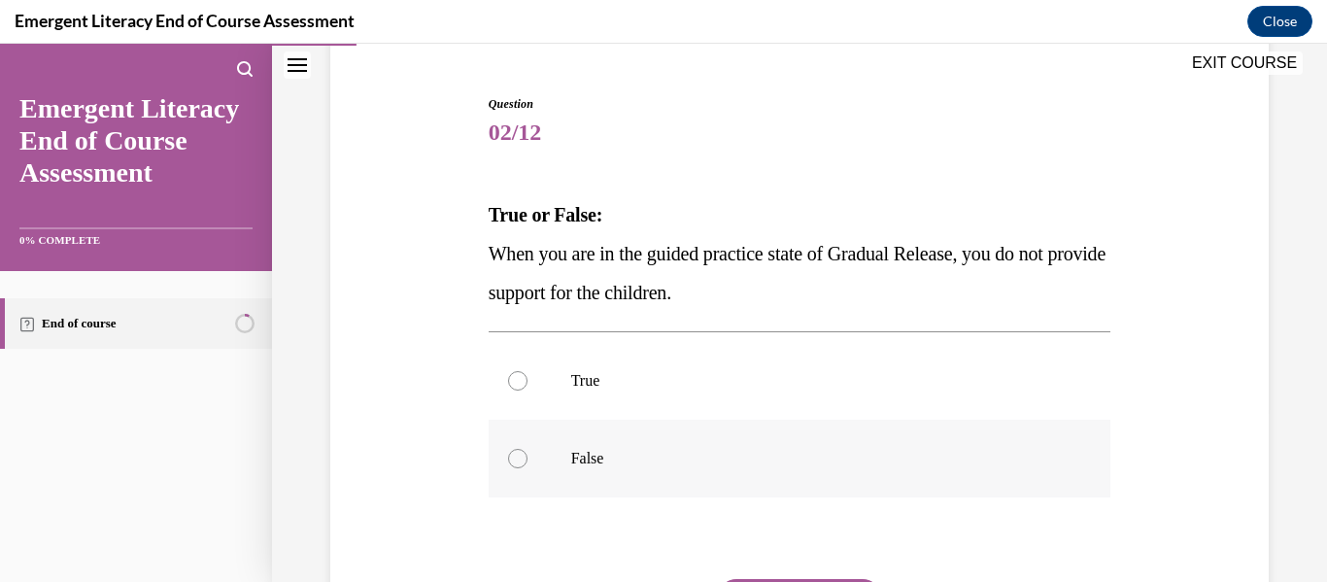
click at [619, 442] on label "False" at bounding box center [800, 459] width 623 height 78
click at [528, 449] on input "False" at bounding box center [517, 458] width 19 height 19
radio input "true"
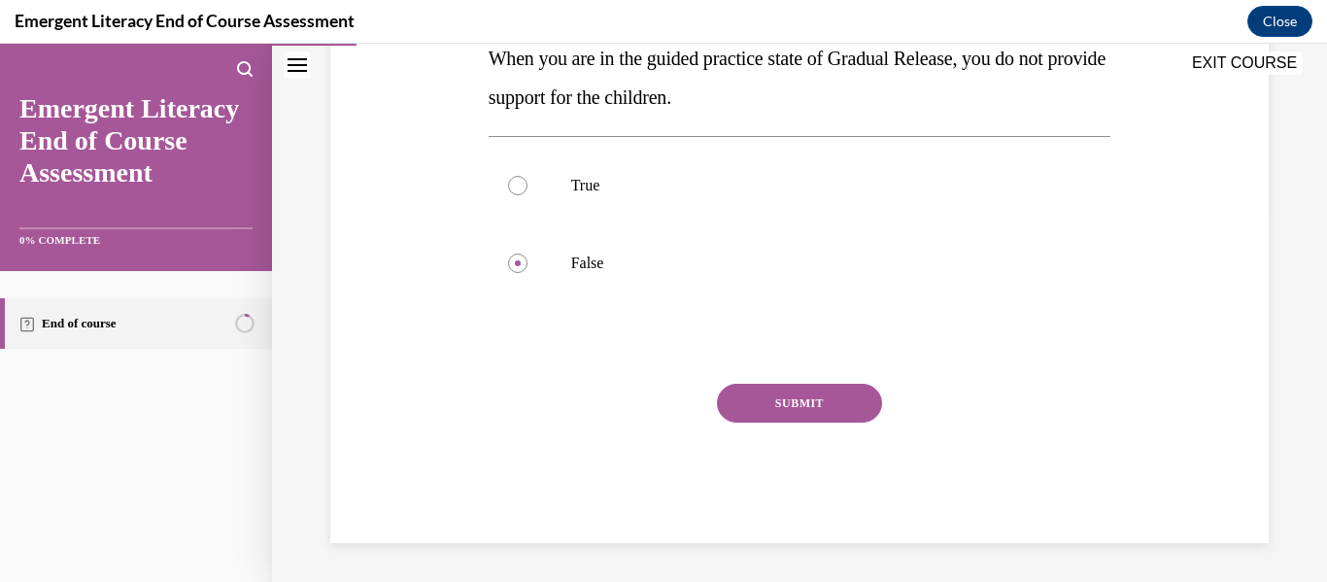
click at [788, 409] on button "SUBMIT" at bounding box center [799, 403] width 165 height 39
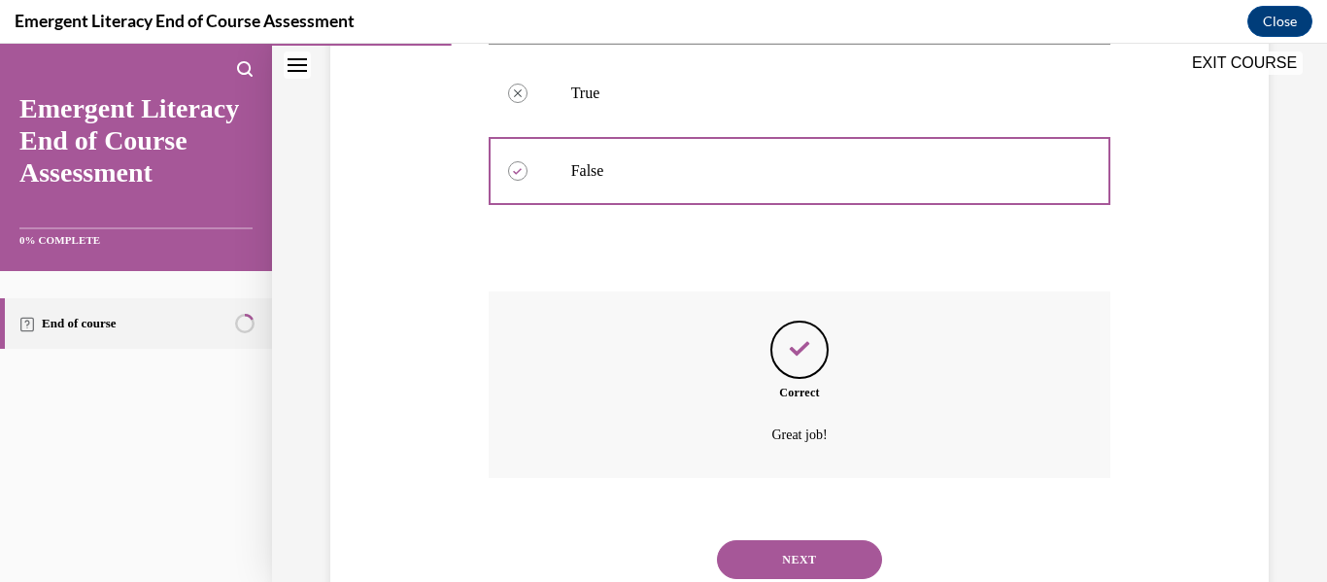
scroll to position [528, 0]
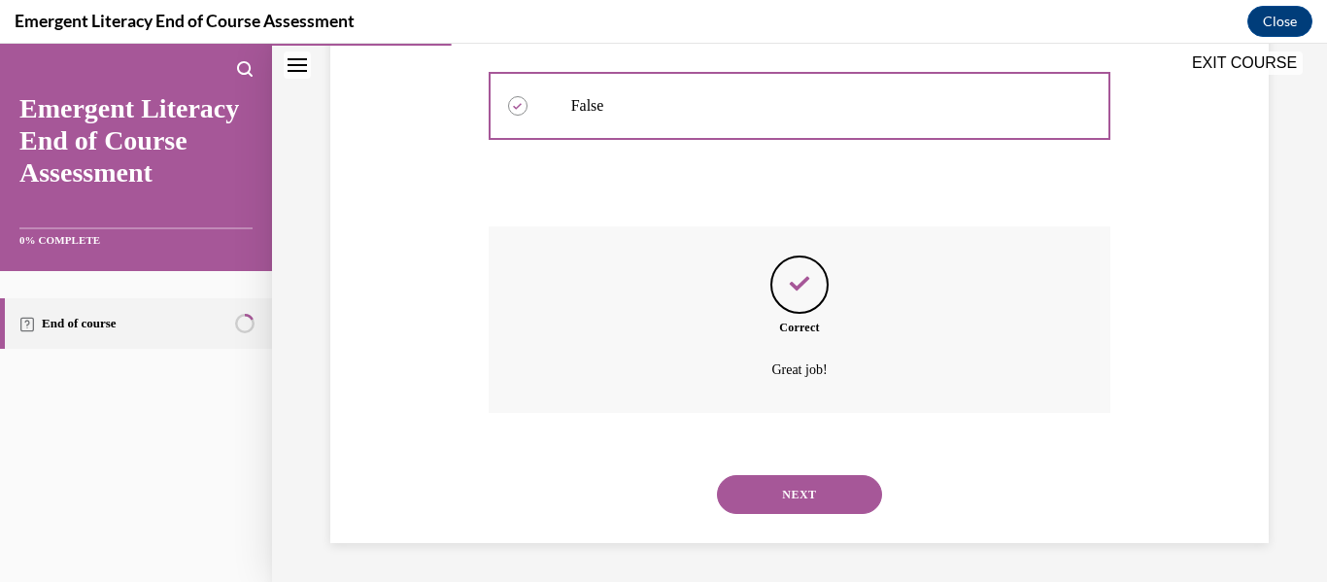
click at [829, 499] on button "NEXT" at bounding box center [799, 494] width 165 height 39
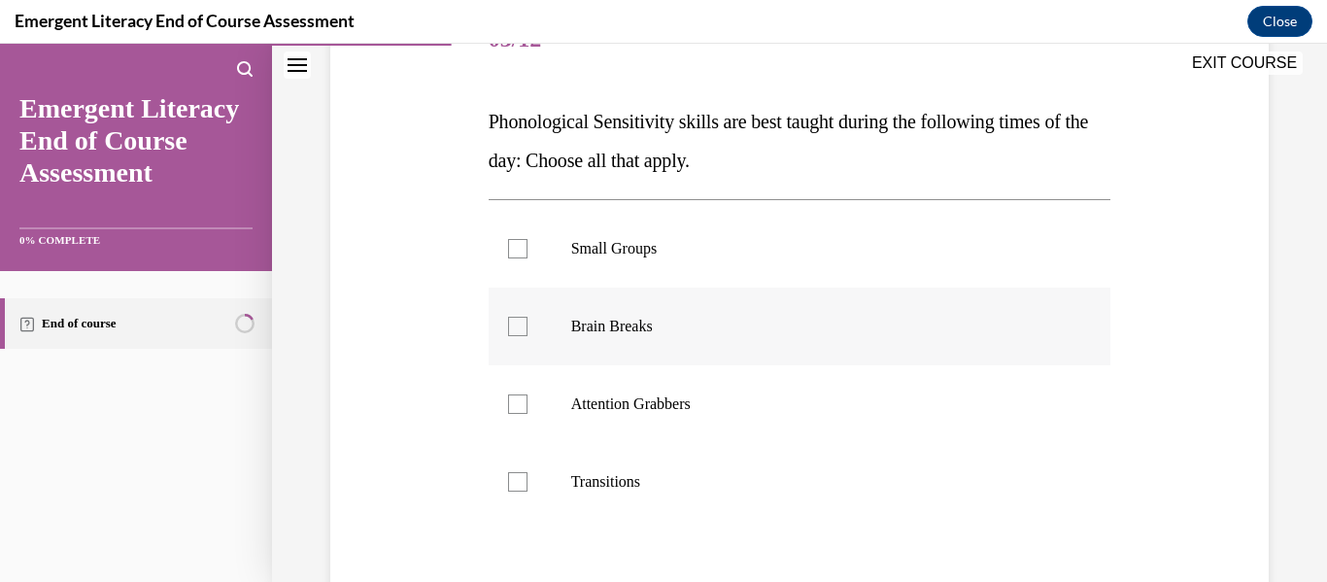
scroll to position [269, 0]
click at [669, 334] on p "Brain Breaks" at bounding box center [817, 325] width 492 height 19
click at [528, 334] on input "Brain Breaks" at bounding box center [517, 325] width 19 height 19
checkbox input "true"
click at [635, 479] on p "Transitions" at bounding box center [817, 480] width 492 height 19
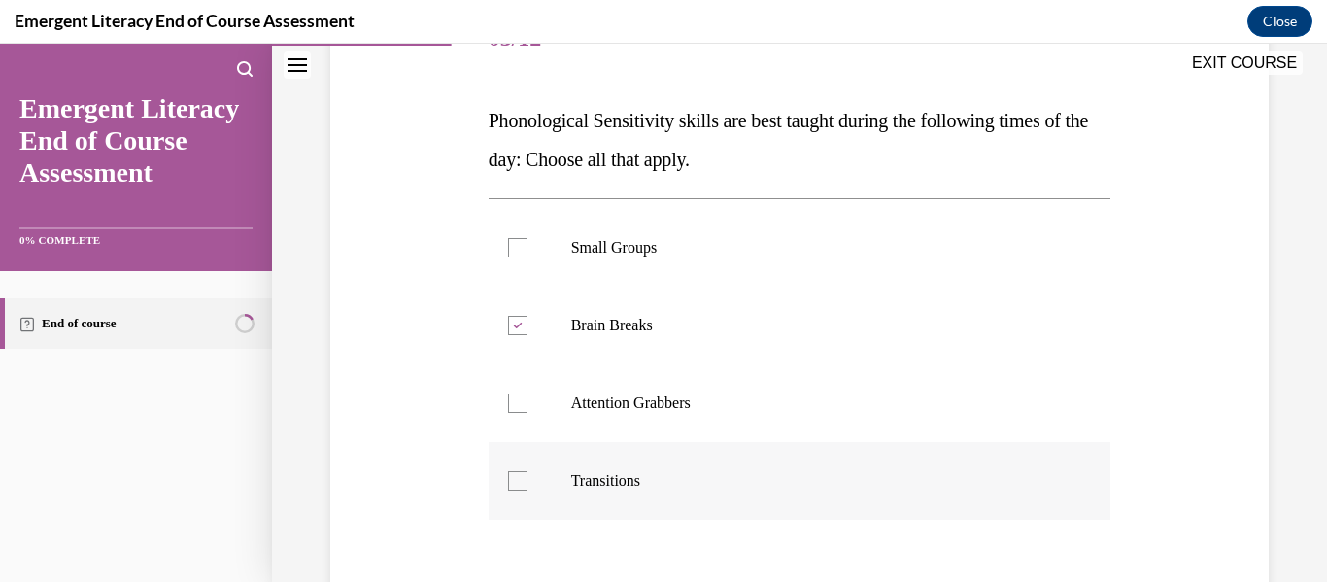
click at [528, 479] on input "Transitions" at bounding box center [517, 480] width 19 height 19
checkbox input "true"
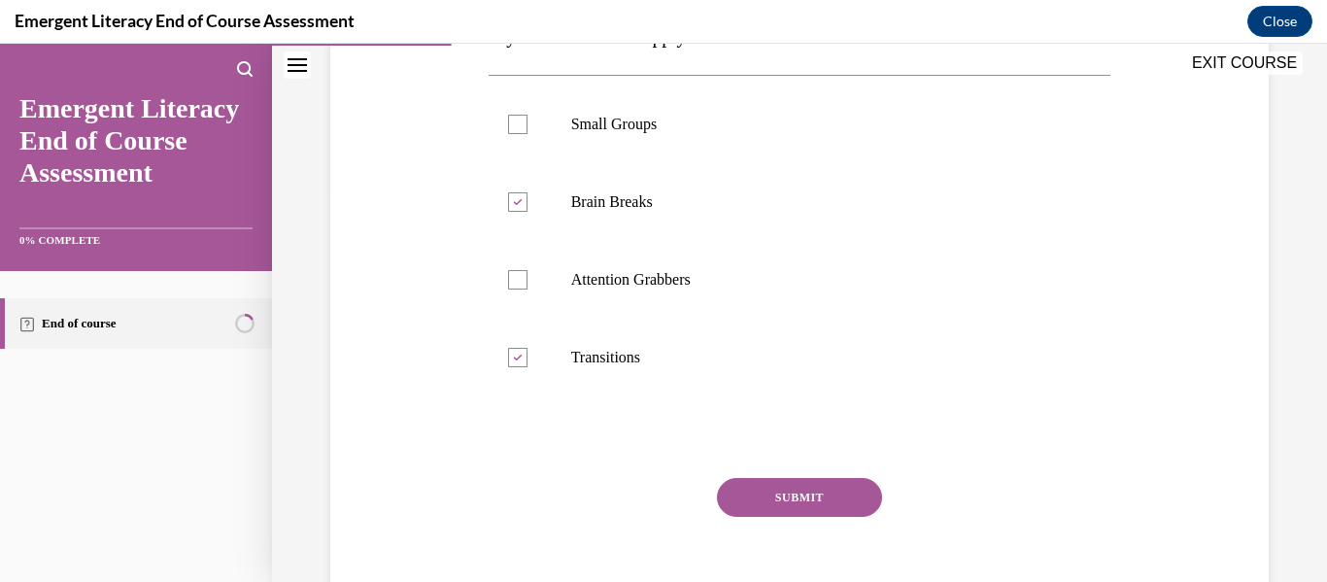
click at [791, 487] on button "SUBMIT" at bounding box center [799, 497] width 165 height 39
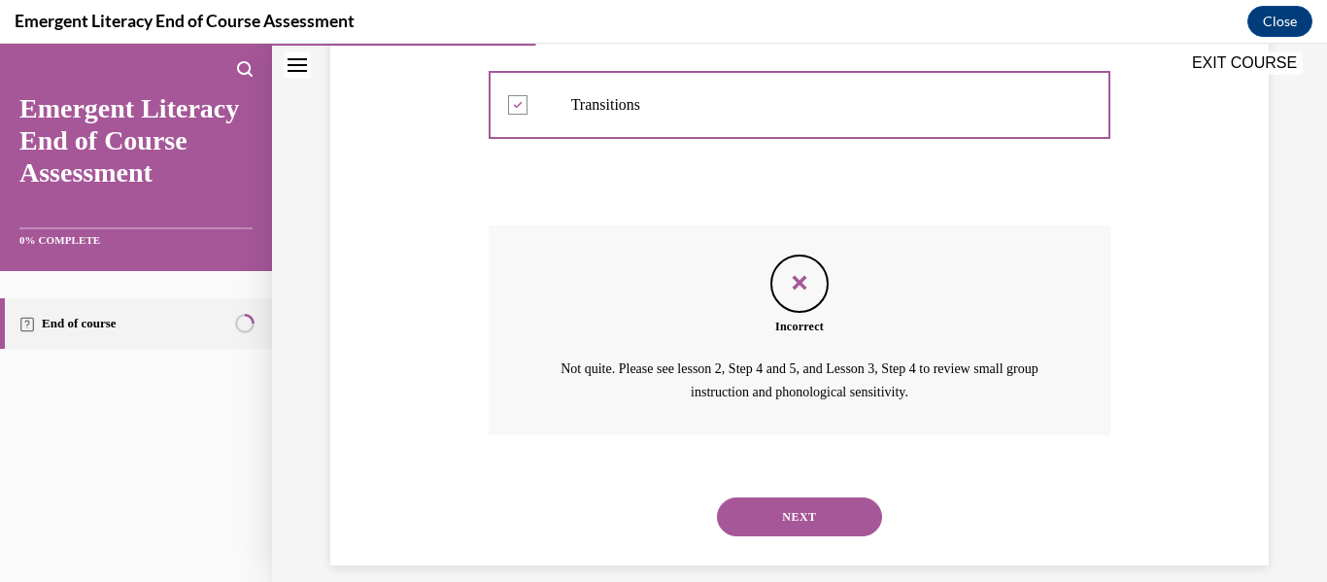
scroll to position [668, 0]
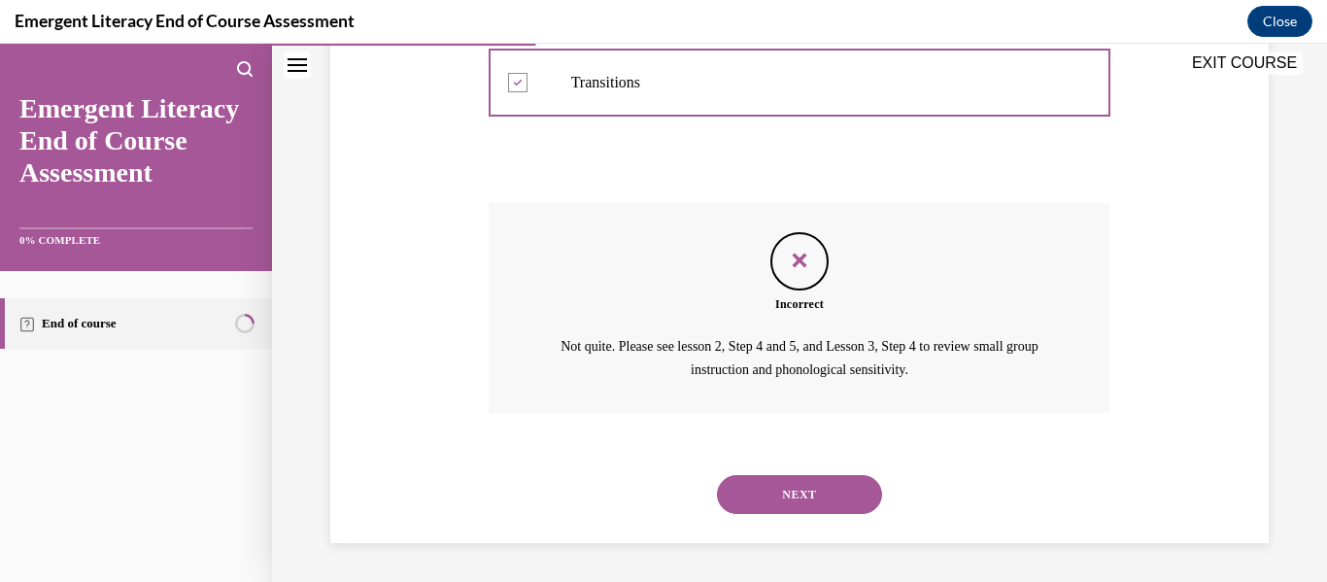
click at [791, 487] on button "NEXT" at bounding box center [799, 494] width 165 height 39
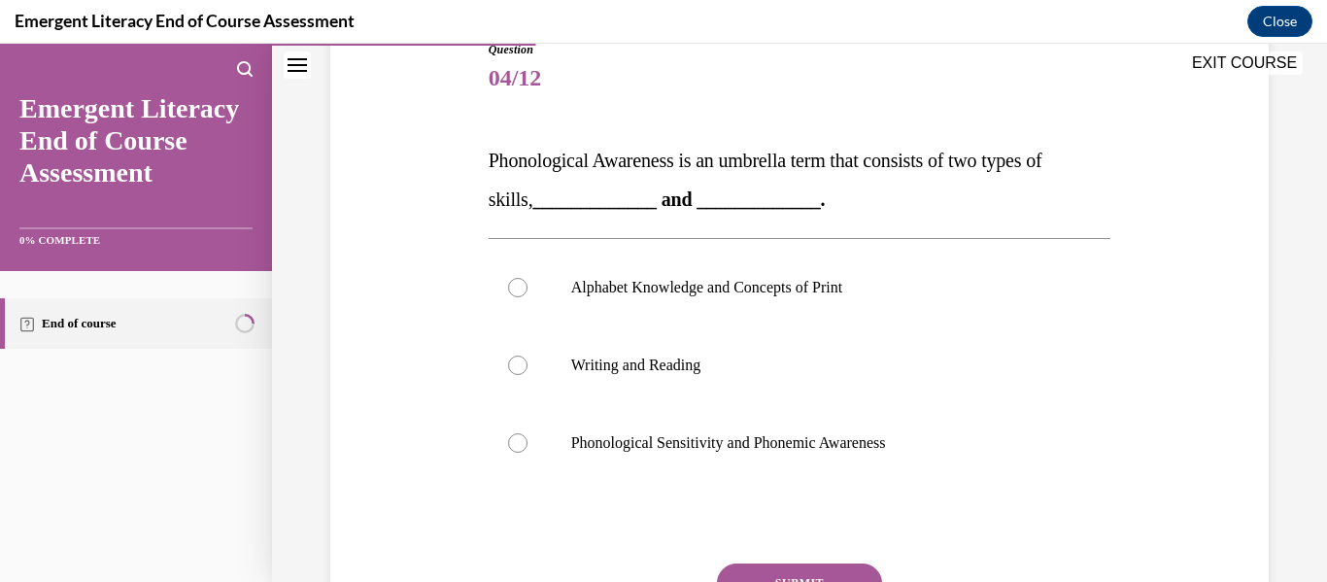
scroll to position [230, 0]
click at [816, 440] on p "Phonological Sensitivity and Phonemic Awareness" at bounding box center [817, 441] width 492 height 19
click at [528, 440] on input "Phonological Sensitivity and Phonemic Awareness" at bounding box center [517, 441] width 19 height 19
radio input "true"
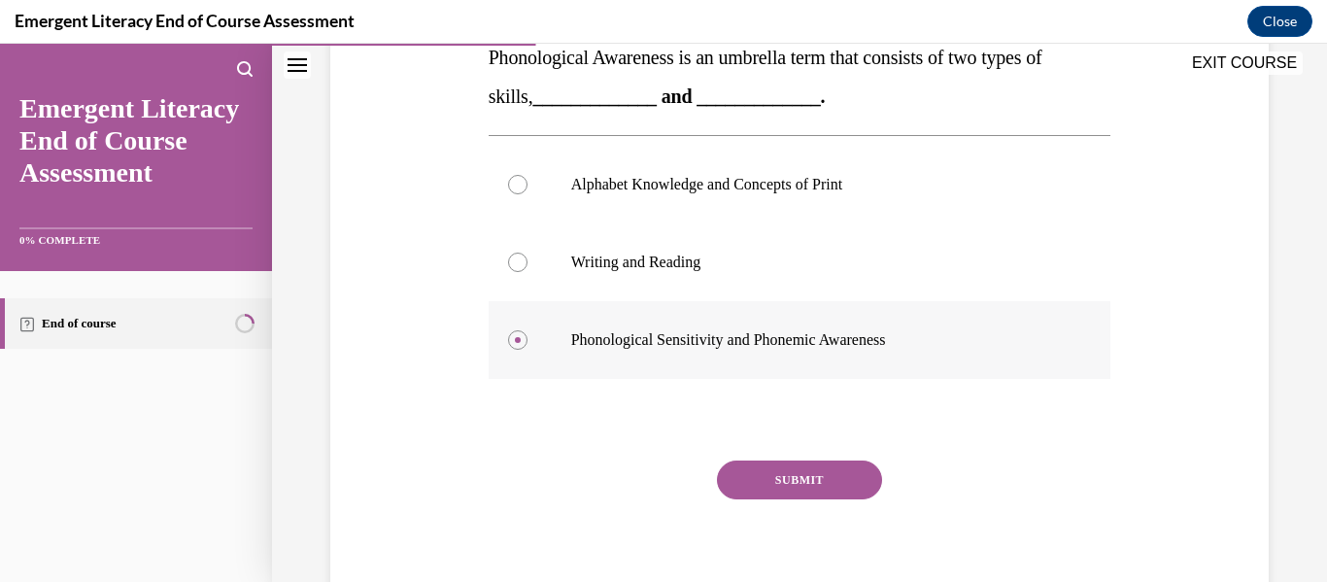
scroll to position [334, 0]
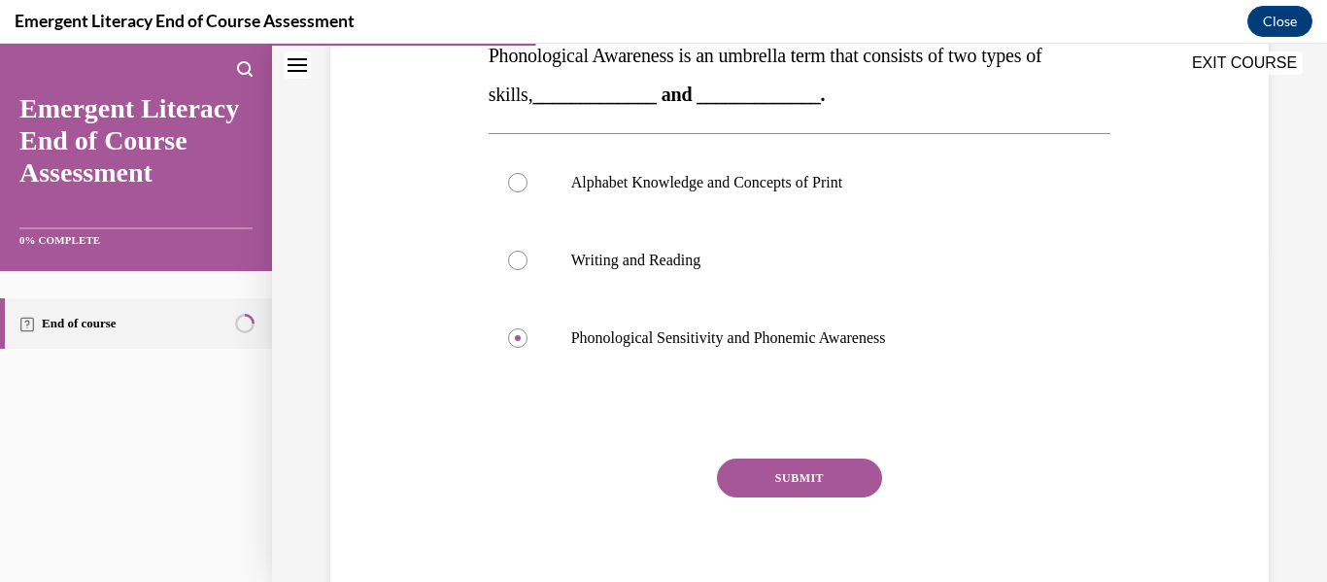
click at [864, 483] on button "SUBMIT" at bounding box center [799, 478] width 165 height 39
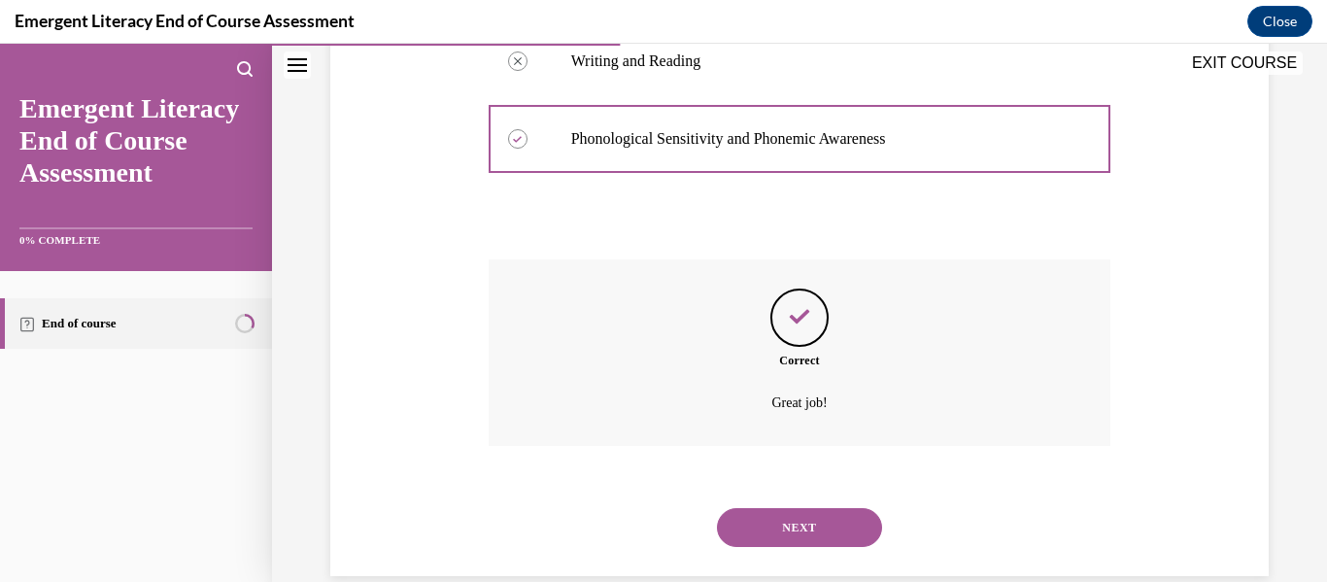
scroll to position [566, 0]
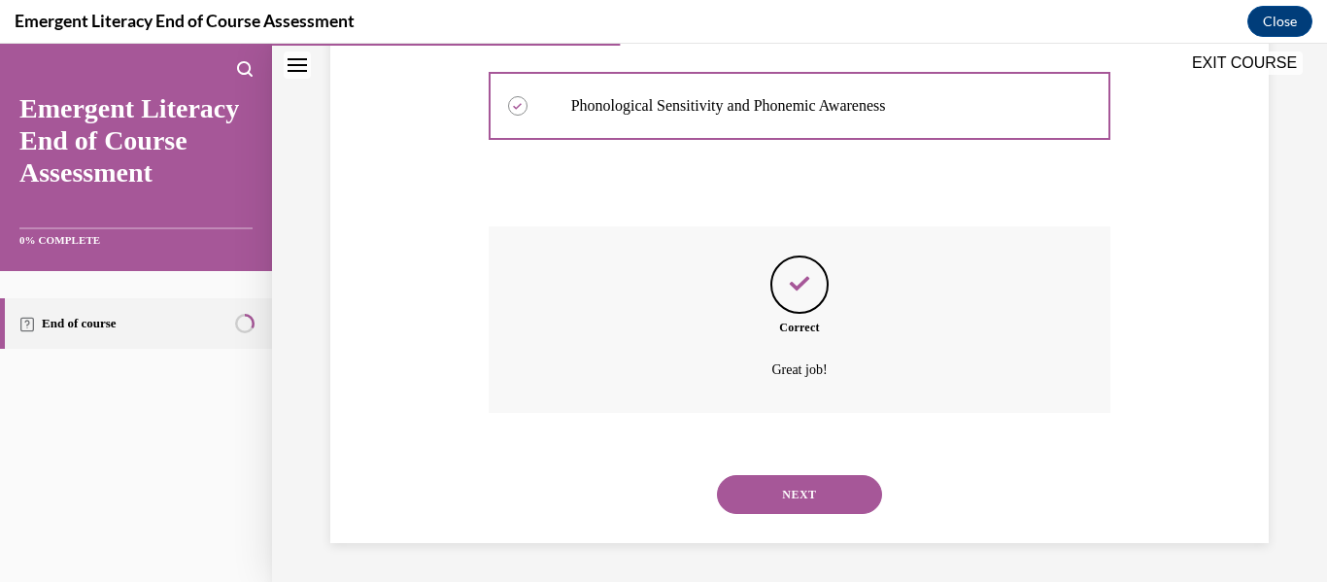
click at [851, 500] on button "NEXT" at bounding box center [799, 494] width 165 height 39
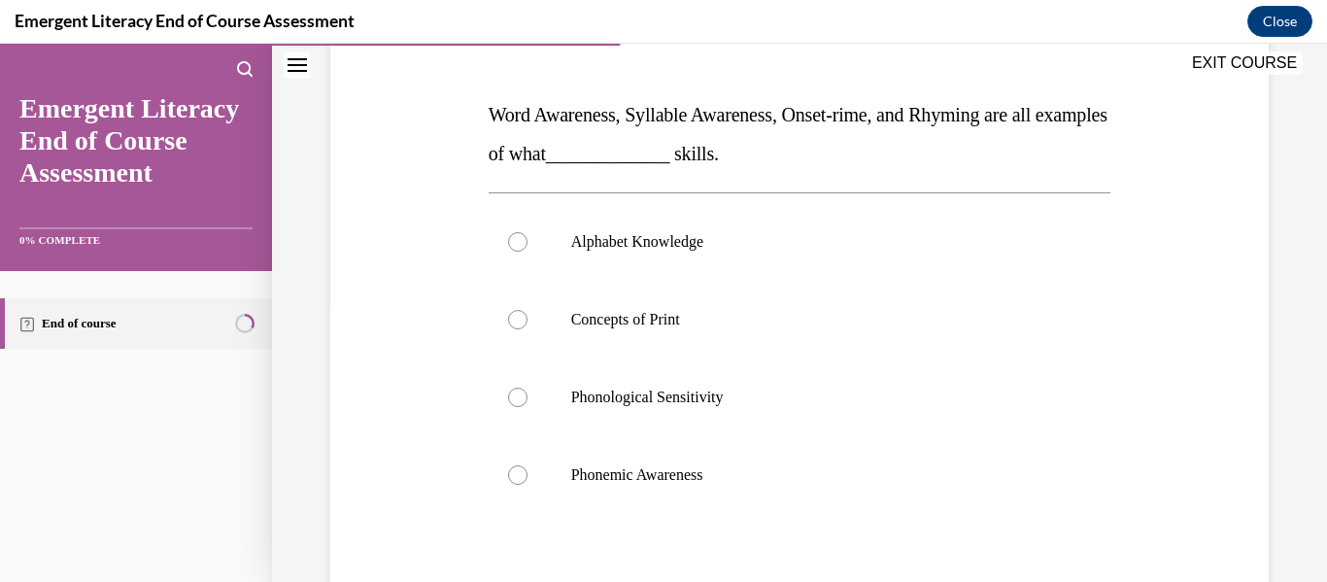
scroll to position [300, 0]
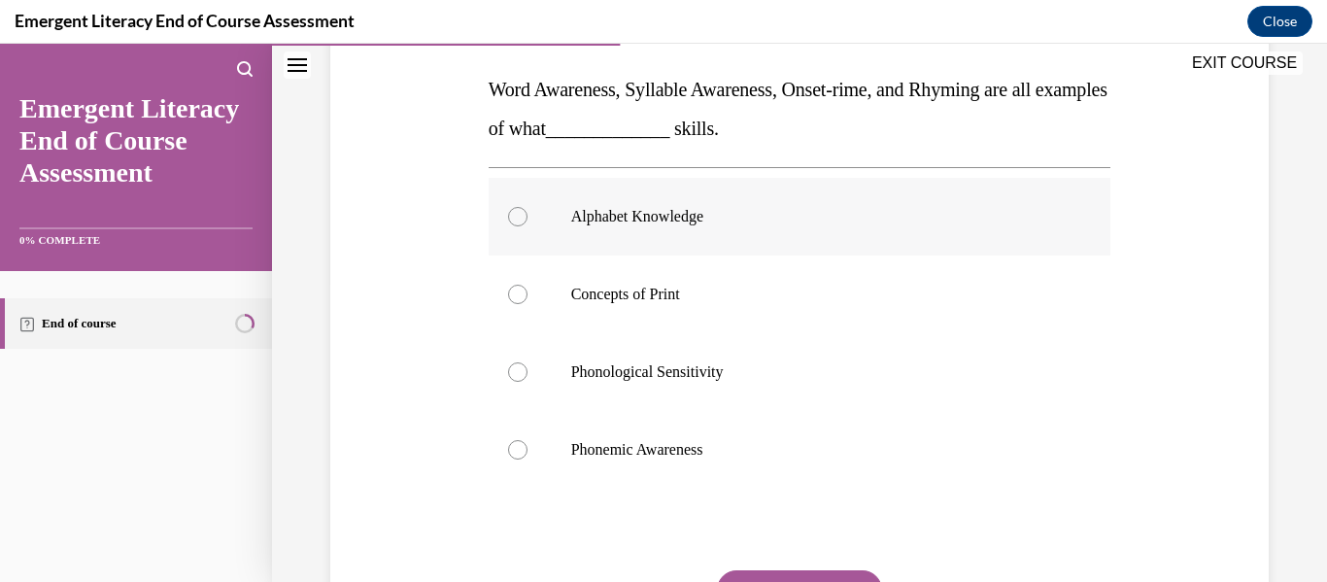
click at [1055, 228] on label "Alphabet Knowledge" at bounding box center [800, 217] width 623 height 78
click at [528, 226] on input "Alphabet Knowledge" at bounding box center [517, 216] width 19 height 19
radio input "true"
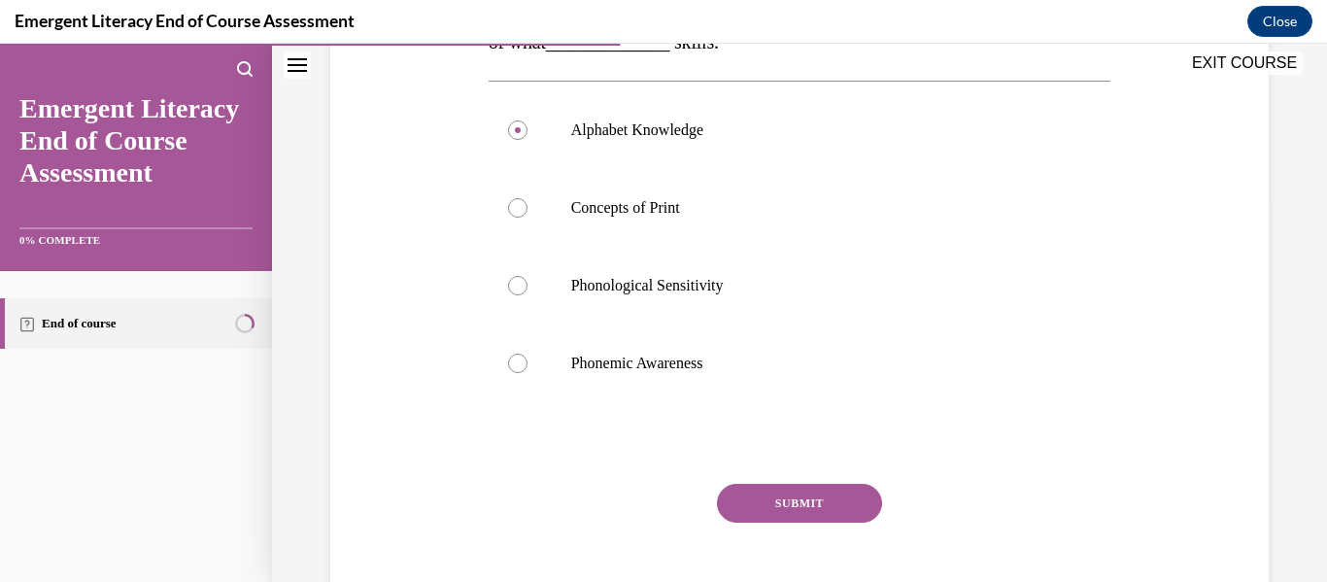
click at [855, 516] on button "SUBMIT" at bounding box center [799, 503] width 165 height 39
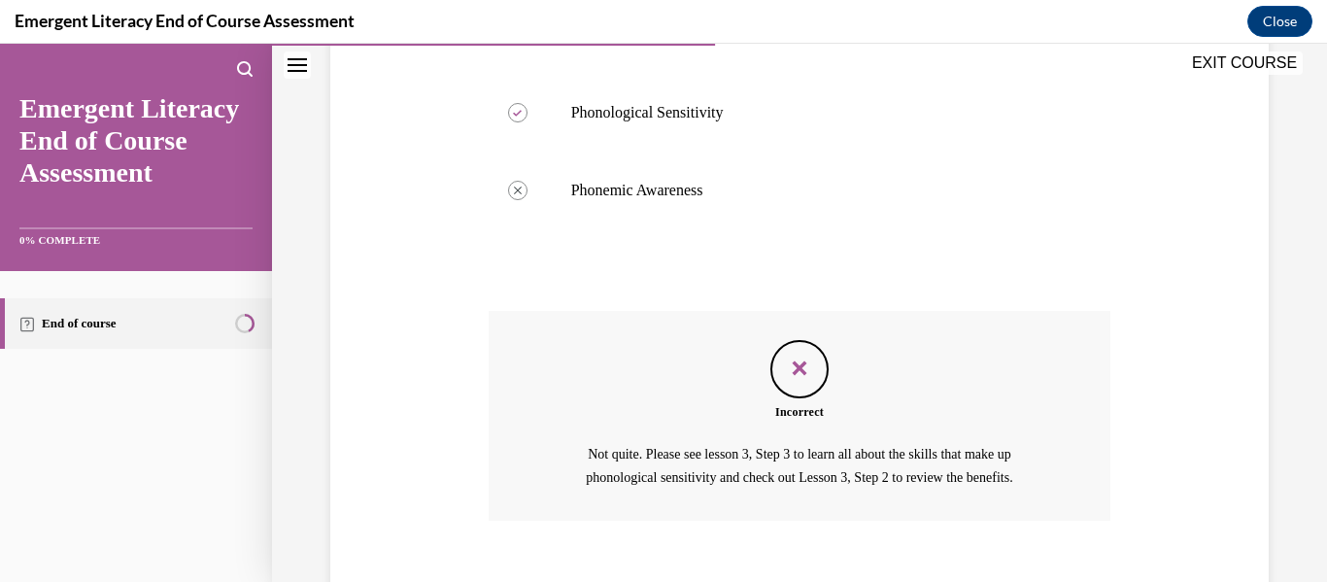
scroll to position [668, 0]
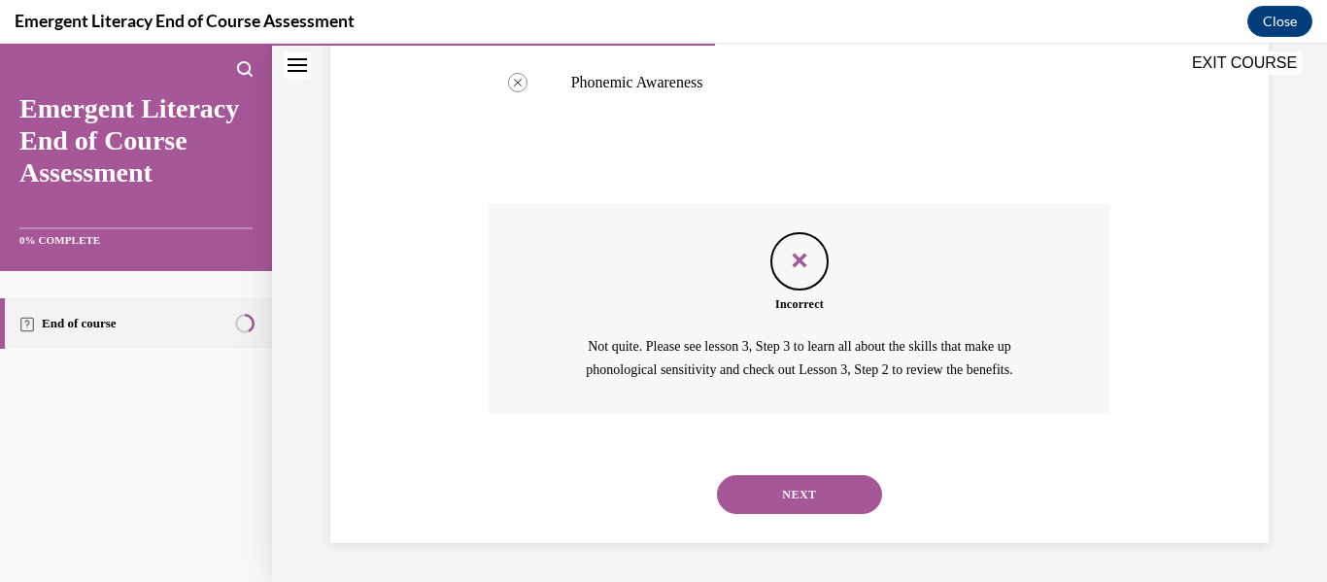
click at [853, 495] on button "NEXT" at bounding box center [799, 494] width 165 height 39
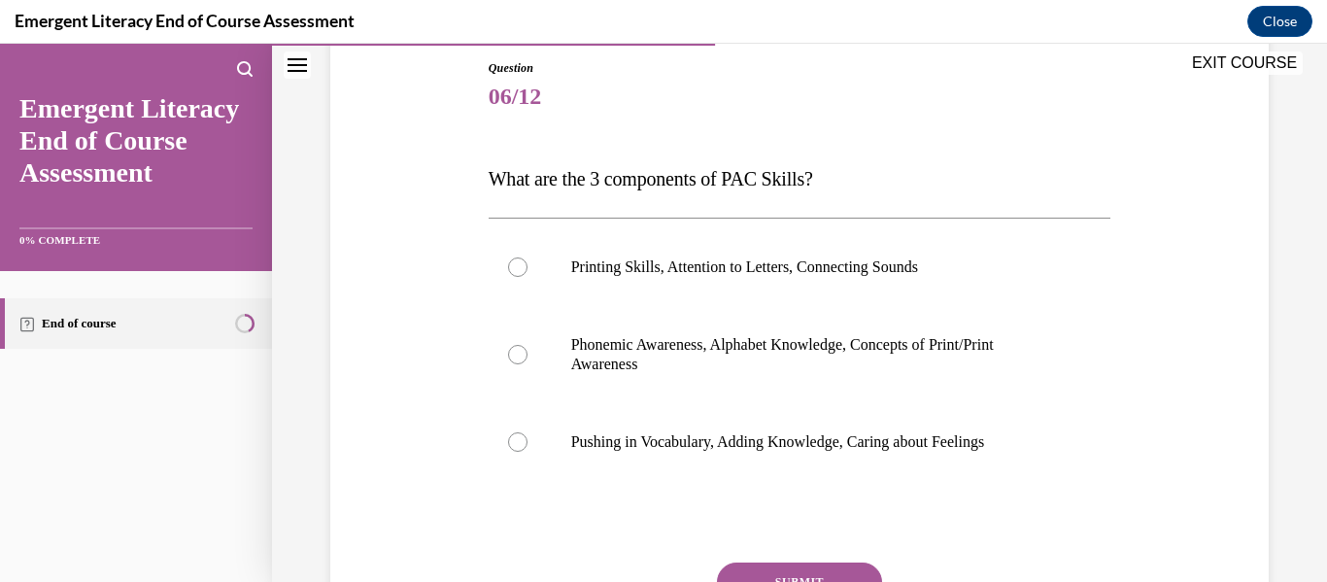
scroll to position [239, 0]
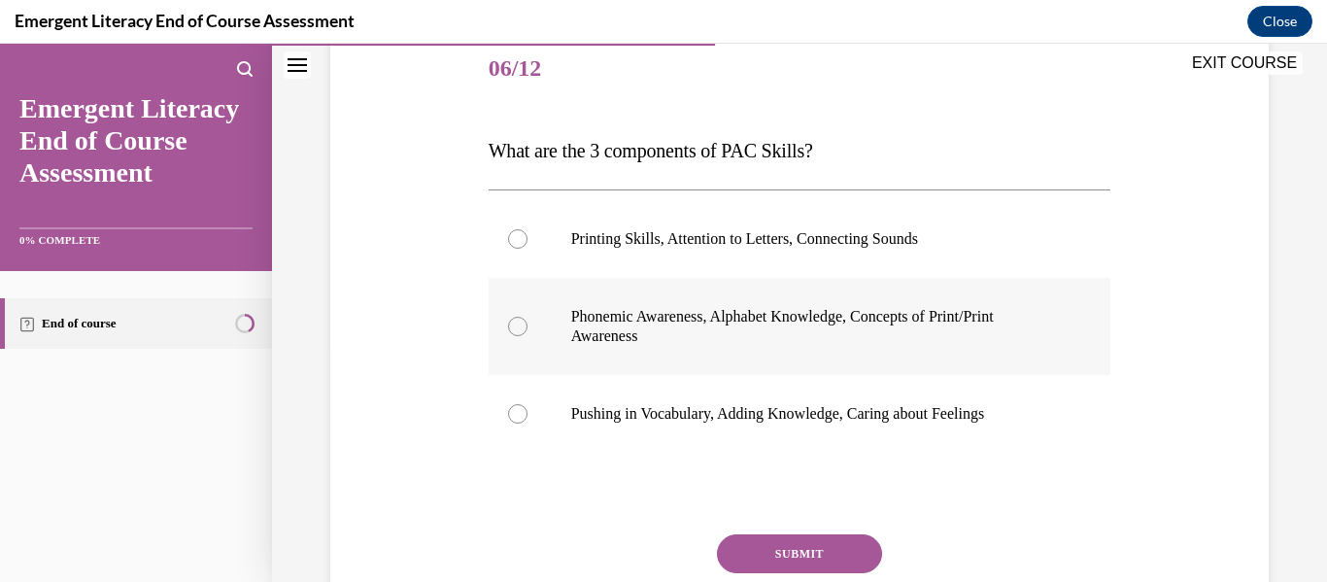
click at [1012, 322] on p "Phonemic Awareness, Alphabet Knowledge, Concepts of Print/Print Awareness" at bounding box center [817, 326] width 492 height 39
click at [528, 322] on input "Phonemic Awareness, Alphabet Knowledge, Concepts of Print/Print Awareness" at bounding box center [517, 326] width 19 height 19
radio input "true"
click at [878, 563] on button "SUBMIT" at bounding box center [799, 553] width 165 height 39
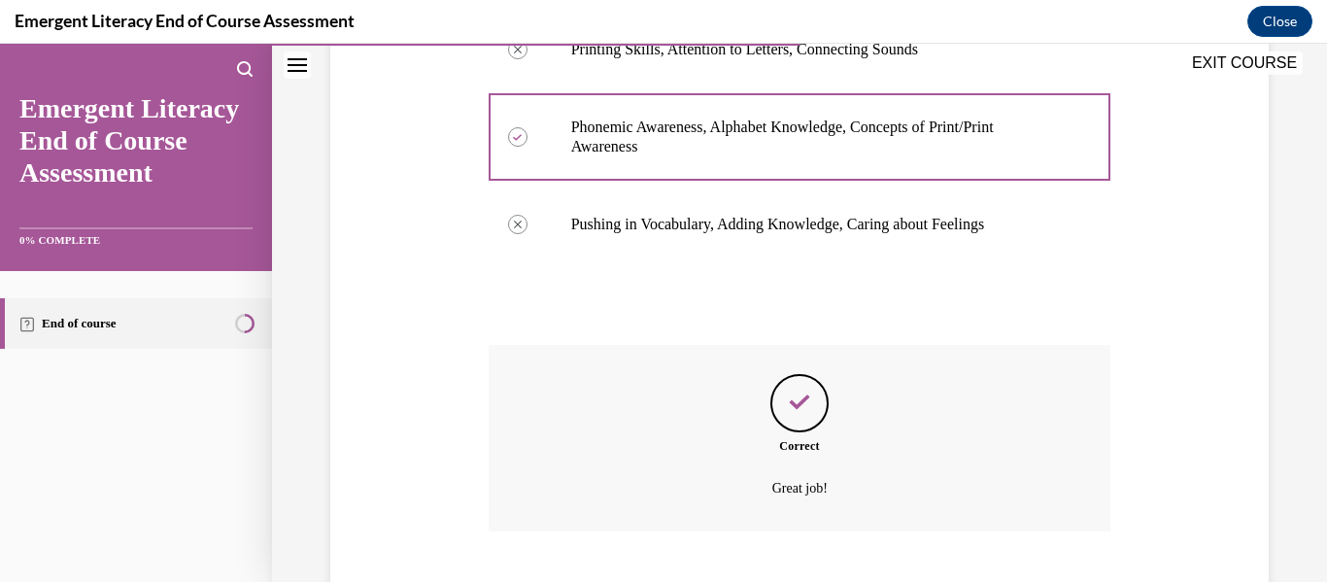
scroll to position [547, 0]
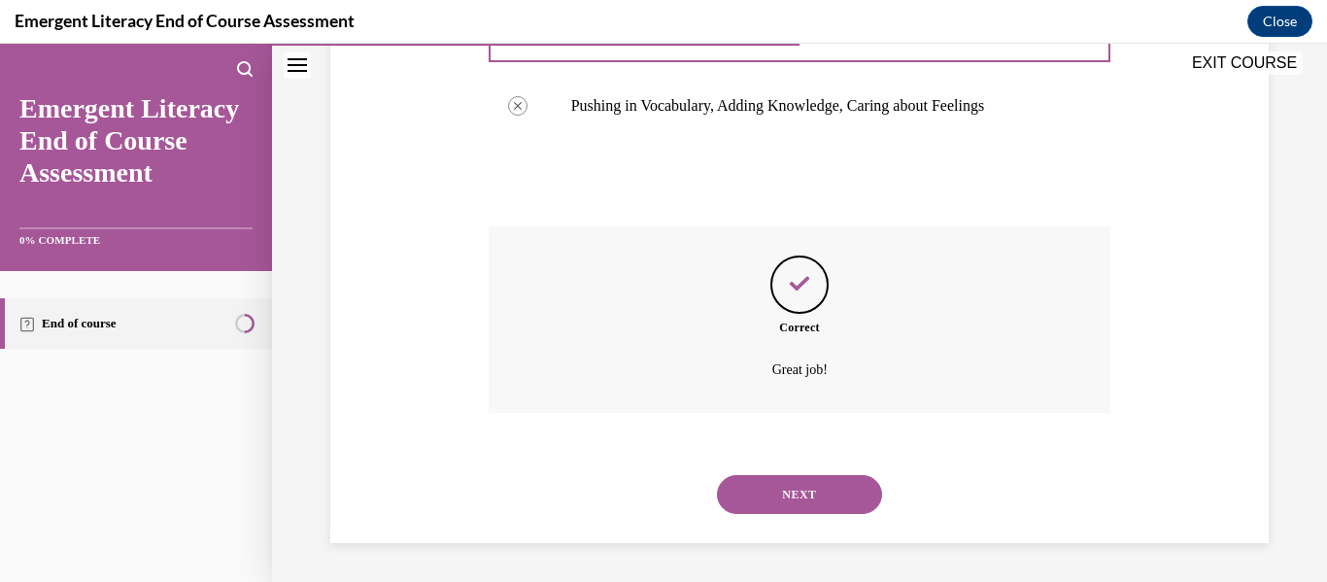
click at [867, 506] on button "NEXT" at bounding box center [799, 494] width 165 height 39
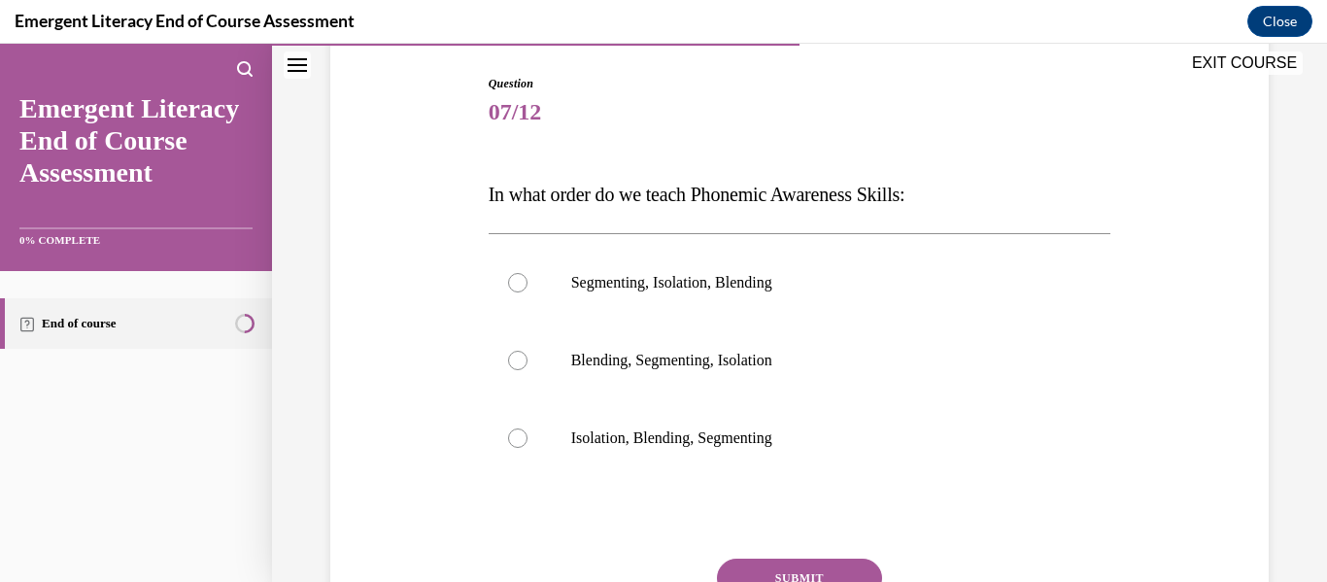
scroll to position [201, 0]
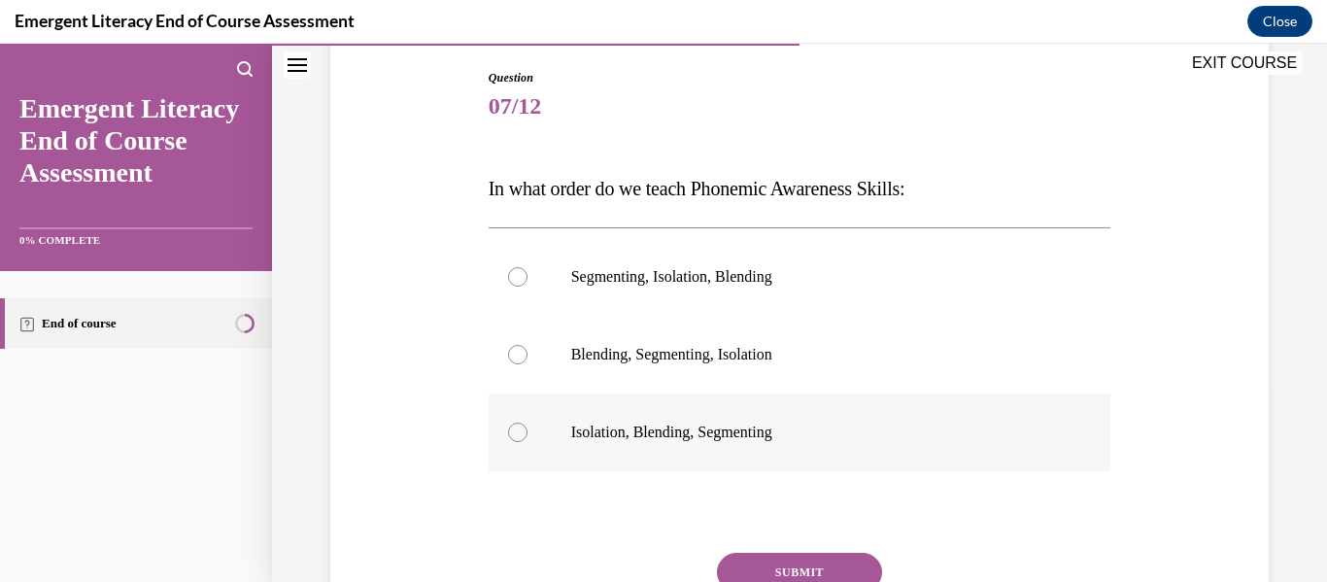
click at [984, 430] on p "Isolation, Blending, Segmenting" at bounding box center [817, 432] width 492 height 19
click at [528, 430] on input "Isolation, Blending, Segmenting" at bounding box center [517, 432] width 19 height 19
radio input "true"
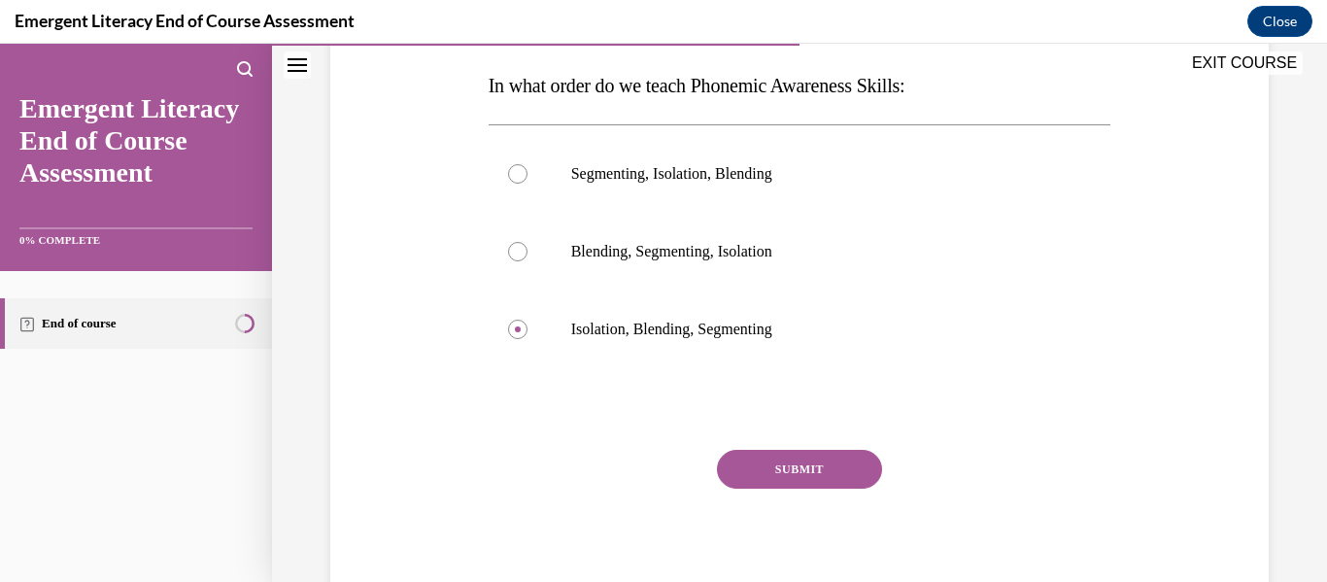
click at [861, 477] on button "SUBMIT" at bounding box center [799, 469] width 165 height 39
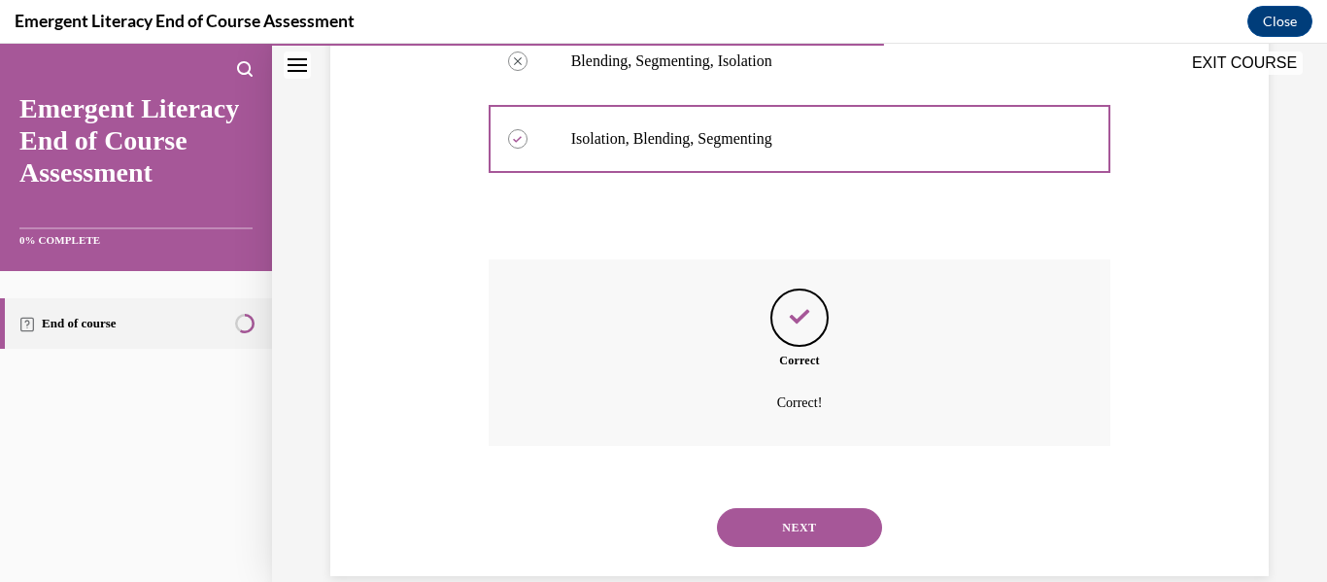
scroll to position [528, 0]
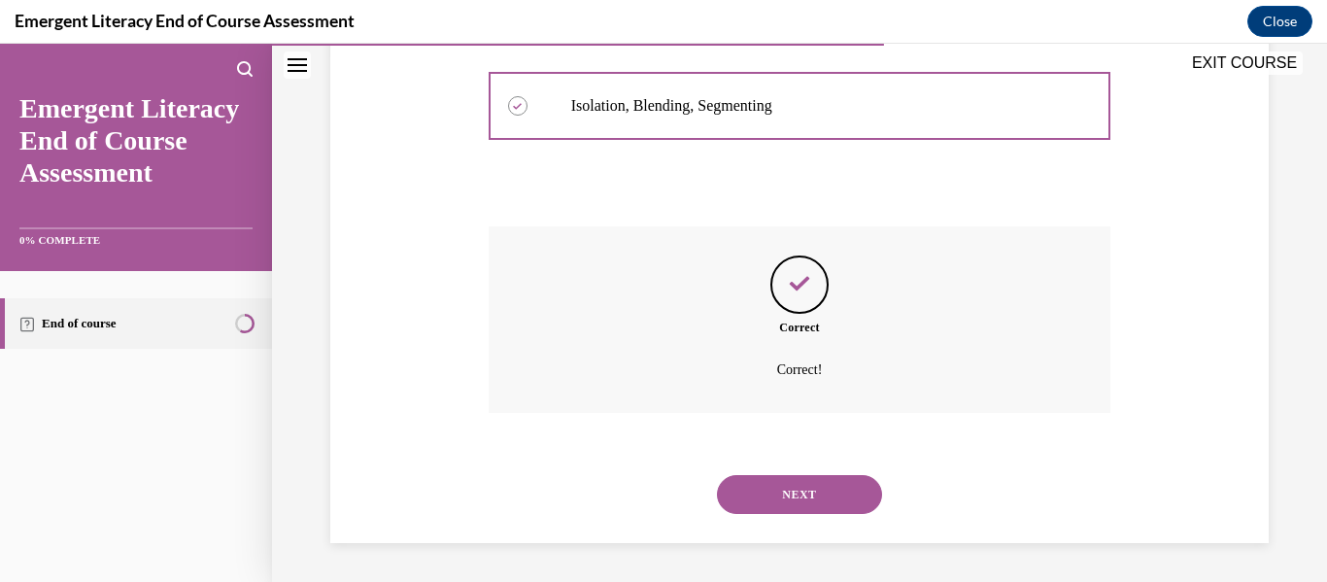
click at [861, 505] on button "NEXT" at bounding box center [799, 494] width 165 height 39
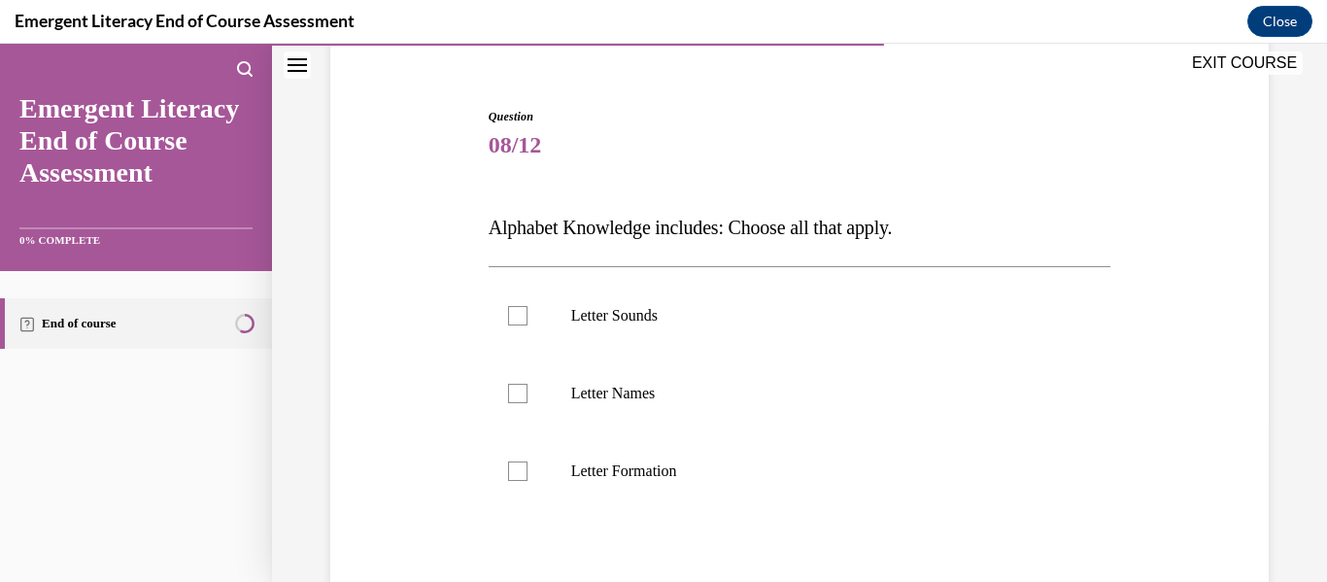
scroll to position [166, 0]
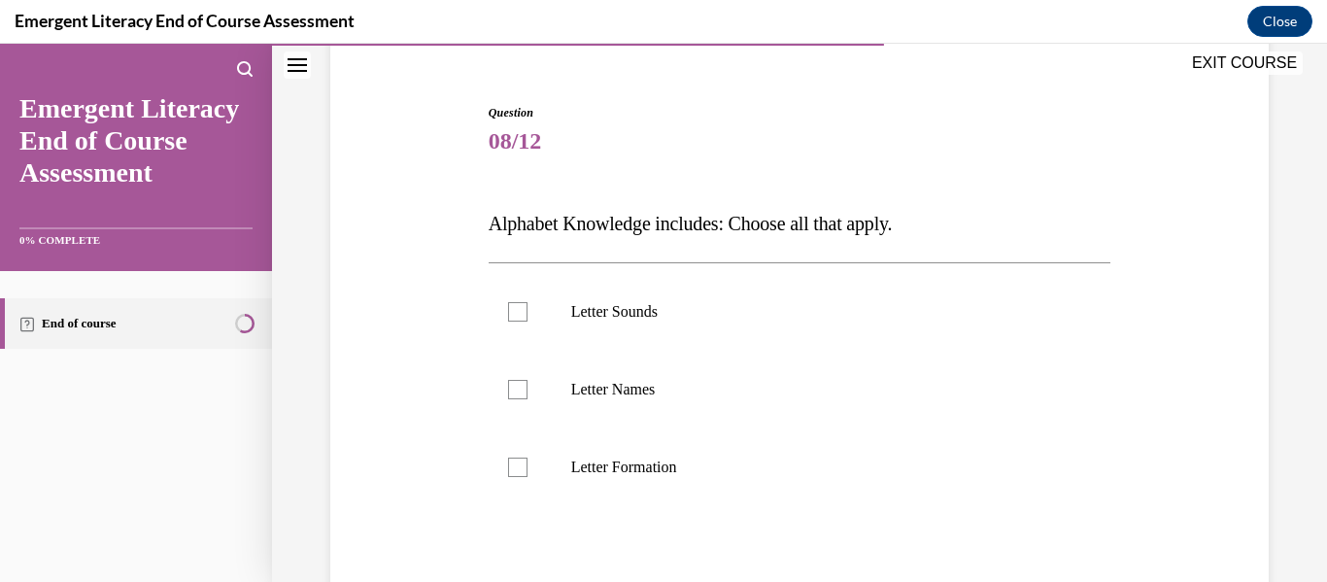
click at [1162, 395] on div "Question 08/12 Alphabet Knowledge includes: Choose all that apply. Letter Sound…" at bounding box center [800, 397] width 948 height 702
click at [1025, 355] on label "Letter Names" at bounding box center [800, 390] width 623 height 78
click at [528, 380] on input "Letter Names" at bounding box center [517, 389] width 19 height 19
checkbox input "true"
click at [1055, 326] on label "Letter Sounds" at bounding box center [800, 312] width 623 height 78
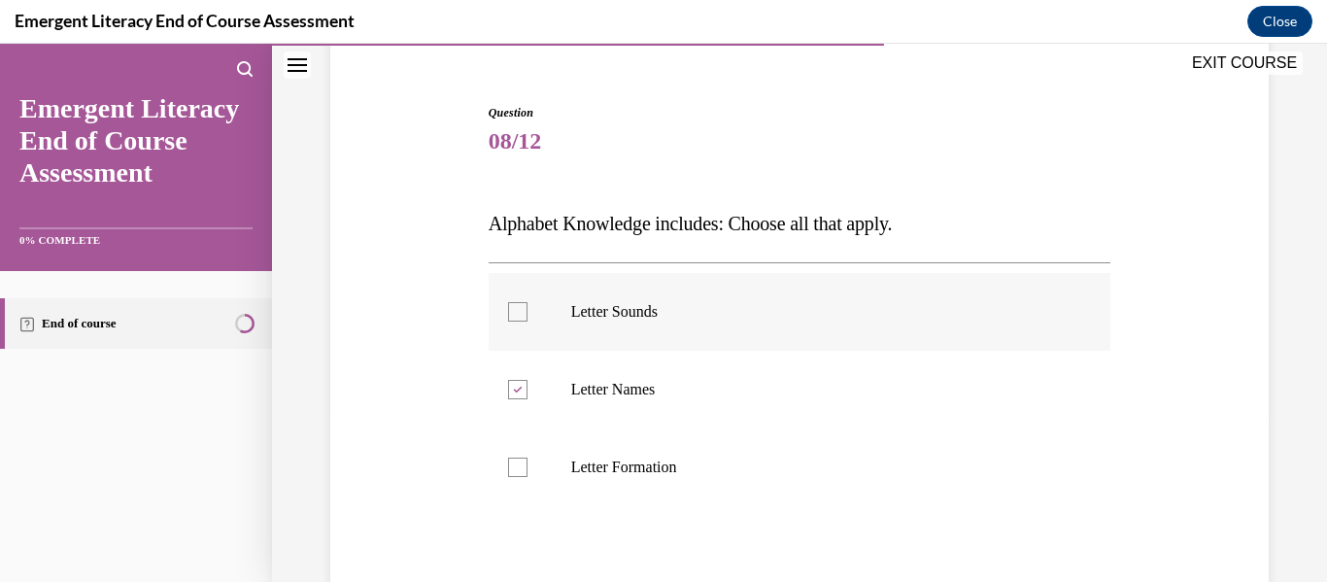
click at [528, 322] on input "Letter Sounds" at bounding box center [517, 311] width 19 height 19
checkbox input "true"
click at [1017, 481] on label "Letter Formation" at bounding box center [800, 468] width 623 height 78
click at [528, 477] on input "Letter Formation" at bounding box center [517, 467] width 19 height 19
checkbox input "true"
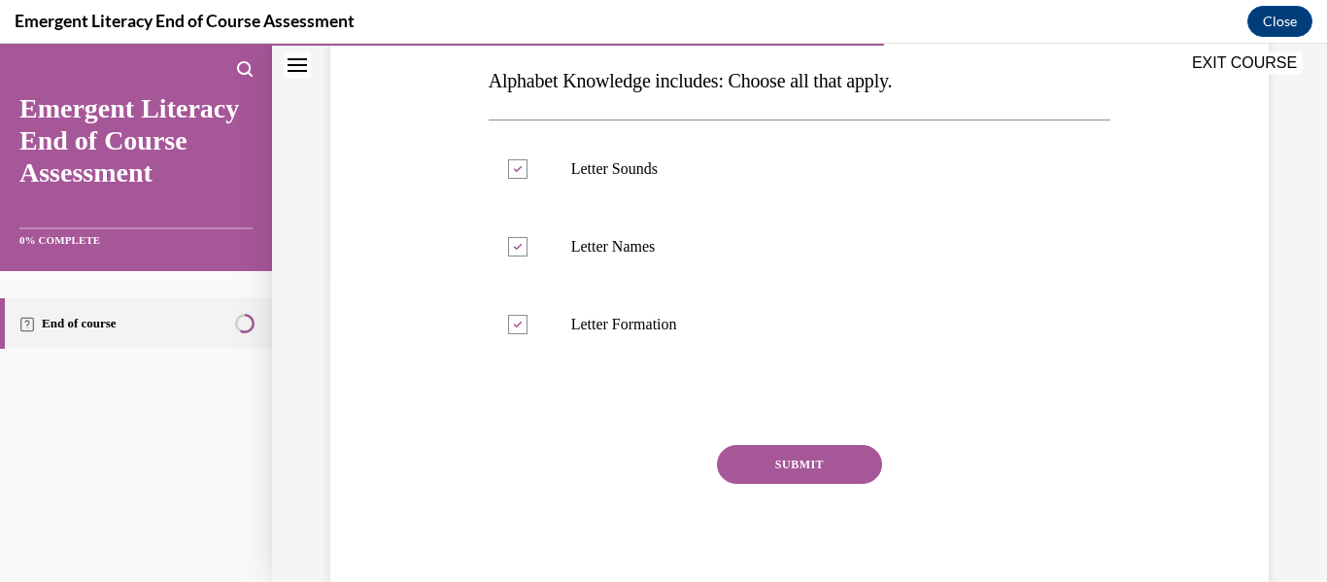
click at [880, 471] on button "SUBMIT" at bounding box center [799, 464] width 165 height 39
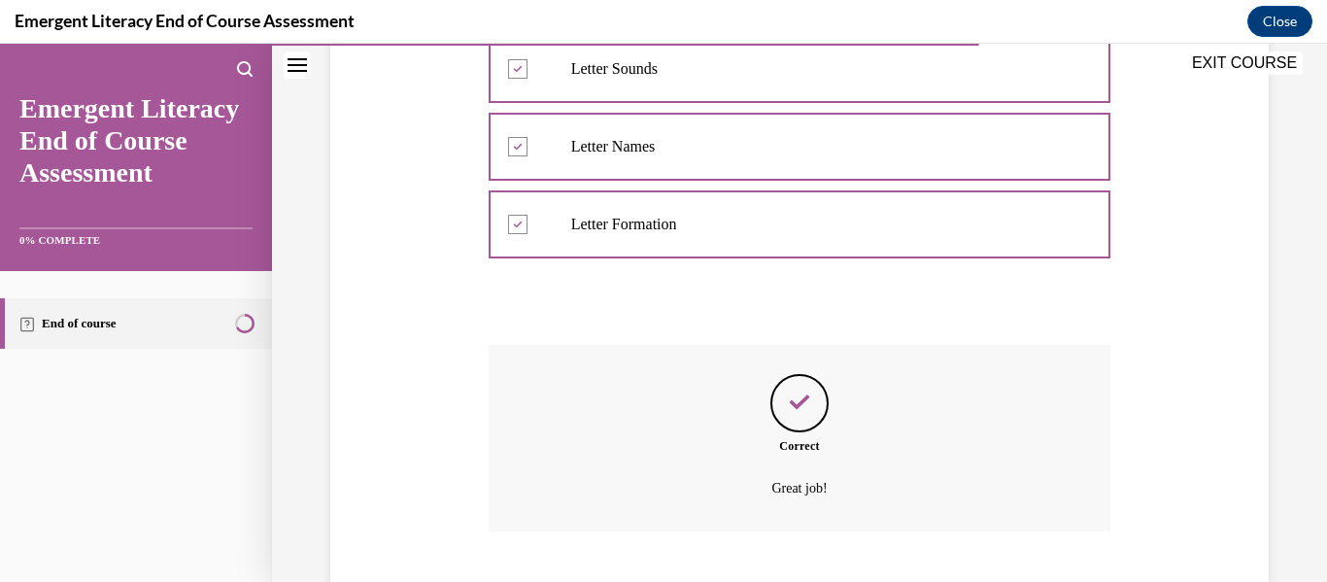
scroll to position [528, 0]
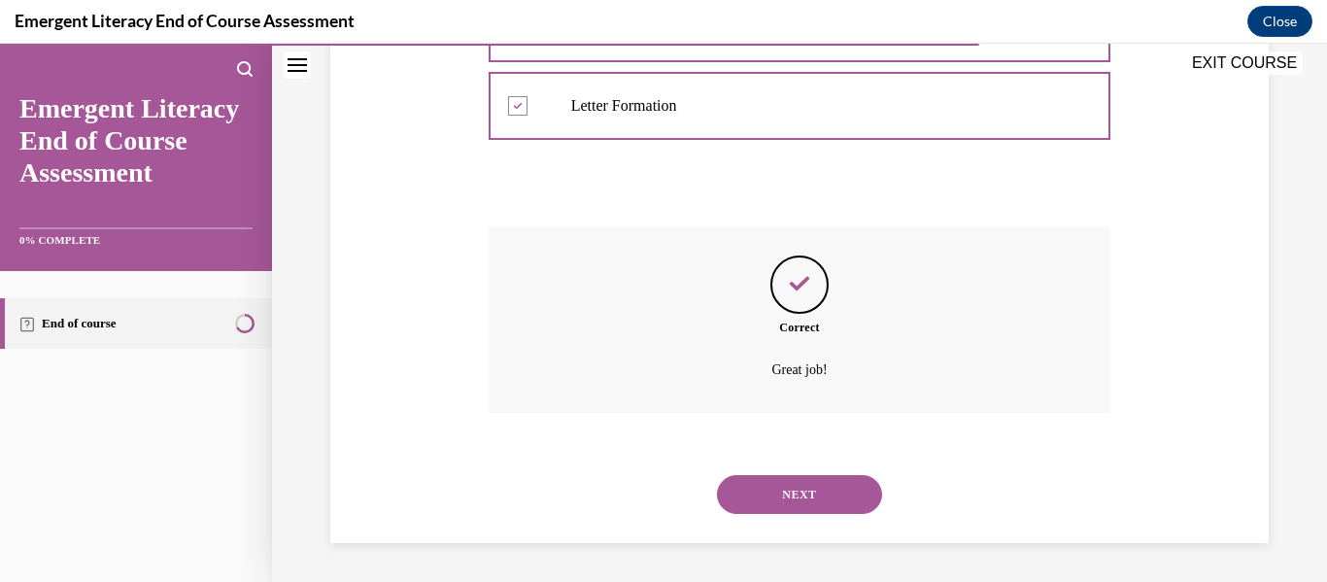
click at [864, 497] on button "NEXT" at bounding box center [799, 494] width 165 height 39
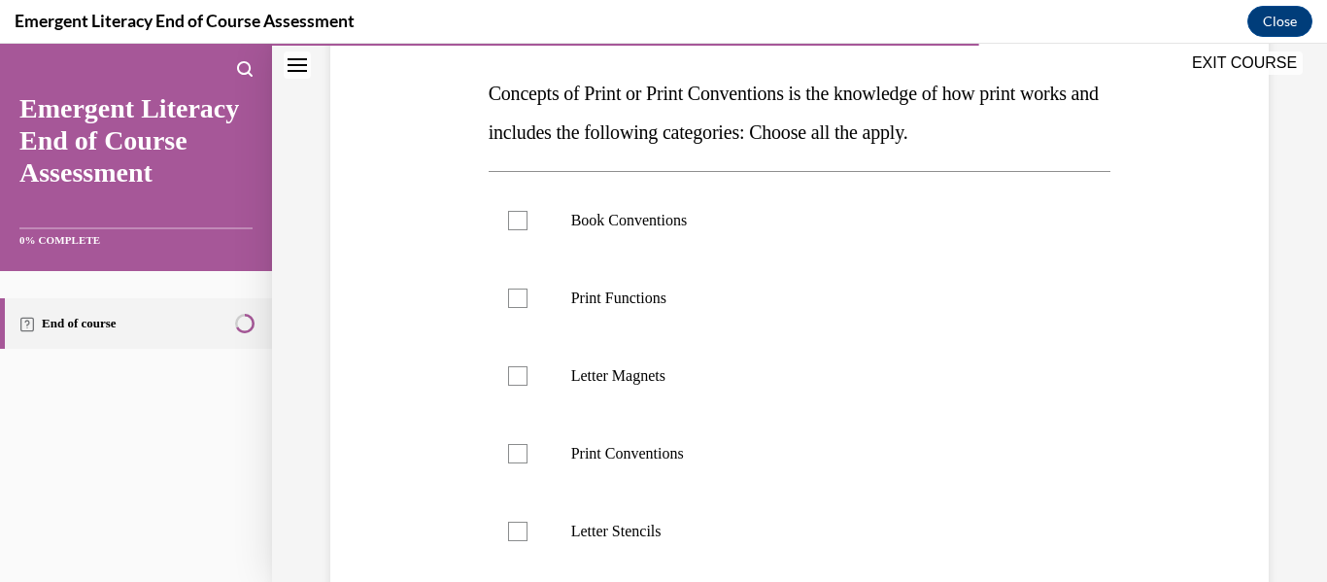
scroll to position [272, 0]
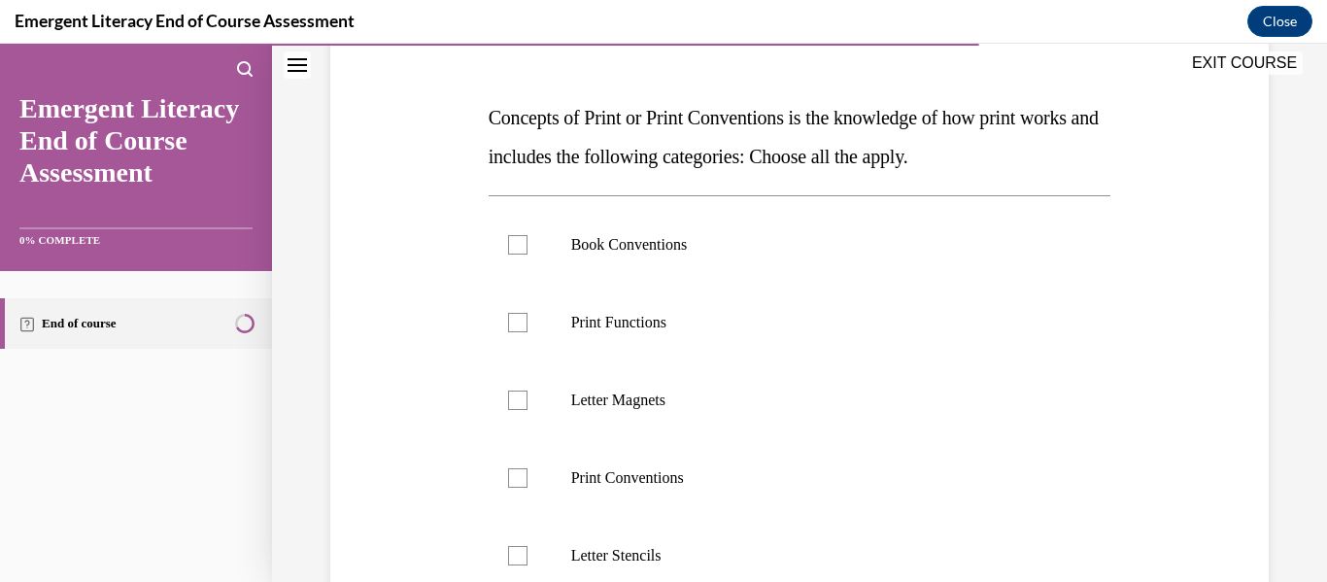
click at [1197, 336] on div "Question 09/12 Concepts of Print or Print Conventions is the knowledge of how p…" at bounding box center [800, 388] width 948 height 896
click at [1135, 333] on div "Question 09/12 Concepts of Print or Print Conventions is the knowledge of how p…" at bounding box center [800, 388] width 948 height 896
click at [1100, 350] on label "Print Functions" at bounding box center [800, 323] width 623 height 78
click at [528, 332] on input "Print Functions" at bounding box center [517, 322] width 19 height 19
checkbox input "true"
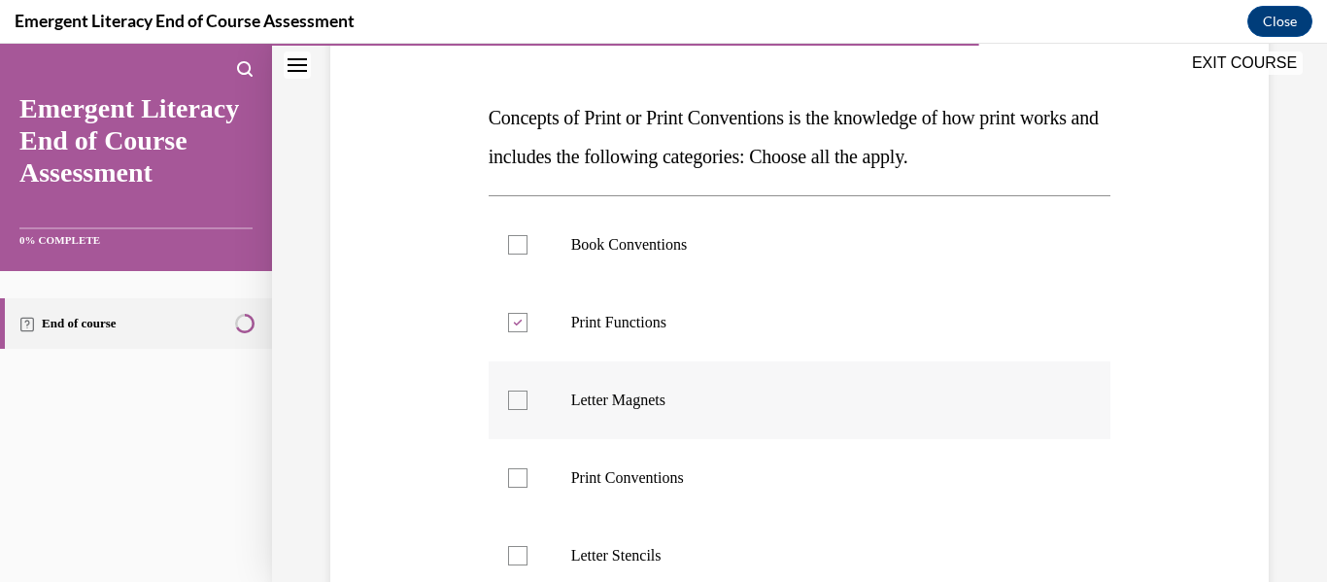
click at [1041, 397] on p "Letter Magnets" at bounding box center [817, 400] width 492 height 19
click at [528, 397] on input "Letter Magnets" at bounding box center [517, 400] width 19 height 19
checkbox input "true"
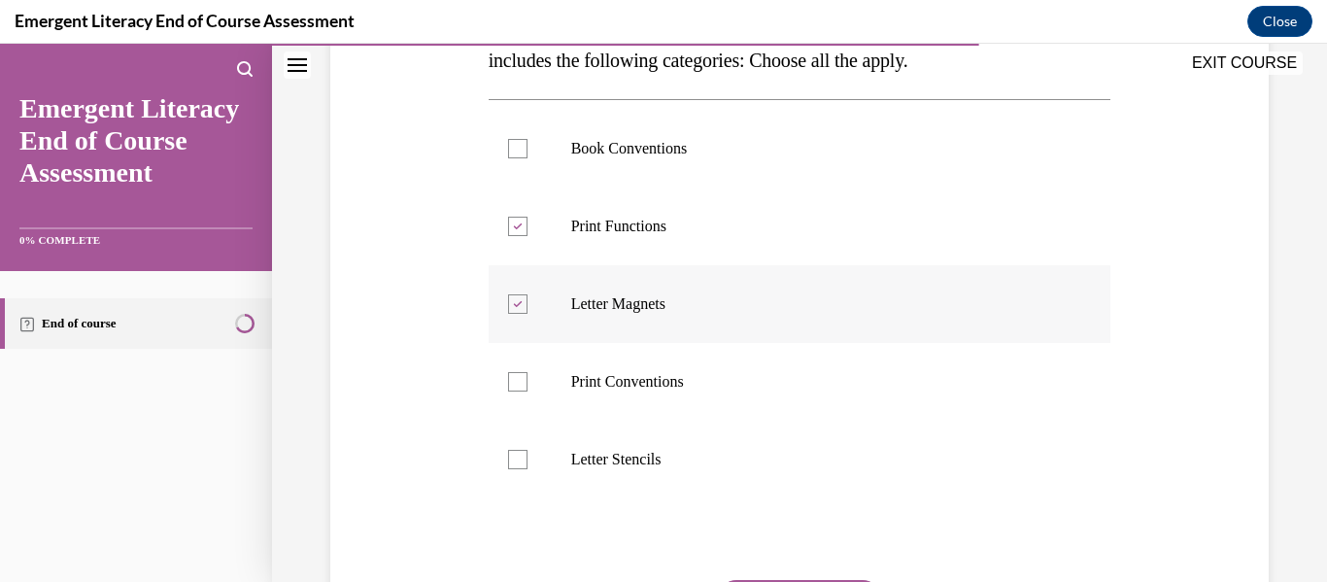
scroll to position [379, 0]
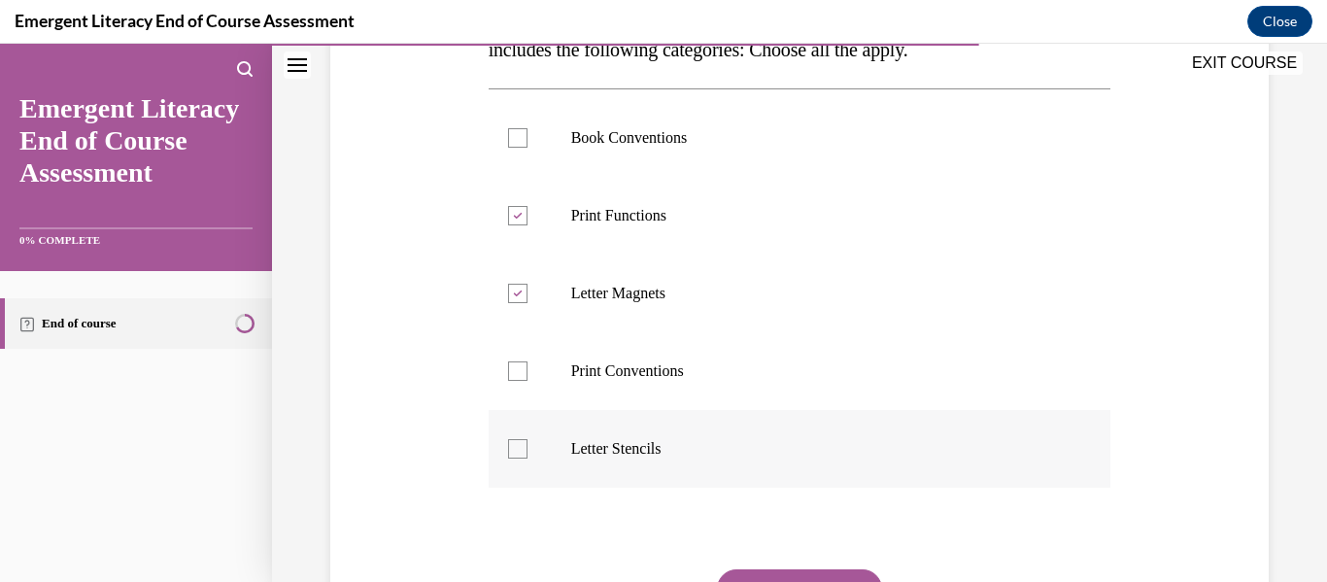
click at [1046, 472] on label "Letter Stencils" at bounding box center [800, 449] width 623 height 78
click at [528, 459] on input "Letter Stencils" at bounding box center [517, 448] width 19 height 19
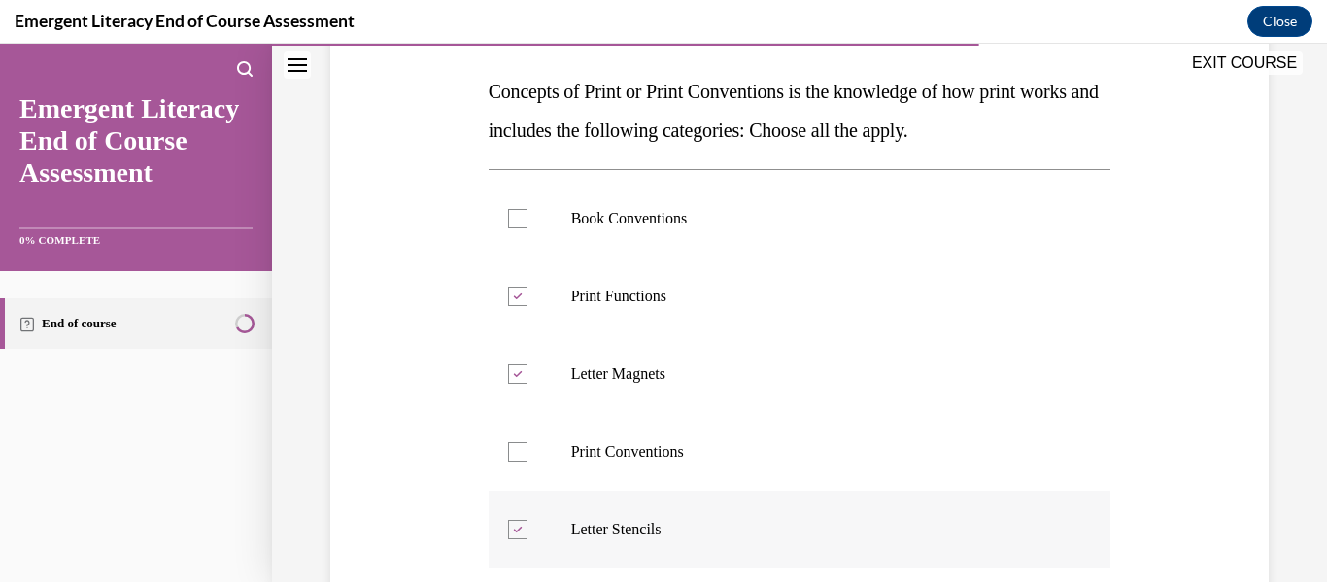
scroll to position [299, 0]
click at [637, 524] on p "Letter Stencils" at bounding box center [817, 528] width 492 height 19
click at [528, 524] on input "Letter Stencils" at bounding box center [517, 528] width 19 height 19
checkbox input "false"
click at [639, 458] on p "Print Conventions" at bounding box center [817, 450] width 492 height 19
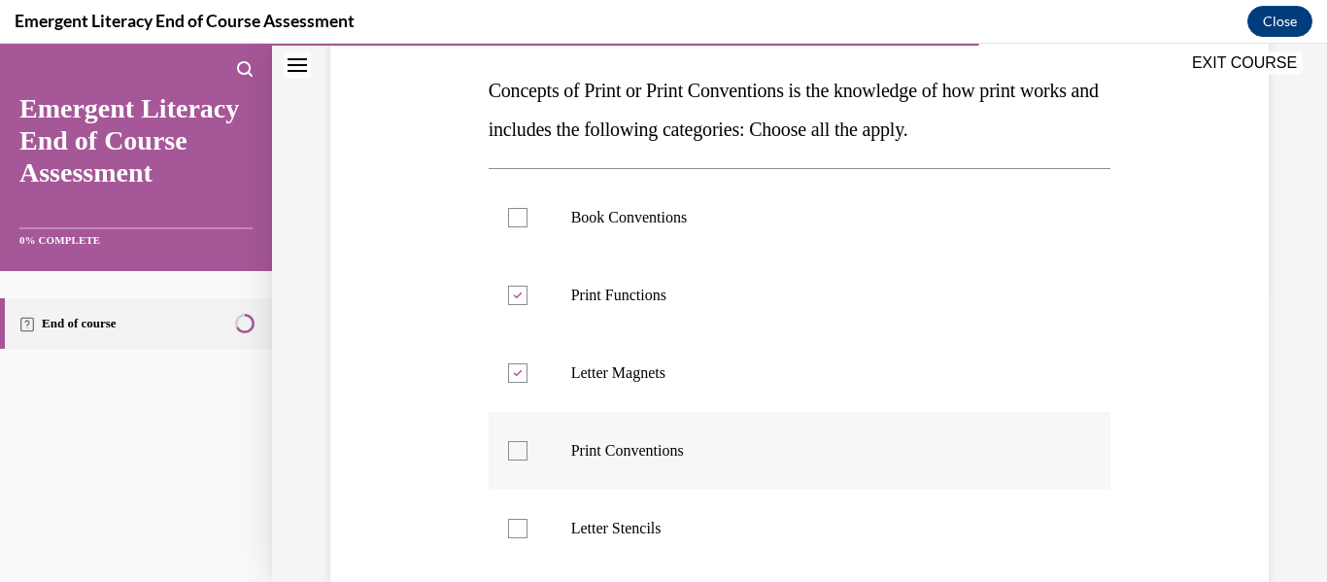
click at [528, 458] on input "Print Conventions" at bounding box center [517, 450] width 19 height 19
checkbox input "true"
click at [620, 375] on p "Letter Magnets" at bounding box center [817, 372] width 492 height 19
click at [528, 375] on input "Letter Magnets" at bounding box center [517, 372] width 19 height 19
checkbox input "false"
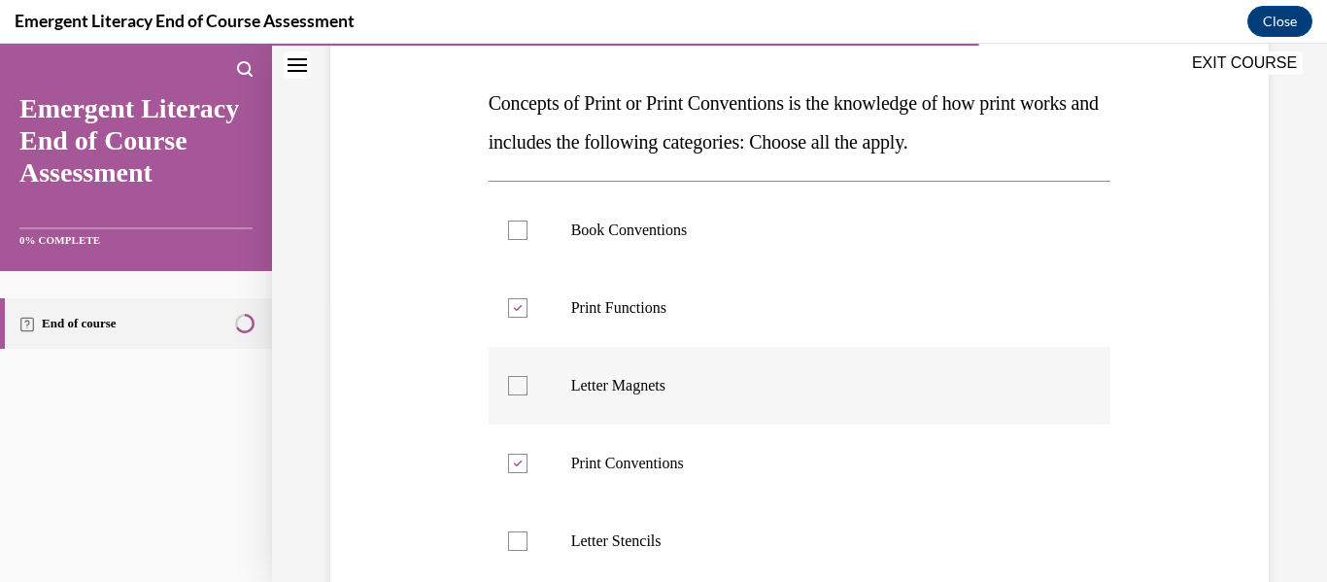
scroll to position [273, 0]
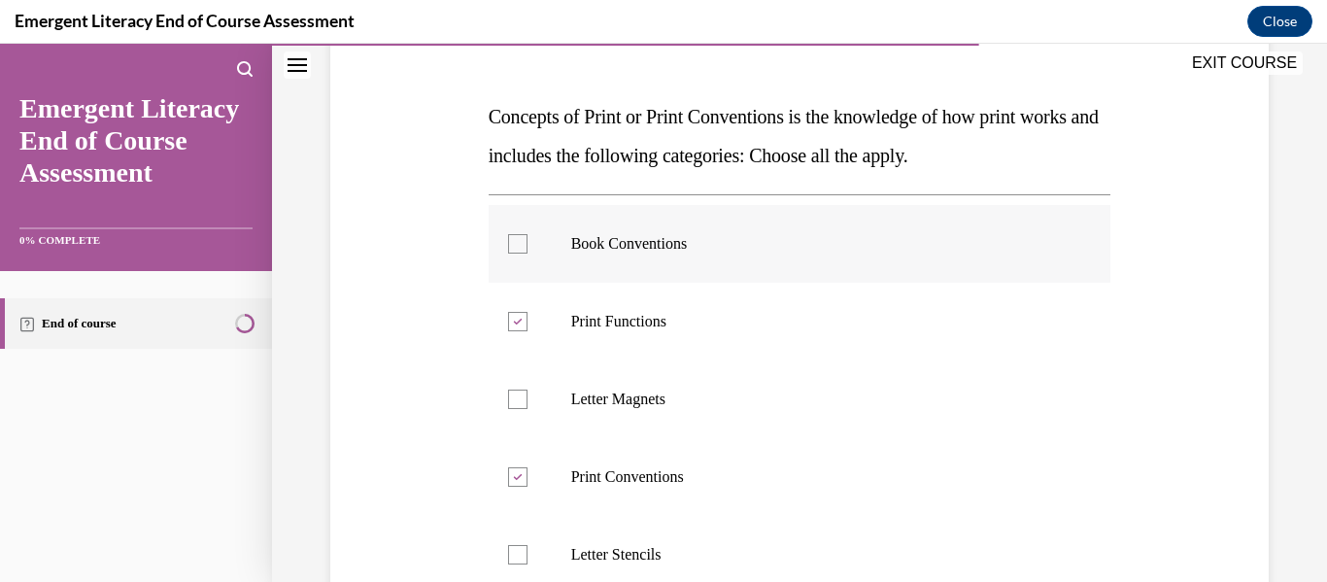
click at [990, 253] on p "Book Conventions" at bounding box center [817, 243] width 492 height 19
click at [528, 253] on input "Book Conventions" at bounding box center [517, 243] width 19 height 19
checkbox input "true"
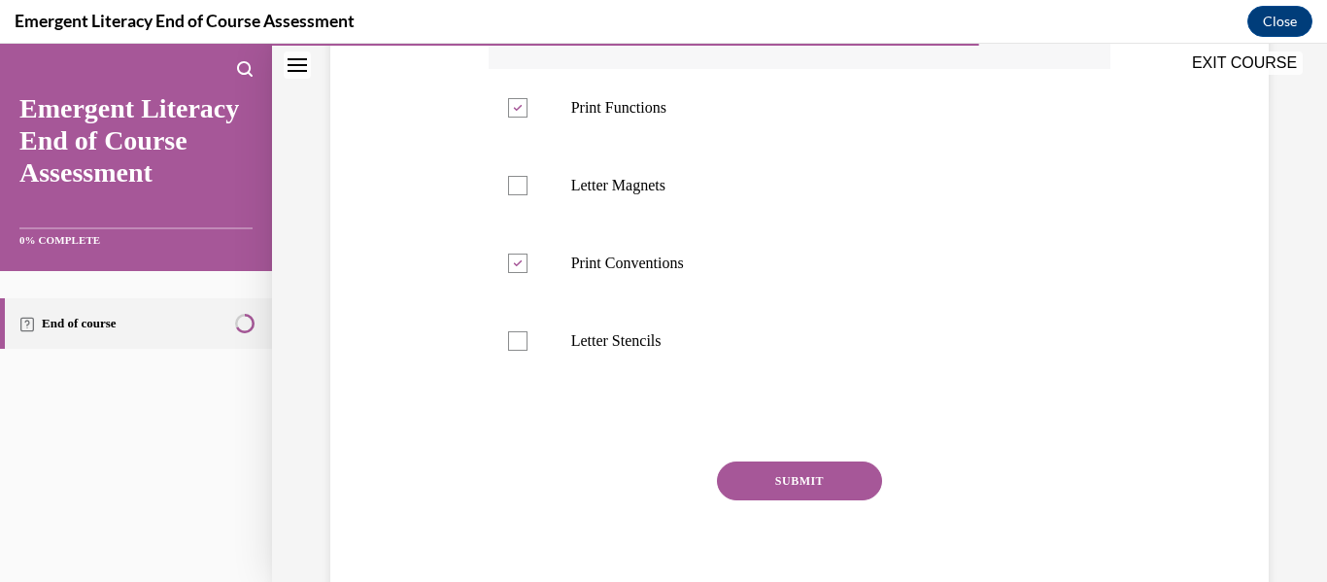
scroll to position [565, 0]
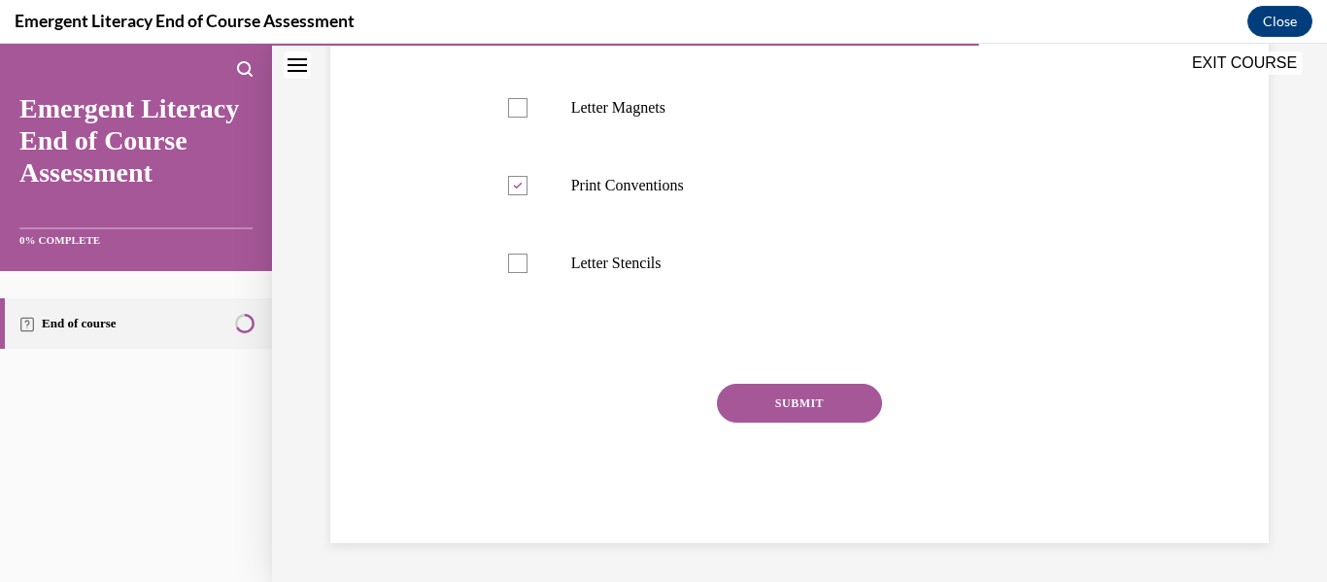
click at [867, 393] on button "SUBMIT" at bounding box center [799, 403] width 165 height 39
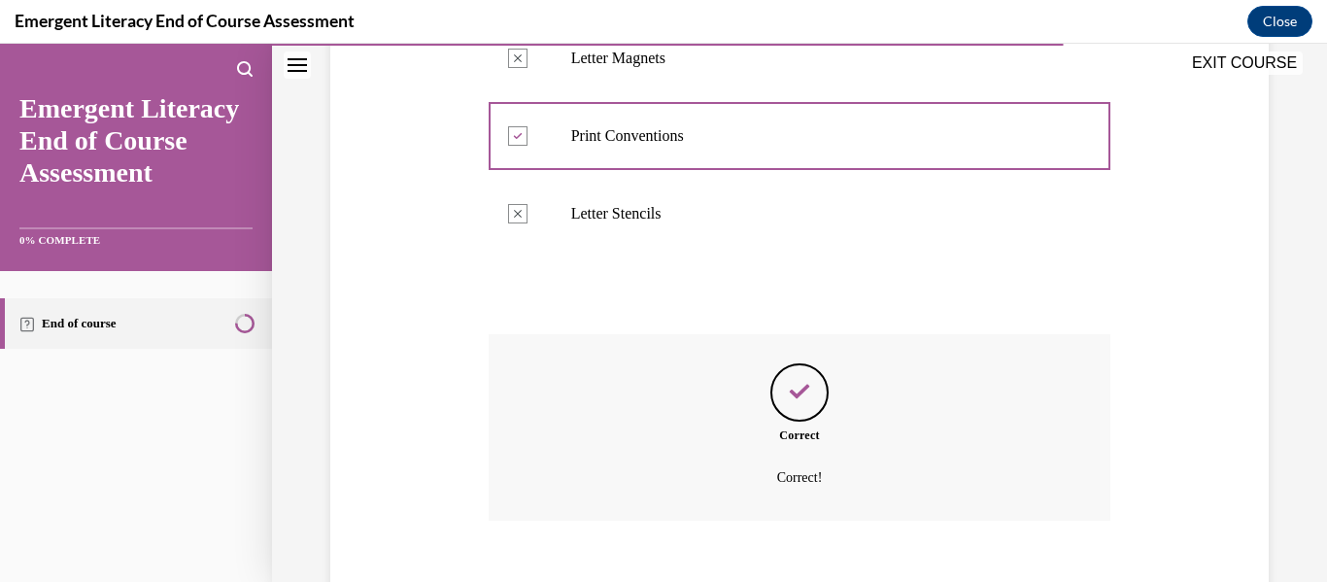
scroll to position [722, 0]
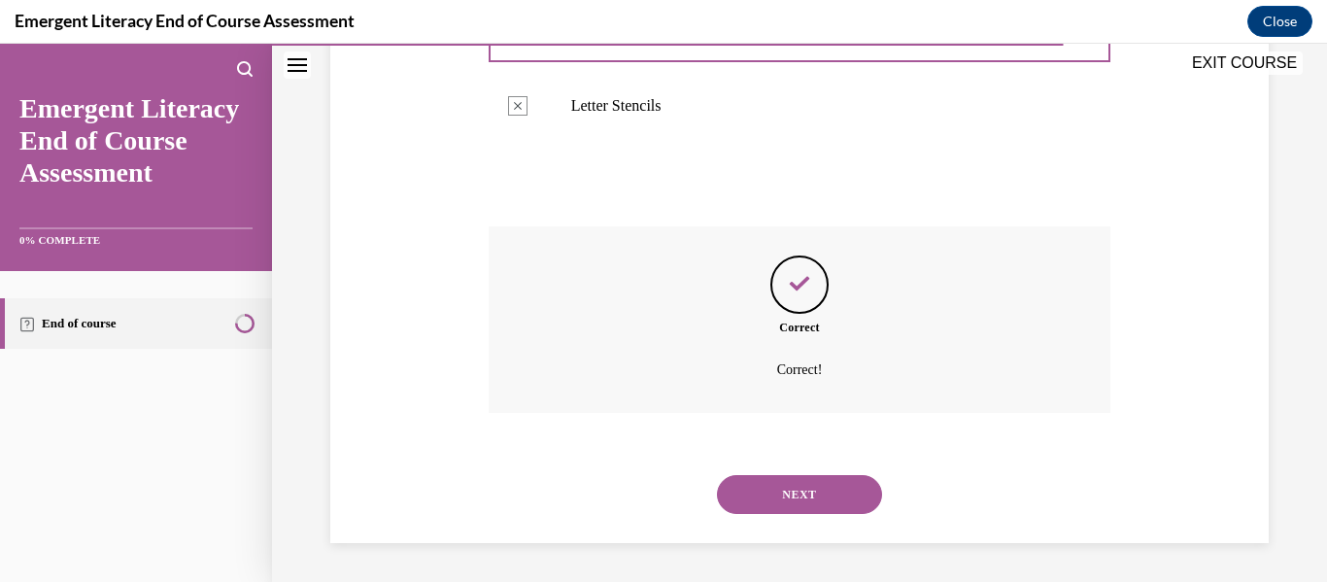
click at [815, 513] on button "NEXT" at bounding box center [799, 494] width 165 height 39
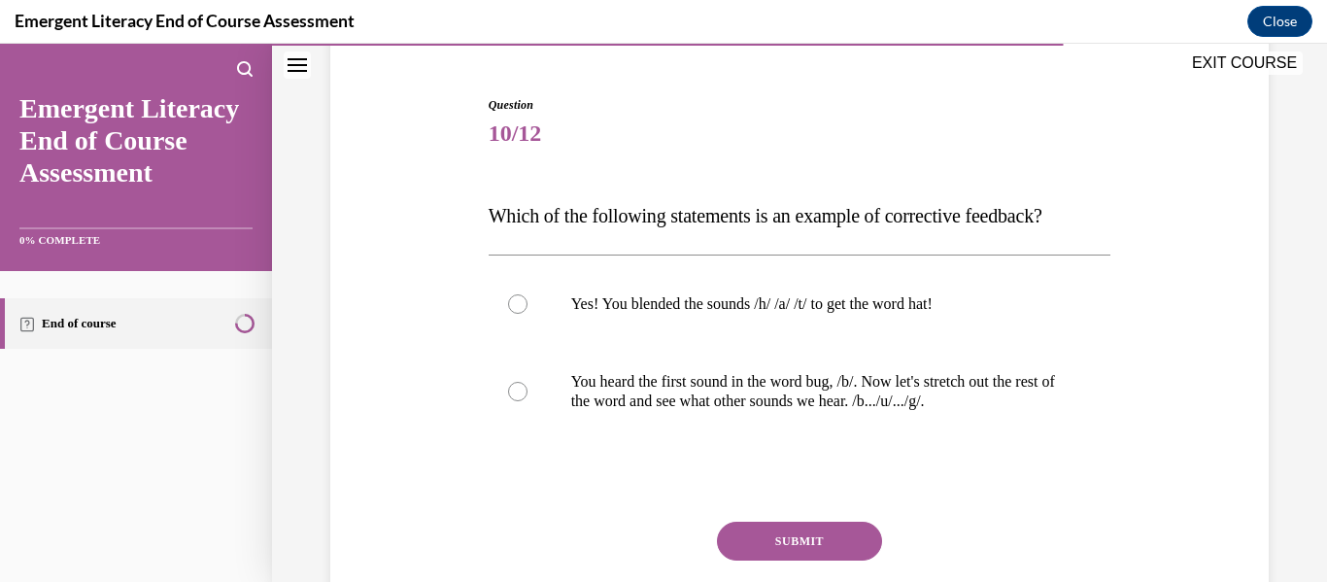
scroll to position [173, 0]
click at [954, 412] on label "You heard the first sound in the word bug, /b/. Now let's stretch out the rest …" at bounding box center [800, 392] width 623 height 97
click at [528, 402] on input "You heard the first sound in the word bug, /b/. Now let's stretch out the rest …" at bounding box center [517, 392] width 19 height 19
radio input "true"
click at [842, 545] on button "SUBMIT" at bounding box center [799, 542] width 165 height 39
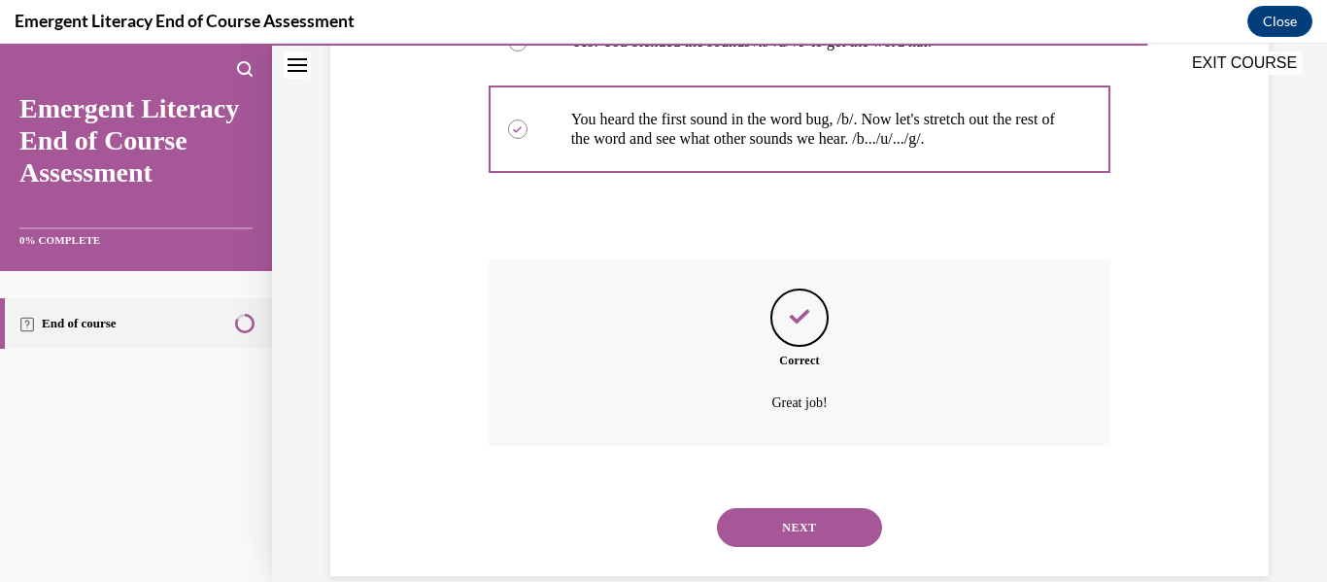
scroll to position [469, 0]
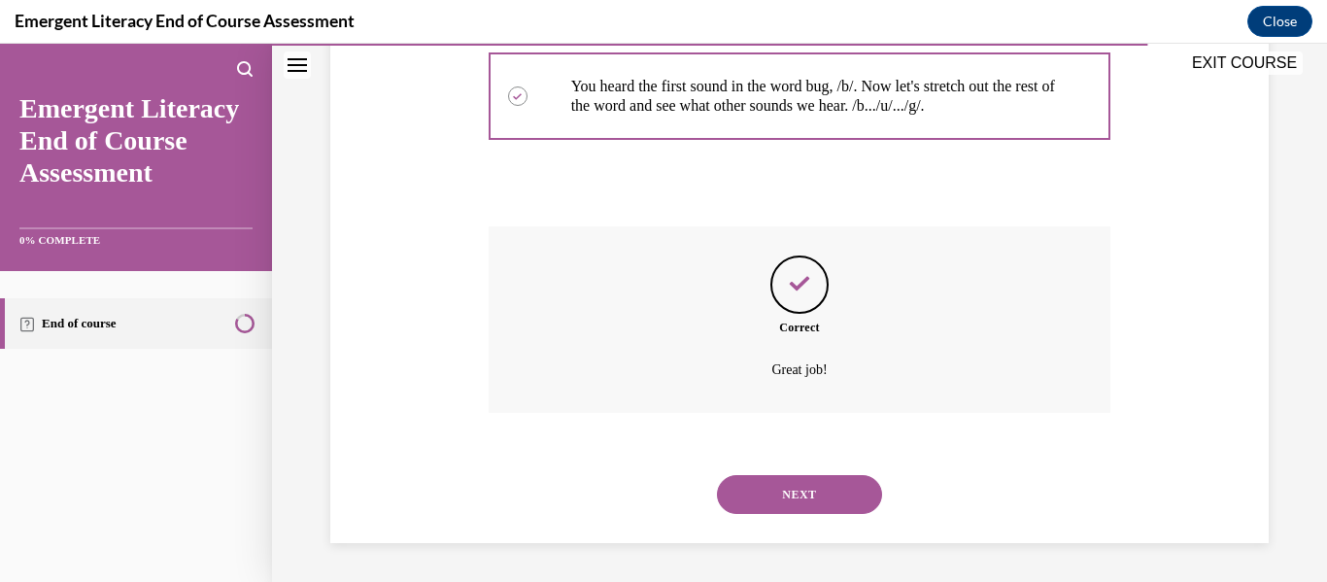
click at [827, 479] on button "NEXT" at bounding box center [799, 494] width 165 height 39
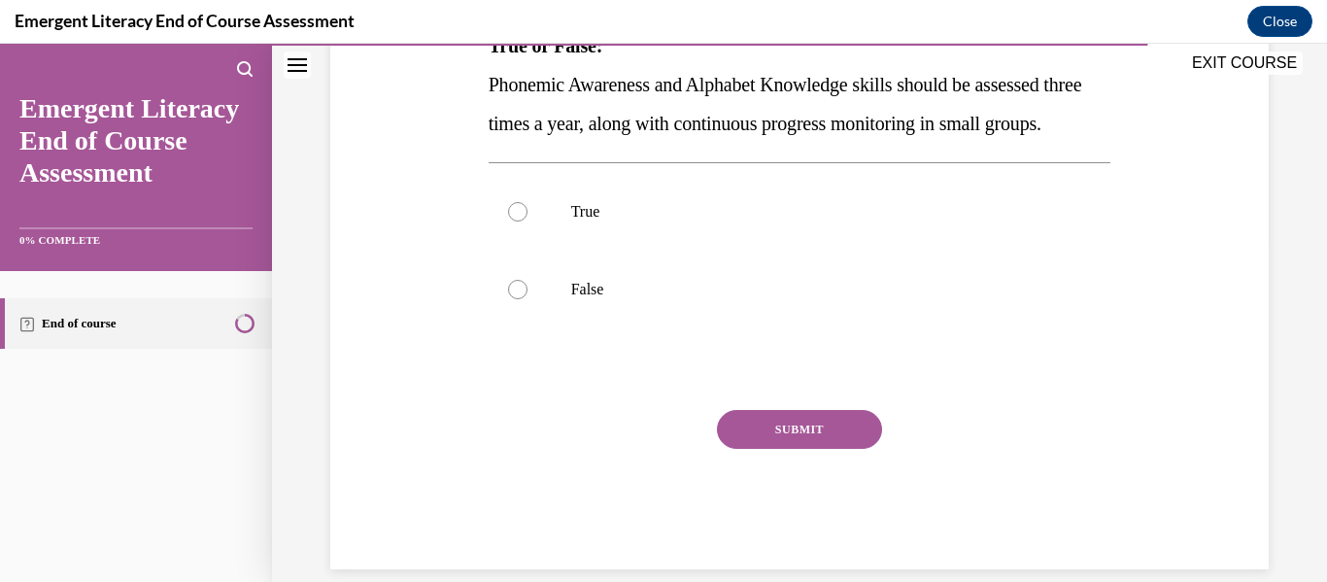
scroll to position [333, 0]
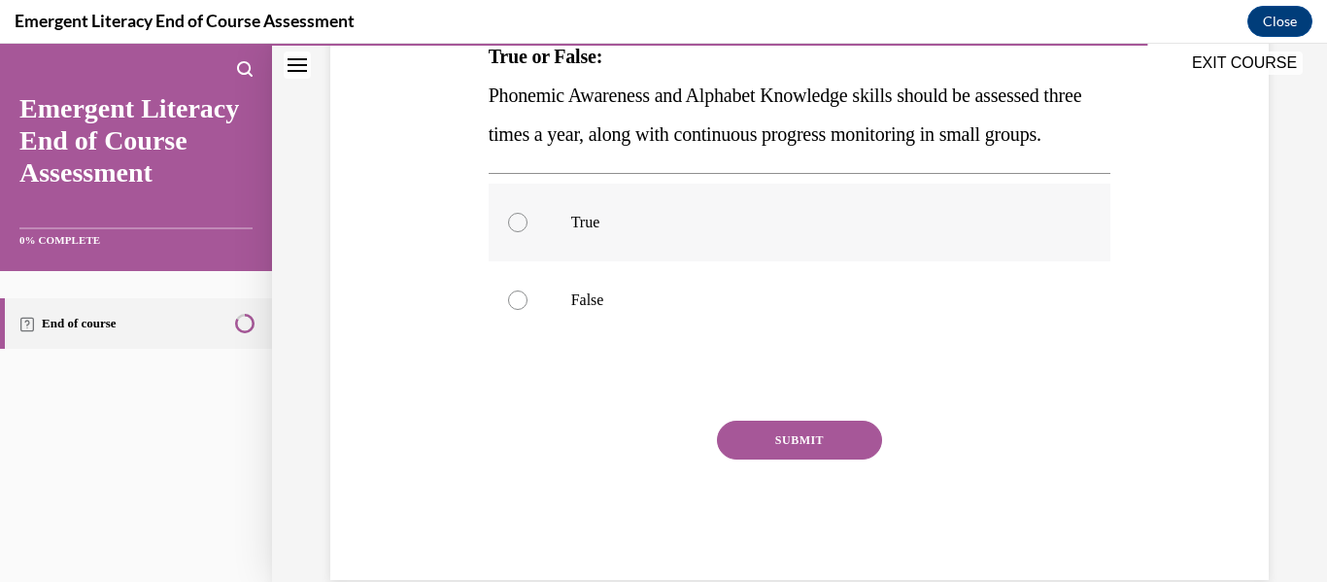
click at [832, 232] on p "True" at bounding box center [817, 222] width 492 height 19
click at [528, 232] on input "True" at bounding box center [517, 222] width 19 height 19
radio input "true"
click at [833, 460] on button "SUBMIT" at bounding box center [799, 440] width 165 height 39
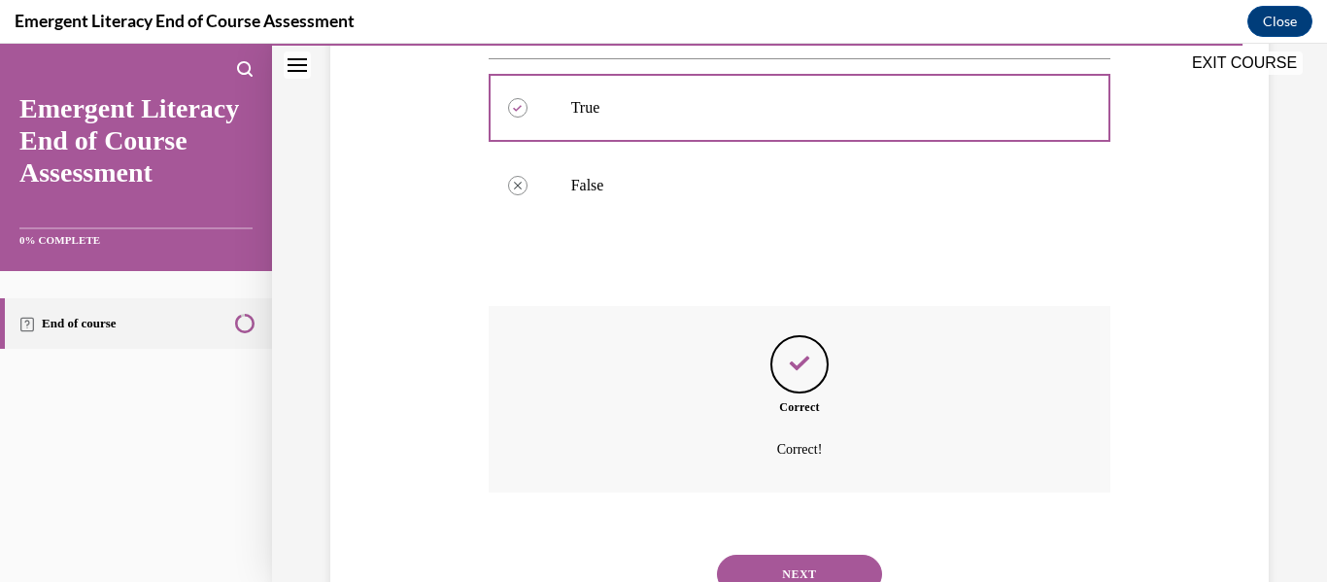
scroll to position [566, 0]
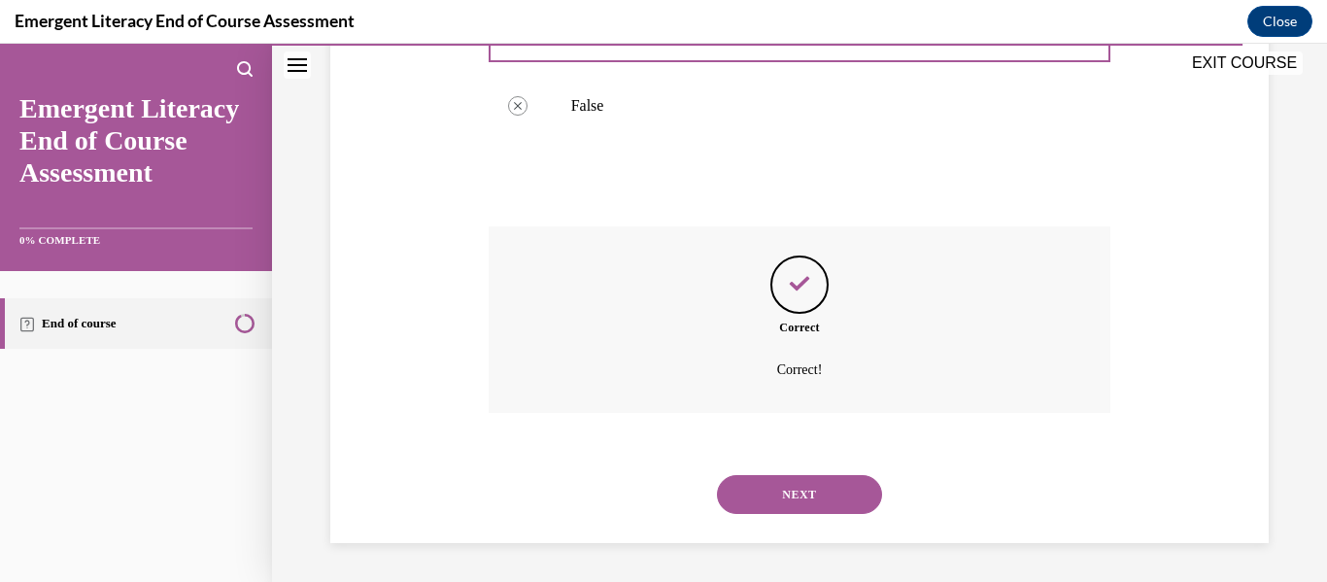
click at [829, 481] on button "NEXT" at bounding box center [799, 494] width 165 height 39
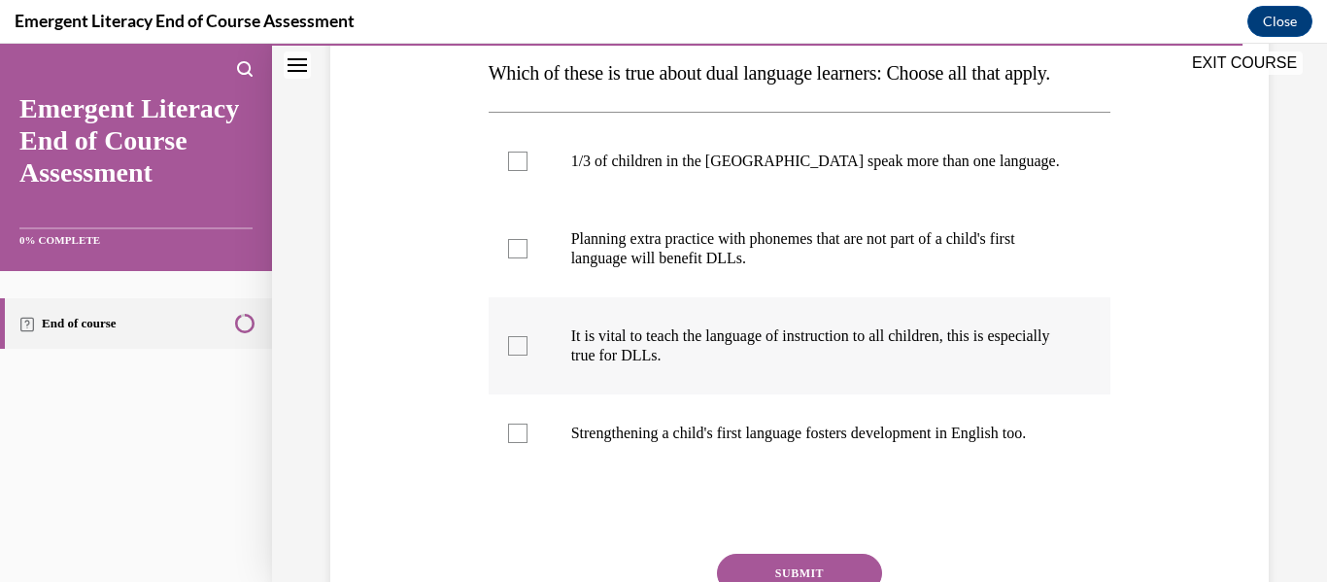
scroll to position [318, 0]
click at [862, 385] on label "It is vital to teach the language of instruction to all children, this is espec…" at bounding box center [800, 344] width 623 height 97
click at [528, 355] on input "It is vital to teach the language of instruction to all children, this is espec…" at bounding box center [517, 344] width 19 height 19
checkbox input "true"
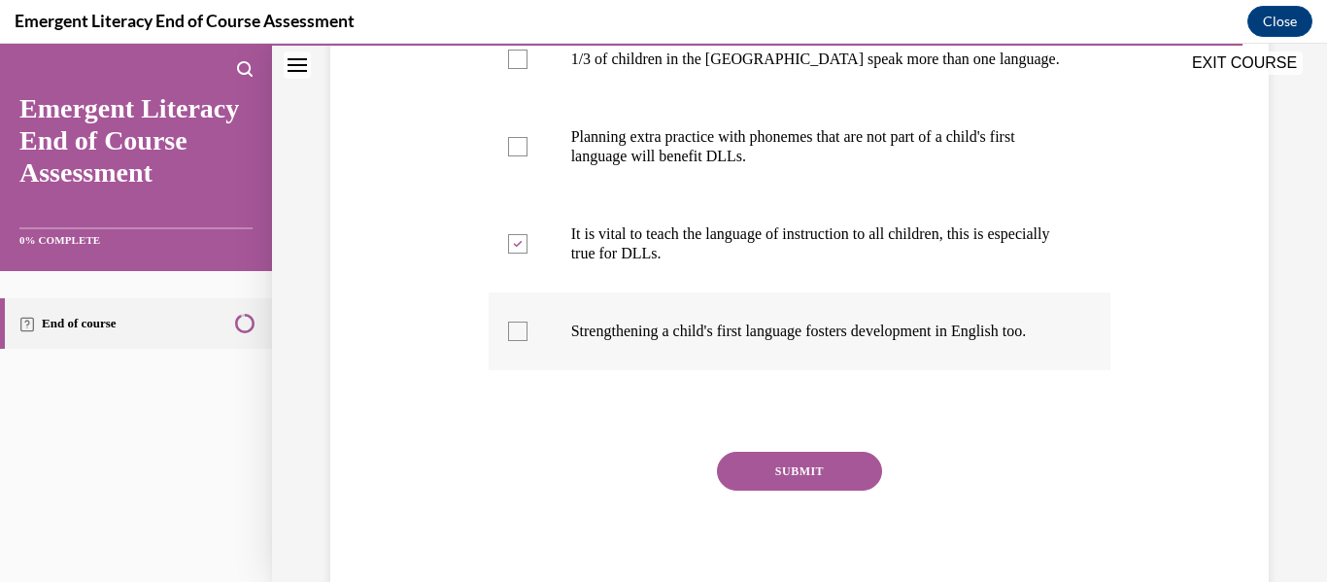
scroll to position [421, 0]
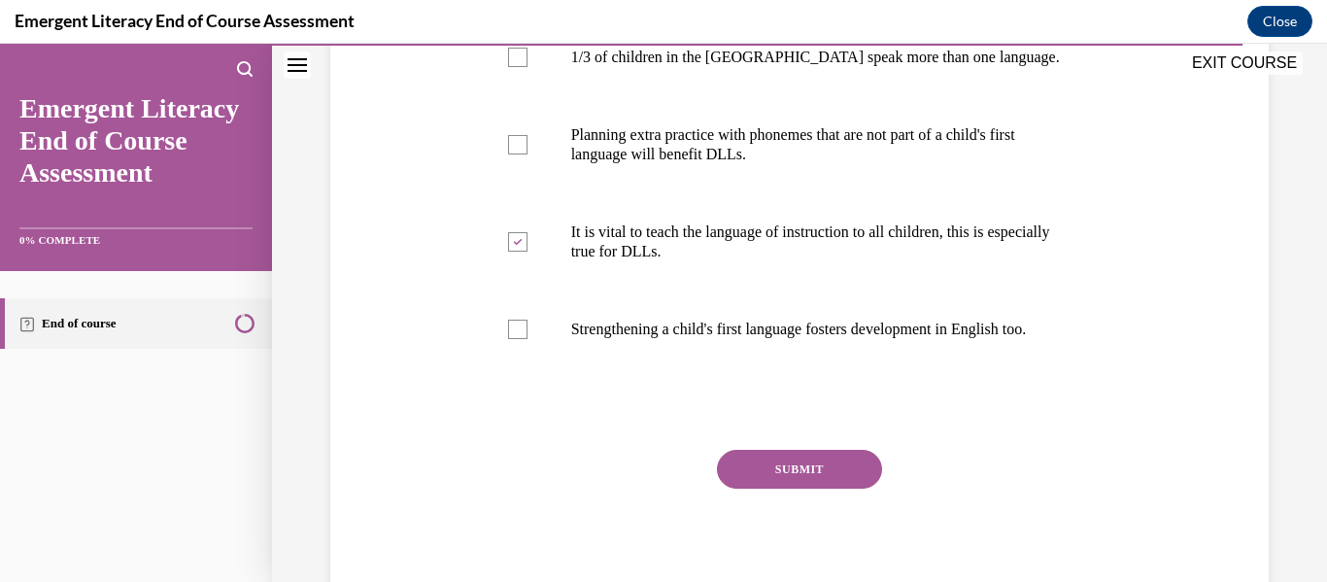
click at [847, 467] on div "Question 12/12 Which of these is true about dual language learners: Choose all …" at bounding box center [800, 229] width 623 height 760
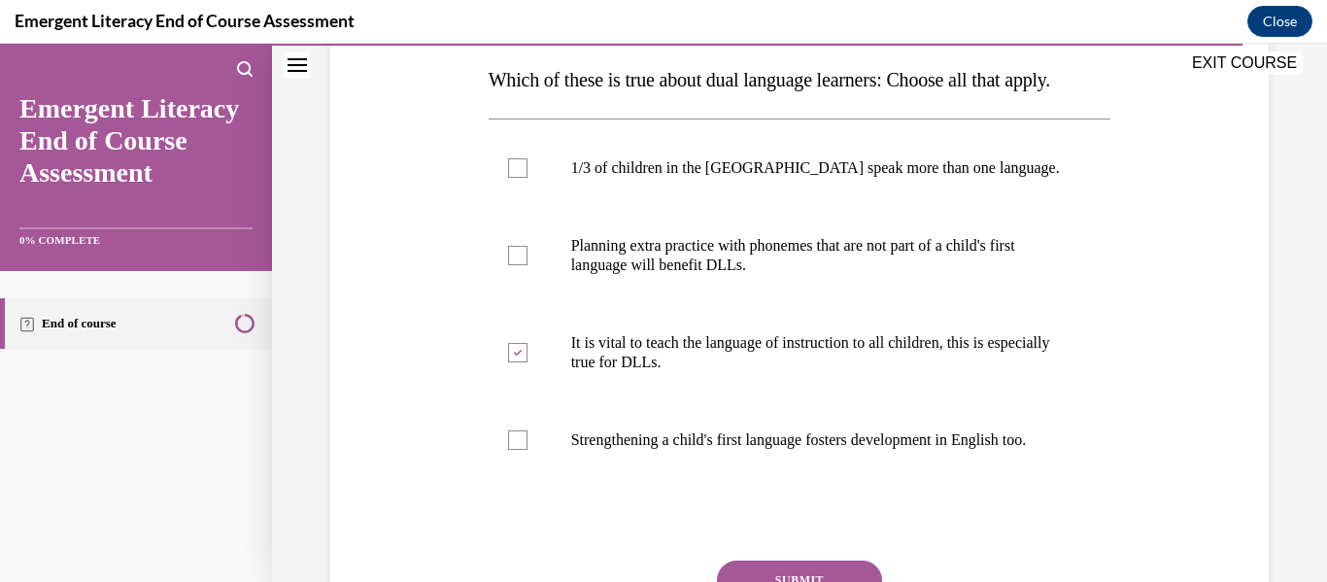
scroll to position [308, 0]
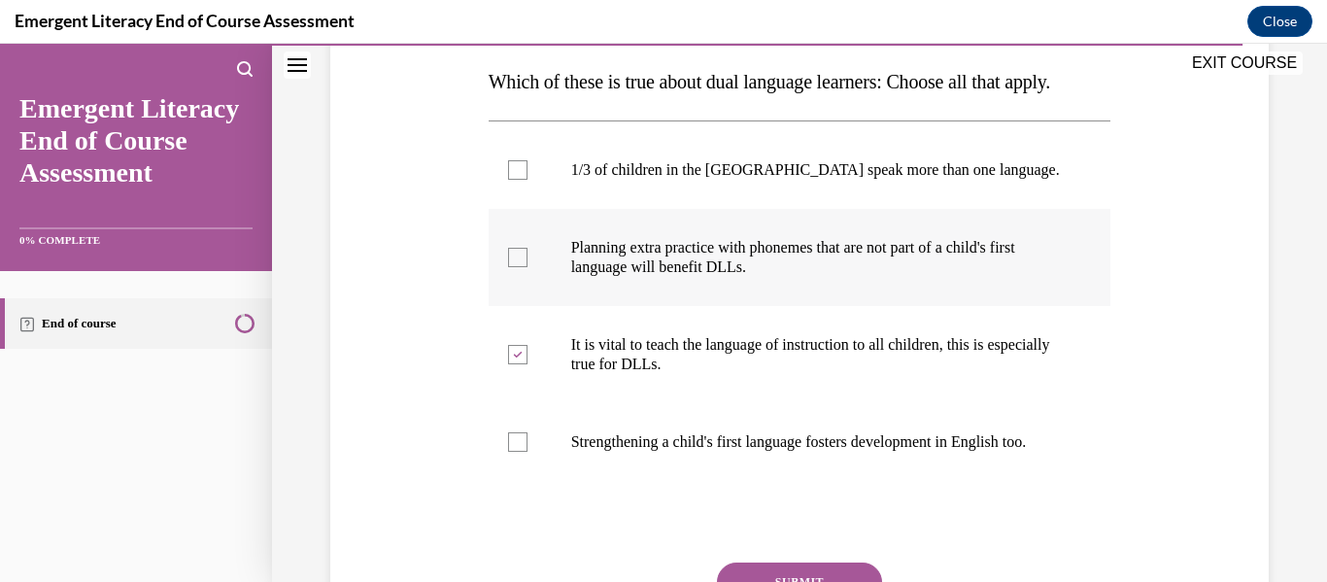
click at [851, 250] on p "Planning extra practice with phonemes that are not part of a child's first lang…" at bounding box center [817, 257] width 492 height 39
click at [528, 250] on input "Planning extra practice with phonemes that are not part of a child's first lang…" at bounding box center [517, 257] width 19 height 19
checkbox input "true"
click at [948, 161] on p "1/3 of children in the US speak more than one language." at bounding box center [817, 169] width 492 height 19
click at [528, 161] on input "1/3 of children in the US speak more than one language." at bounding box center [517, 169] width 19 height 19
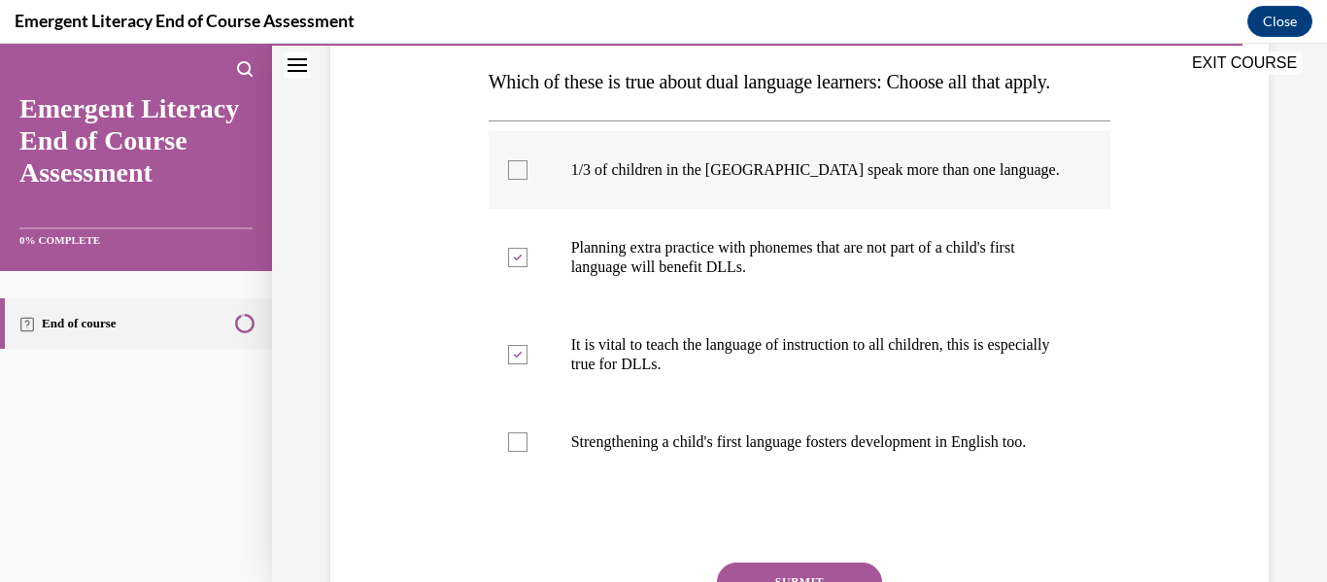
checkbox input "true"
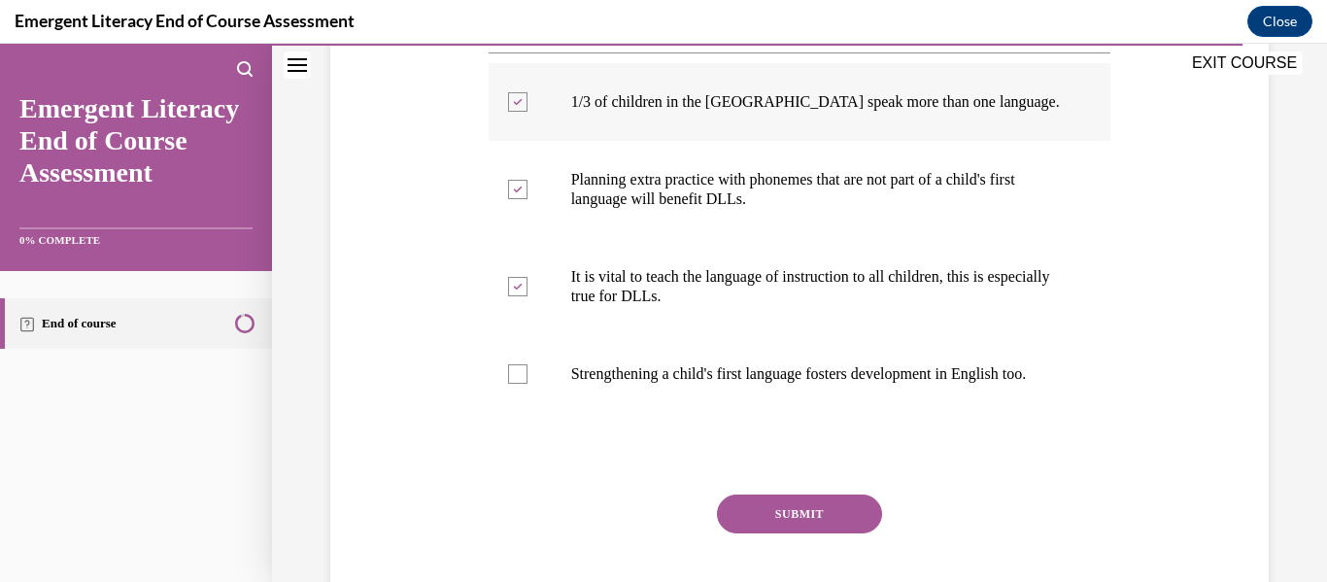
scroll to position [482, 0]
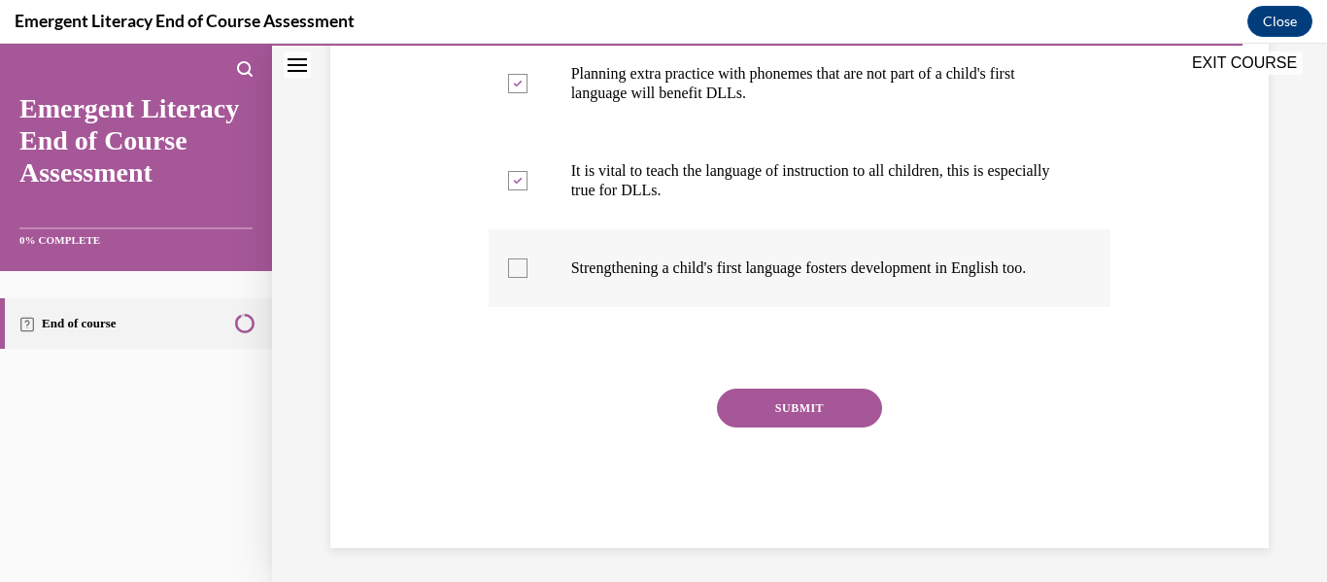
click at [928, 278] on p "Strengthening a child's first language fosters development in English too." at bounding box center [817, 267] width 492 height 19
click at [528, 278] on input "Strengthening a child's first language fosters development in English too." at bounding box center [517, 267] width 19 height 19
checkbox input "true"
click at [833, 411] on button "SUBMIT" at bounding box center [799, 408] width 165 height 39
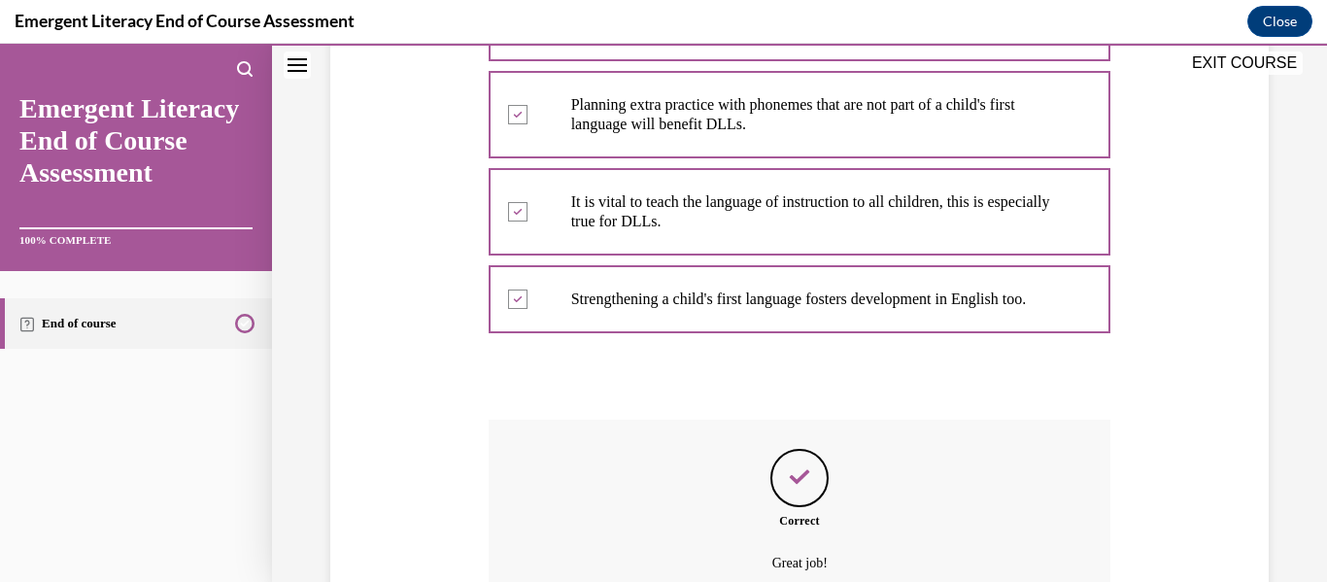
click at [851, 439] on div "Question 12/12 Which of these is true about dual language learners: Choose all …" at bounding box center [800, 277] width 623 height 917
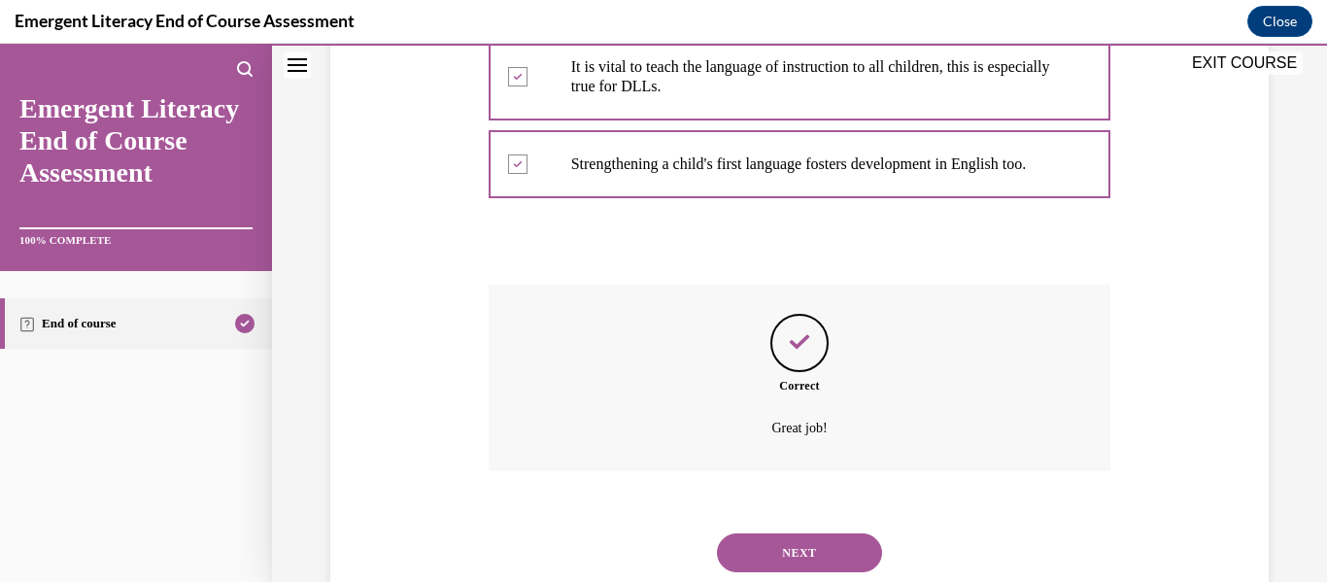
scroll to position [664, 0]
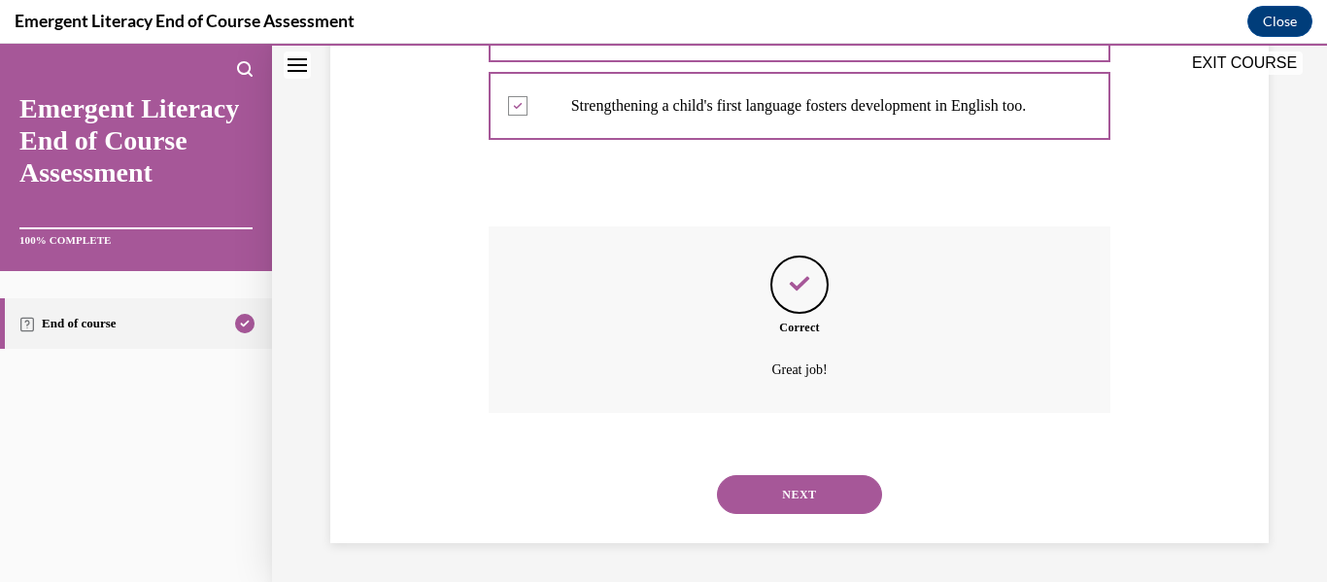
click at [806, 505] on button "NEXT" at bounding box center [799, 494] width 165 height 39
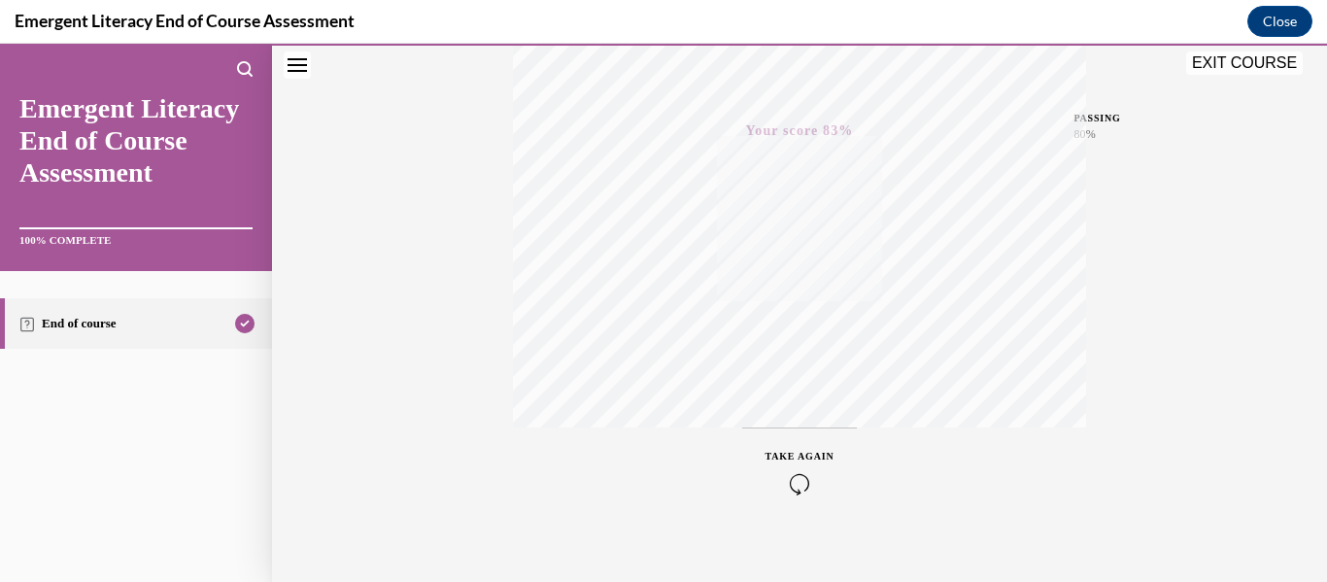
scroll to position [458, 0]
click at [1137, 418] on div "Quiz Results PASSING 80% Your score 83% Passed PASSING 80% Your score Your scor…" at bounding box center [799, 114] width 1055 height 935
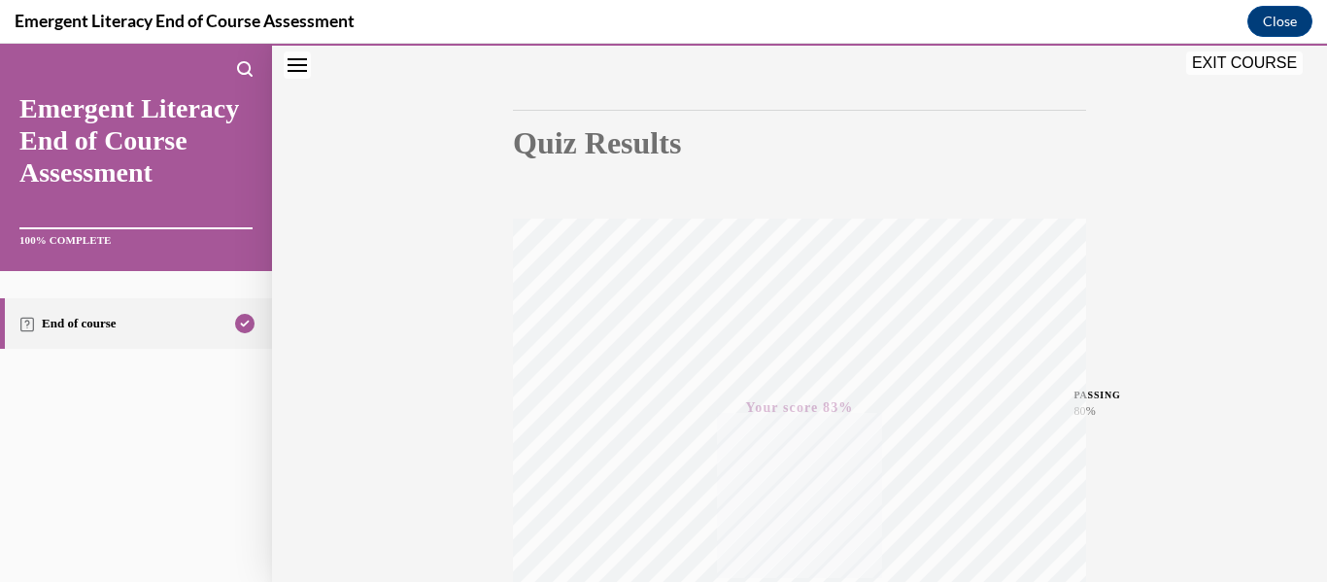
scroll to position [0, 0]
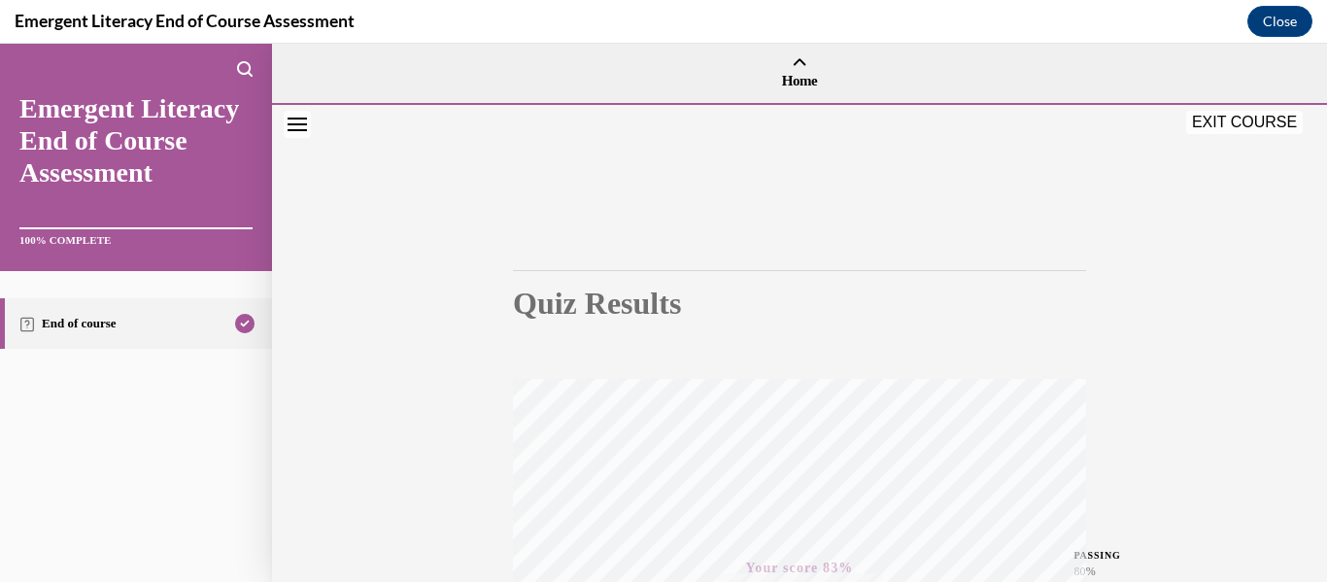
click at [1254, 136] on div "Quiz Results PASSING 80% Your score 83% Passed PASSING 80% Your score Your scor…" at bounding box center [799, 572] width 1055 height 935
click at [1258, 124] on button "EXIT COURSE" at bounding box center [1244, 122] width 117 height 23
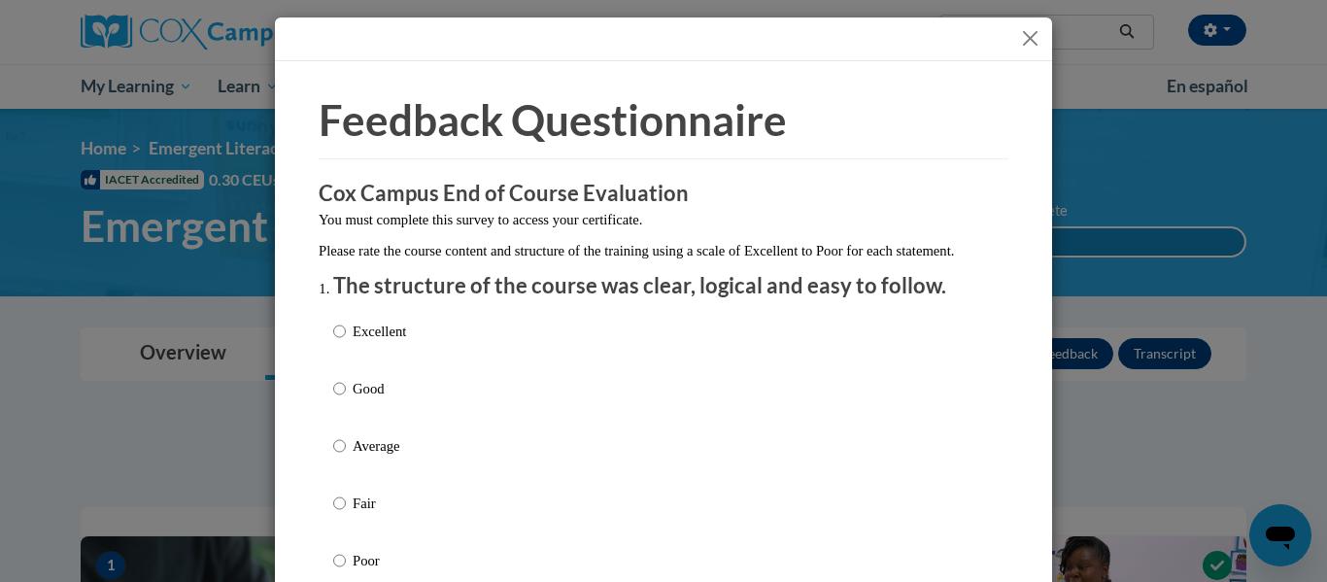
click at [650, 384] on div "Excellent Good Average Fair Poor" at bounding box center [663, 469] width 661 height 317
click at [524, 337] on div "Excellent Good Average Fair Poor" at bounding box center [663, 469] width 661 height 317
click at [418, 345] on div "Excellent Good Average Fair Poor" at bounding box center [663, 469] width 661 height 317
click at [404, 342] on p "Excellent" at bounding box center [379, 331] width 53 height 21
click at [346, 342] on input "Excellent" at bounding box center [339, 331] width 13 height 21
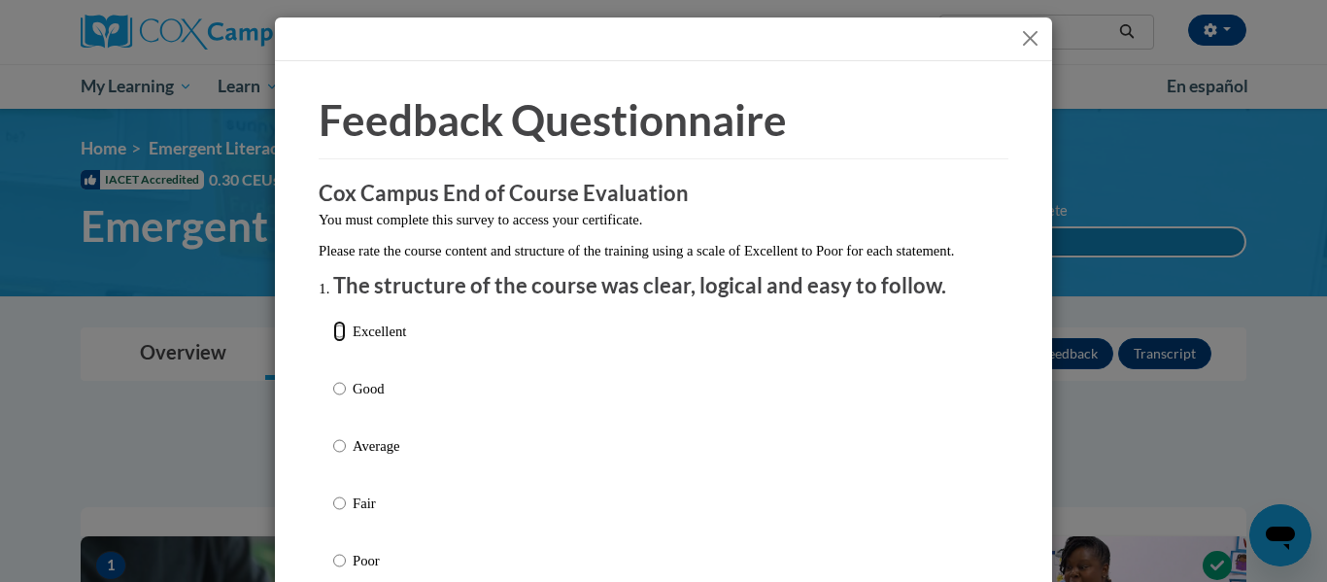
radio input "true"
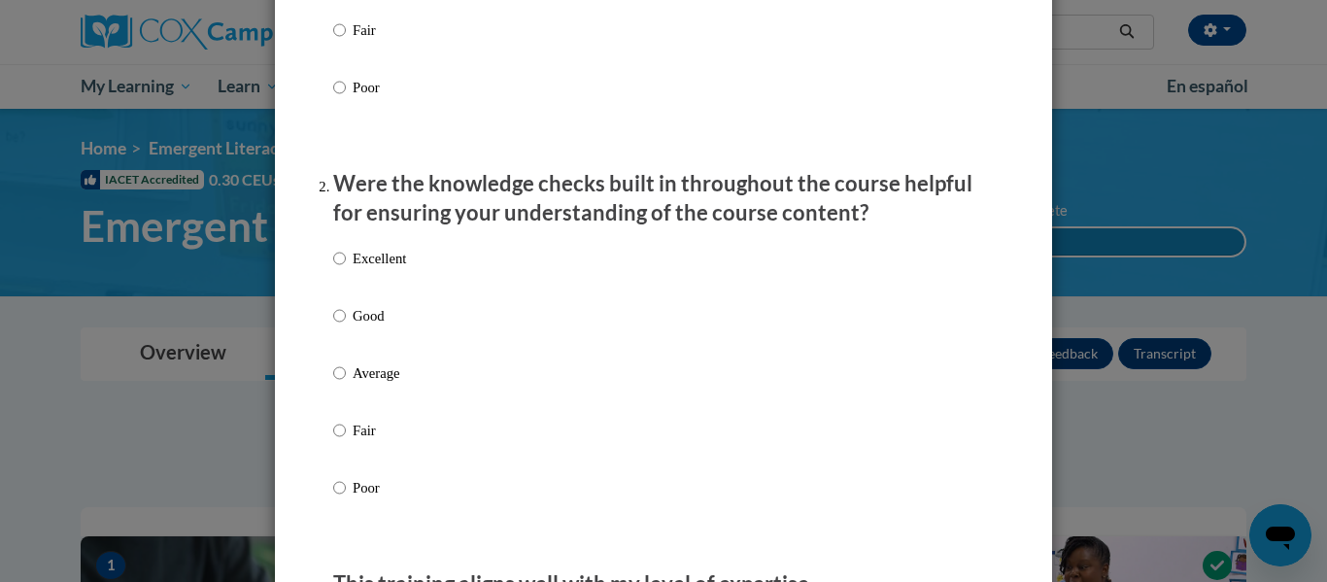
scroll to position [477, 0]
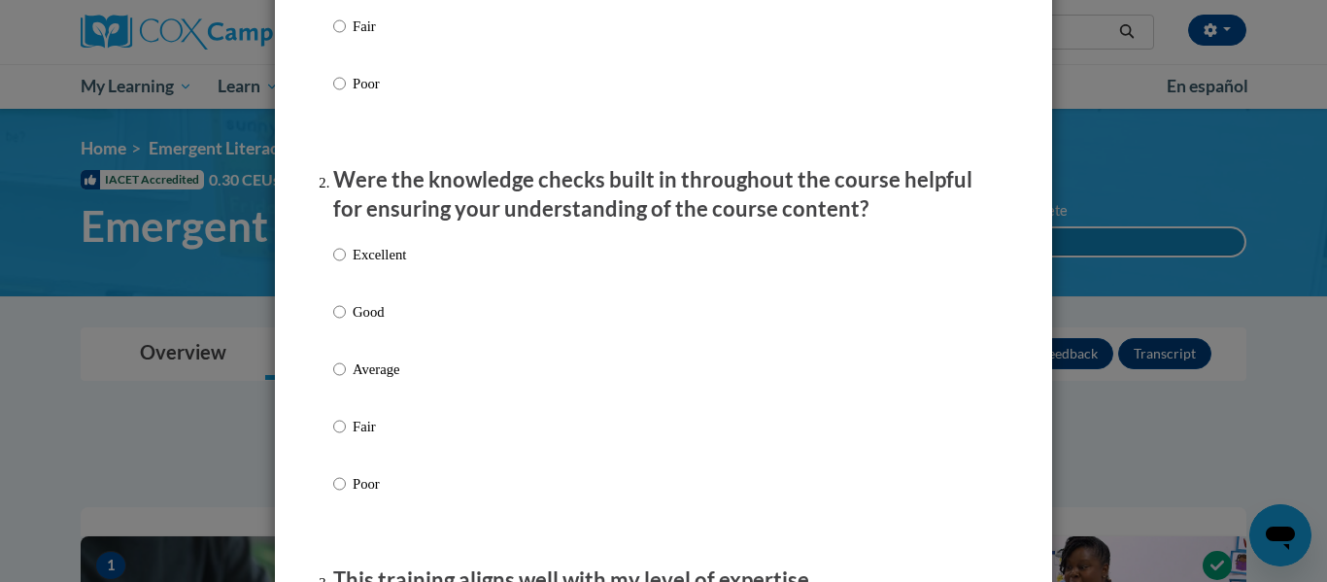
click at [392, 286] on label "Excellent" at bounding box center [369, 270] width 73 height 52
click at [346, 265] on input "Excellent" at bounding box center [339, 254] width 13 height 21
radio input "true"
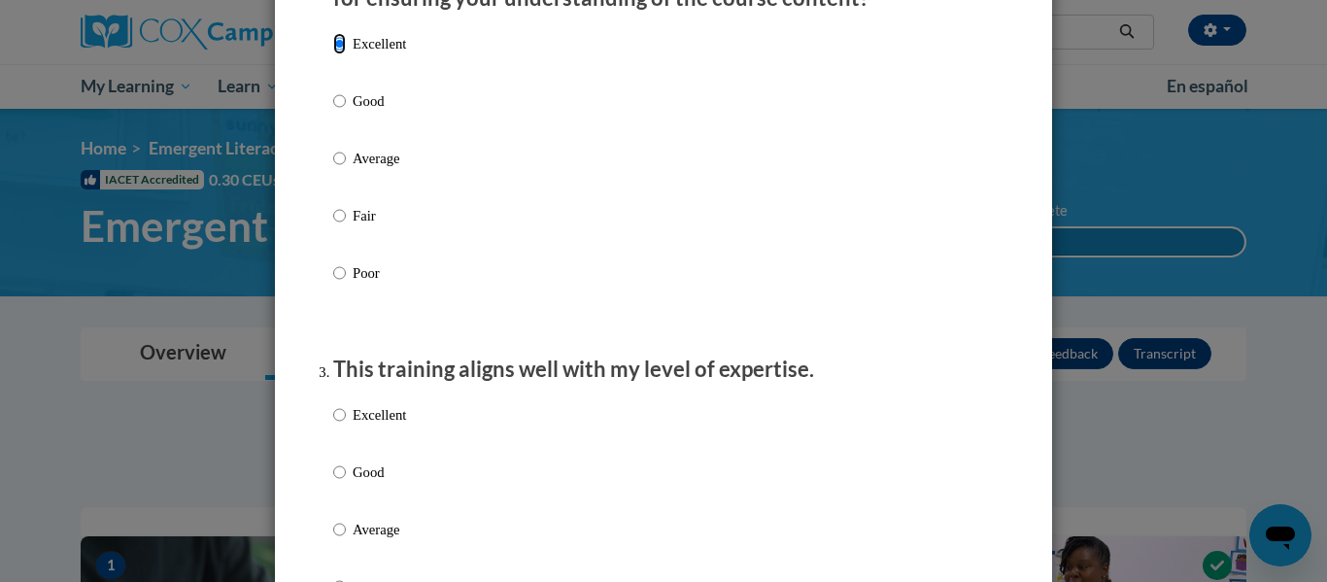
scroll to position [693, 0]
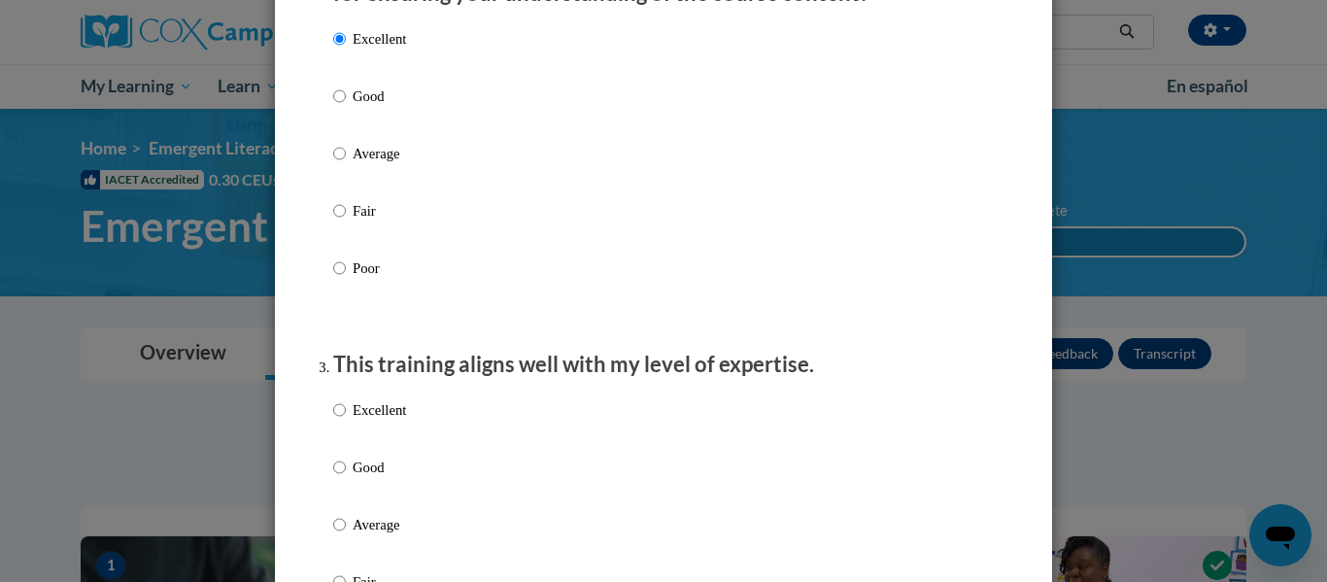
click at [370, 420] on p "Excellent" at bounding box center [379, 409] width 53 height 21
click at [346, 420] on input "Excellent" at bounding box center [339, 409] width 13 height 21
radio input "true"
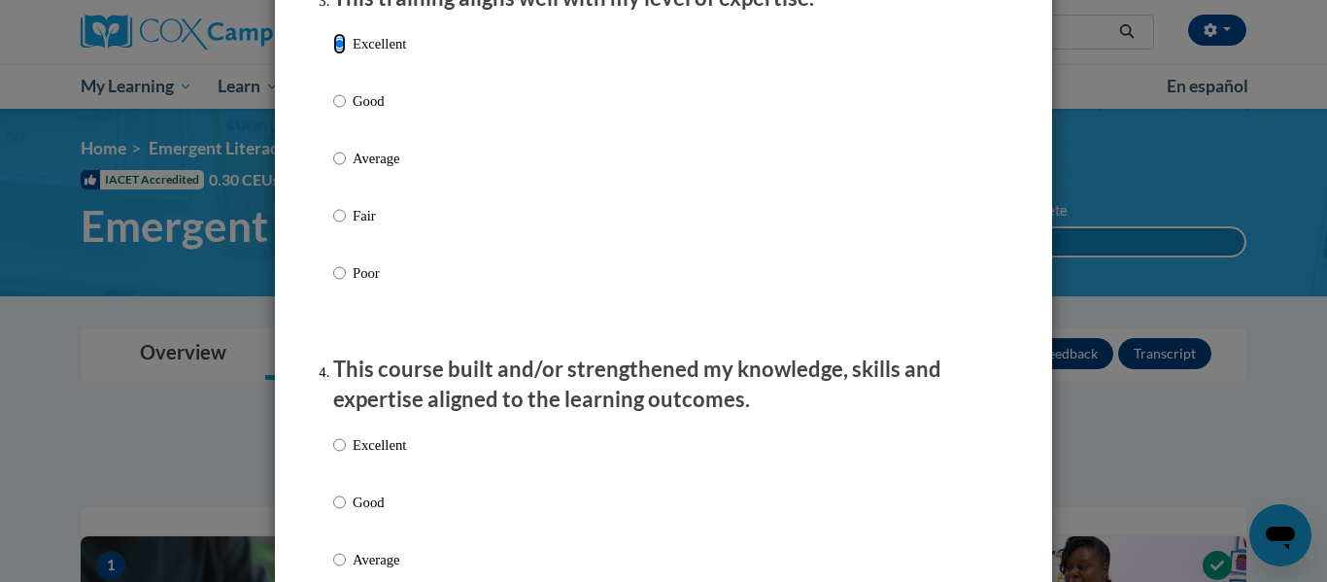
scroll to position [1061, 0]
click at [395, 454] on p "Excellent" at bounding box center [379, 442] width 53 height 21
click at [346, 454] on input "Excellent" at bounding box center [339, 442] width 13 height 21
radio input "true"
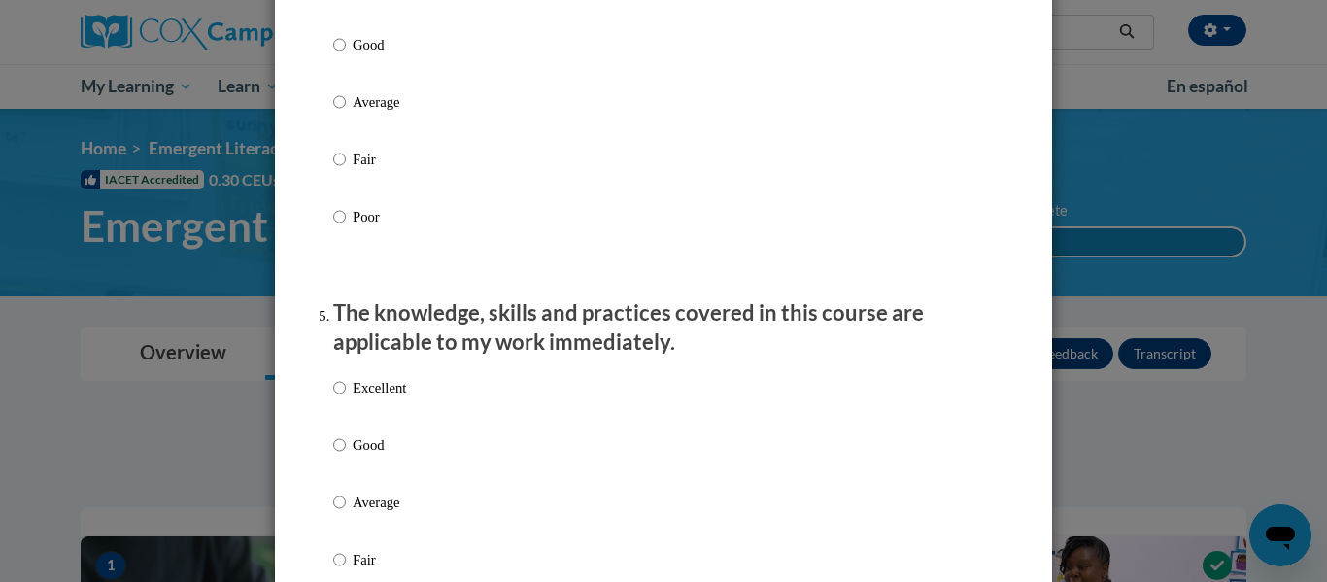
click at [364, 398] on p "Excellent" at bounding box center [379, 387] width 53 height 21
click at [346, 398] on input "Excellent" at bounding box center [339, 387] width 13 height 21
radio input "true"
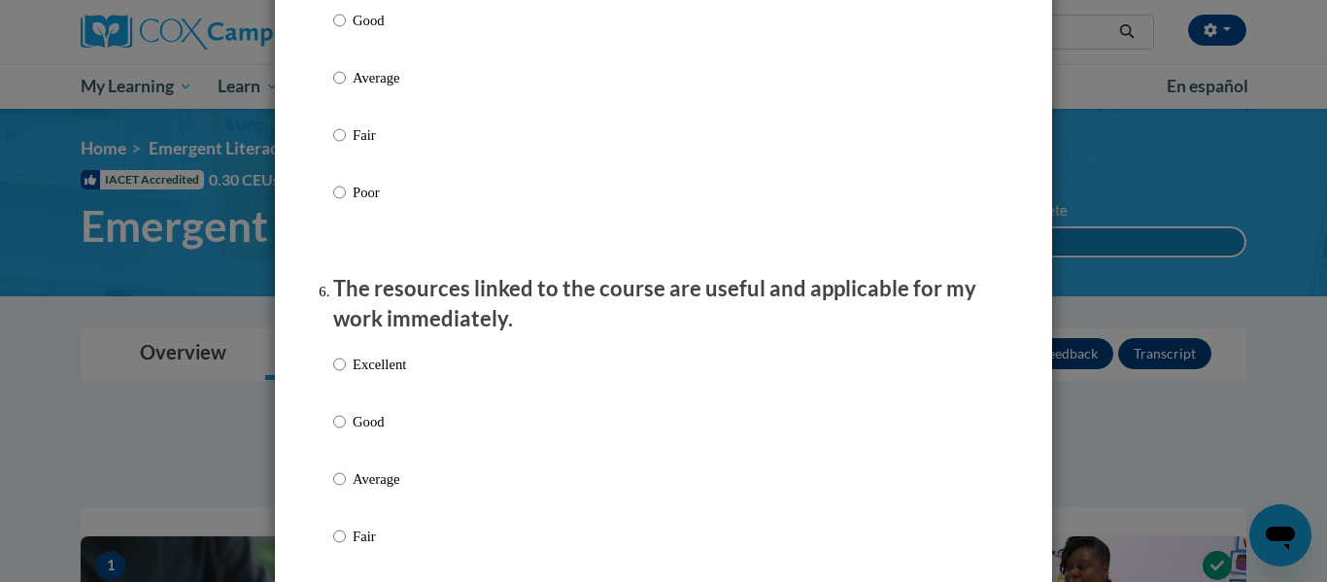
click at [366, 375] on p "Excellent" at bounding box center [379, 364] width 53 height 21
click at [346, 375] on input "Excellent" at bounding box center [339, 364] width 13 height 21
radio input "true"
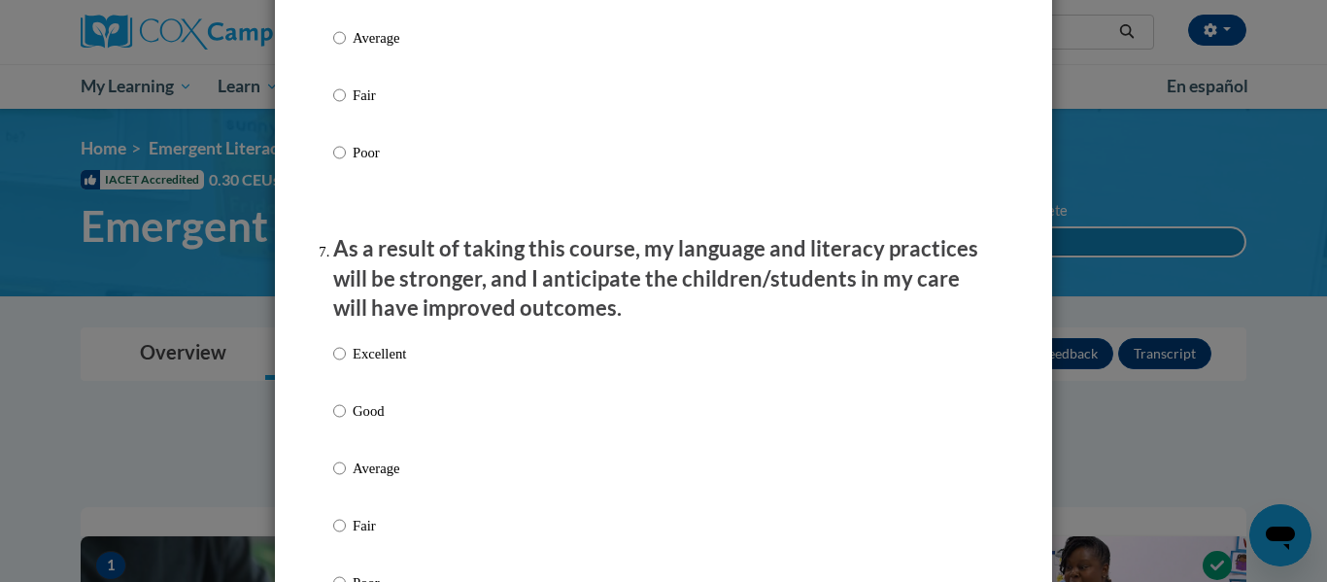
click at [366, 385] on label "Excellent" at bounding box center [369, 369] width 73 height 52
click at [346, 364] on input "Excellent" at bounding box center [339, 353] width 13 height 21
radio input "true"
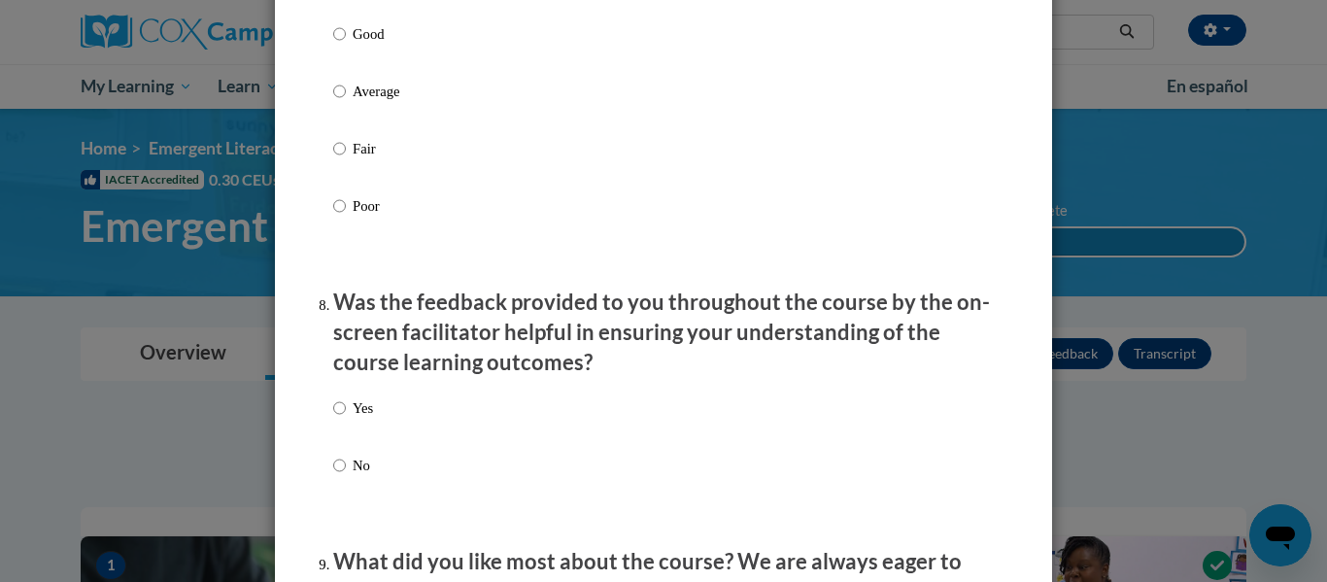
scroll to position [2761, 0]
click at [362, 403] on div "Yes No" at bounding box center [353, 451] width 40 height 129
click at [360, 409] on div "Yes No" at bounding box center [353, 451] width 40 height 129
click at [359, 418] on p "Yes" at bounding box center [363, 406] width 20 height 21
click at [346, 418] on input "Yes" at bounding box center [339, 406] width 13 height 21
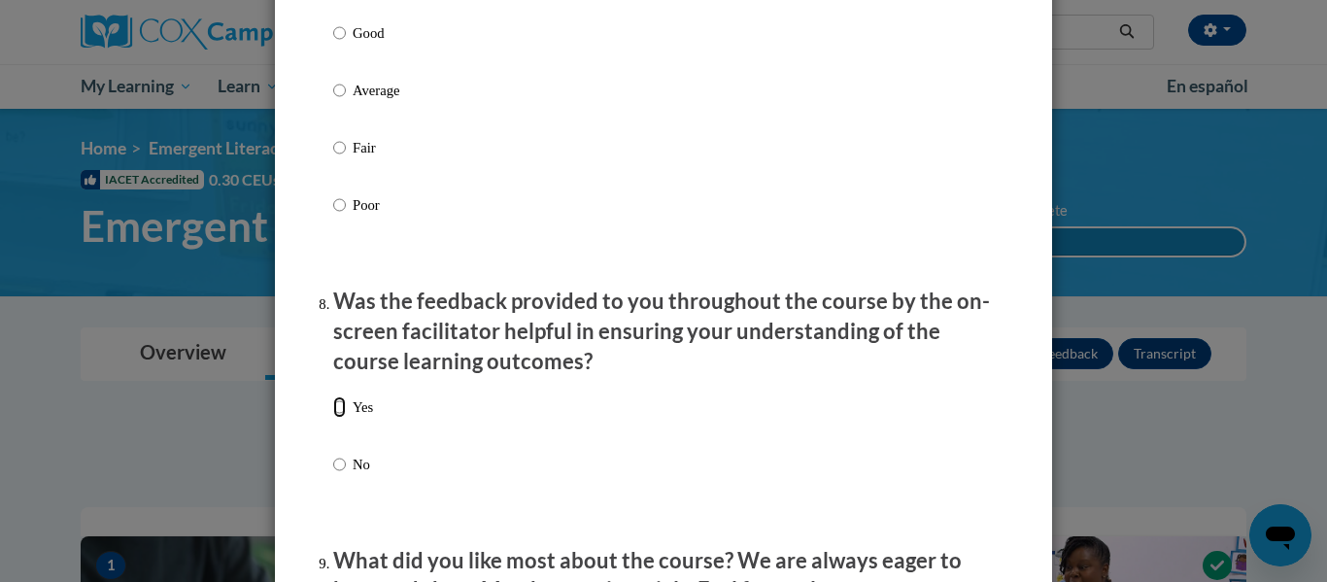
radio input "true"
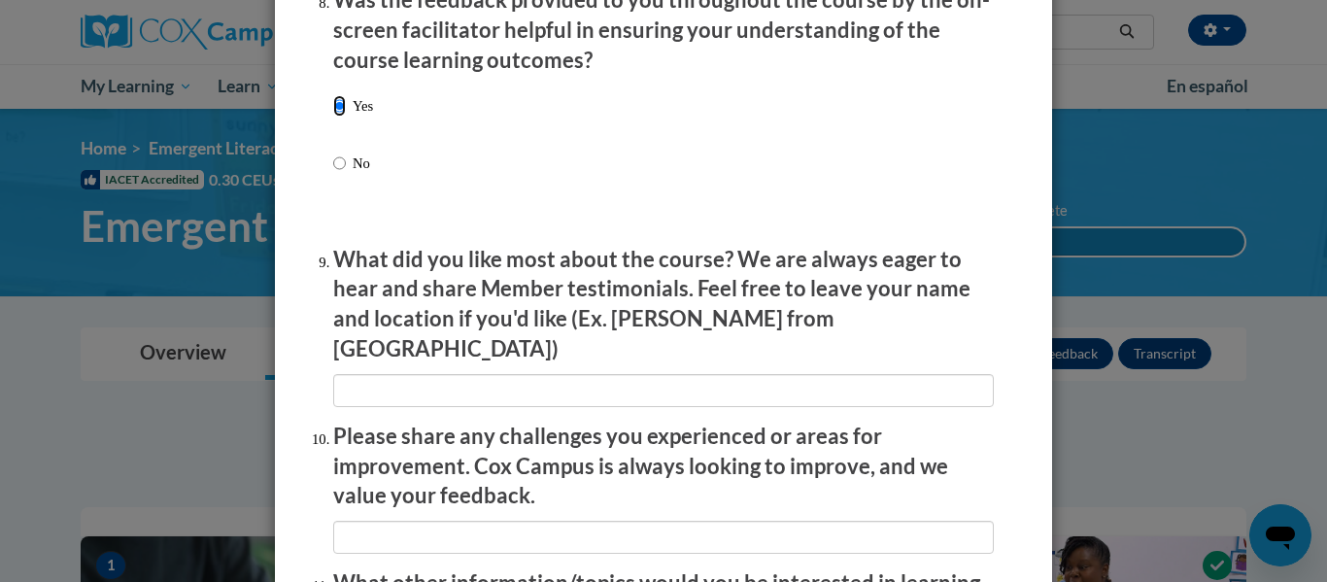
scroll to position [3455, 0]
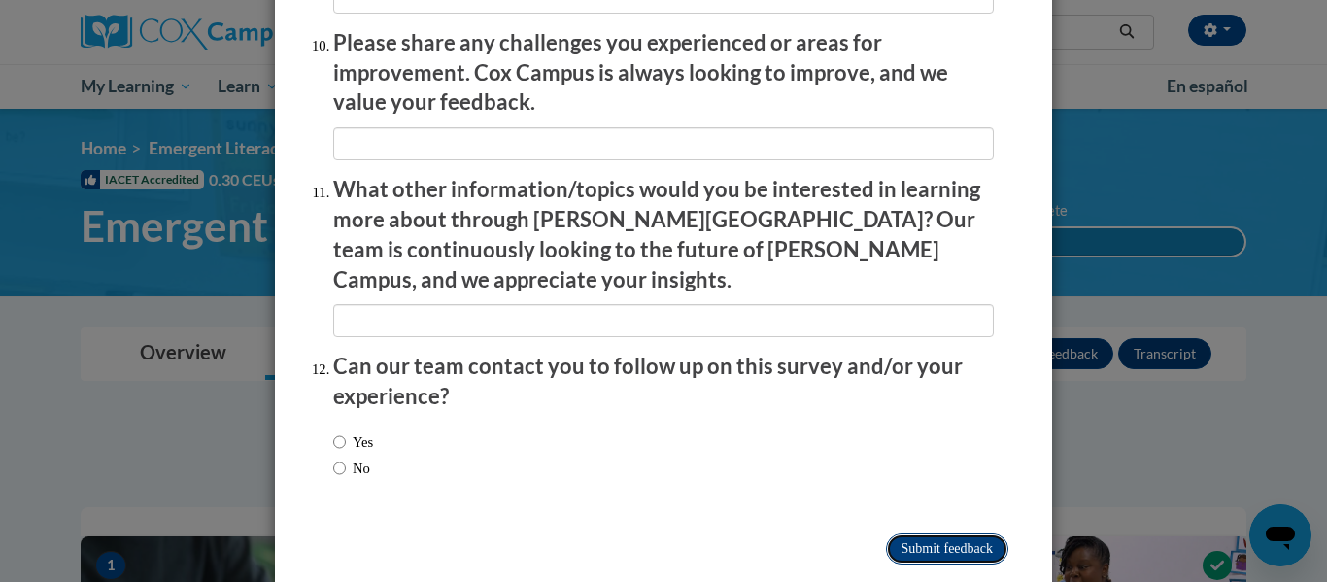
click at [912, 533] on input "Submit feedback" at bounding box center [947, 548] width 122 height 31
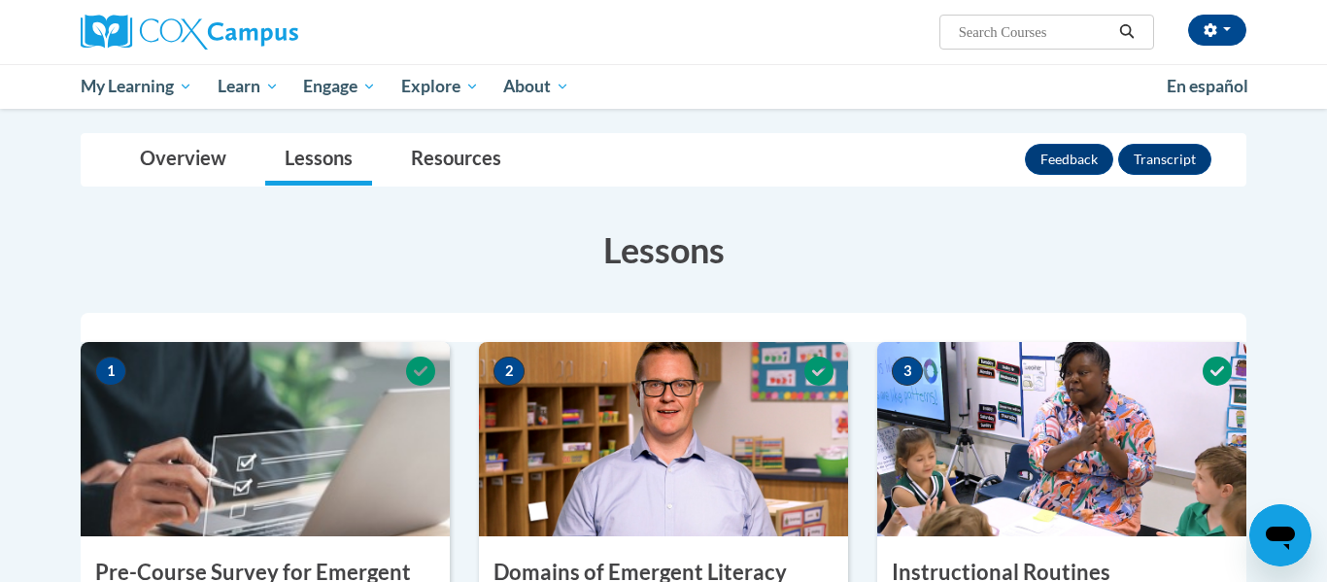
scroll to position [0, 0]
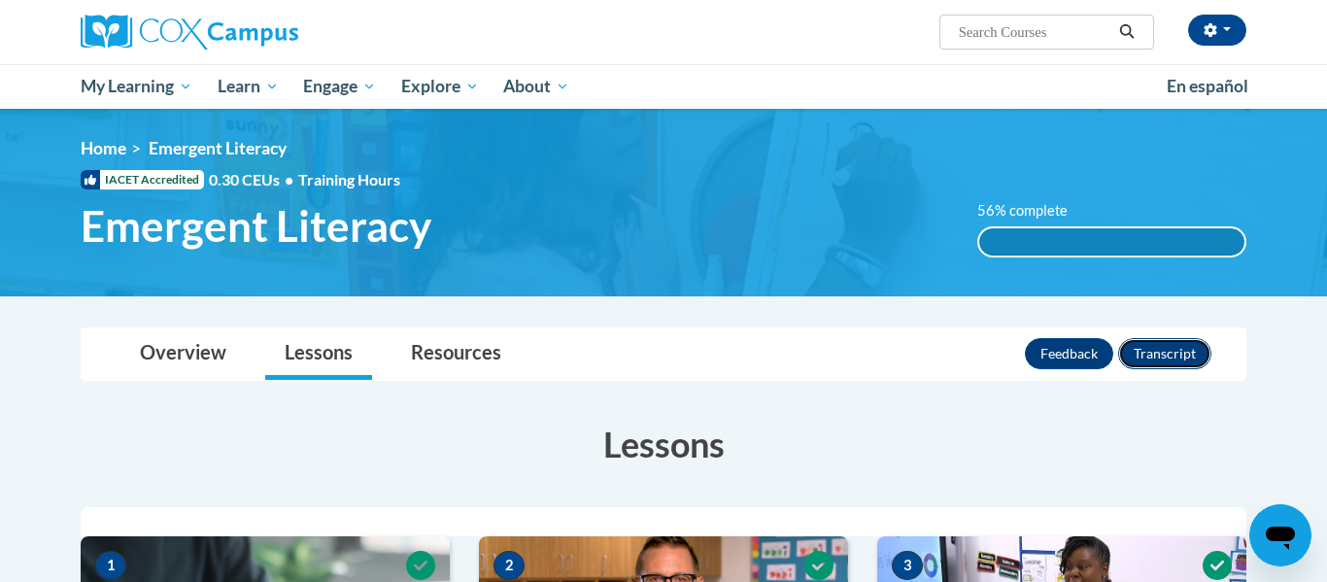
click at [1174, 362] on button "Transcript" at bounding box center [1164, 353] width 93 height 31
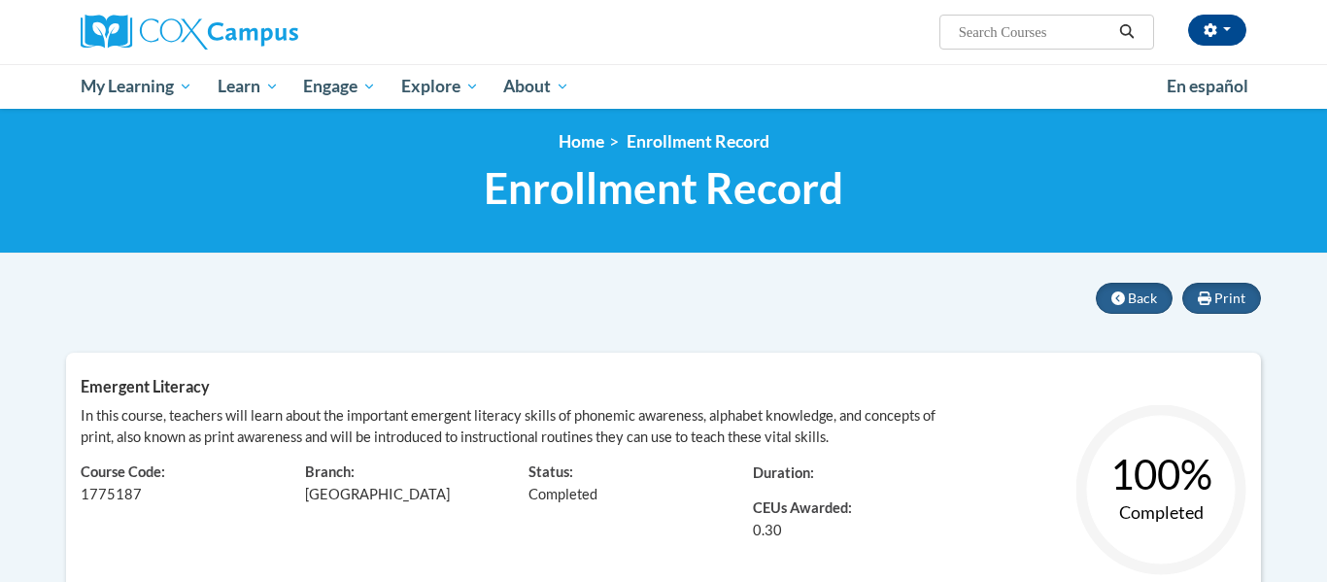
scroll to position [9, 0]
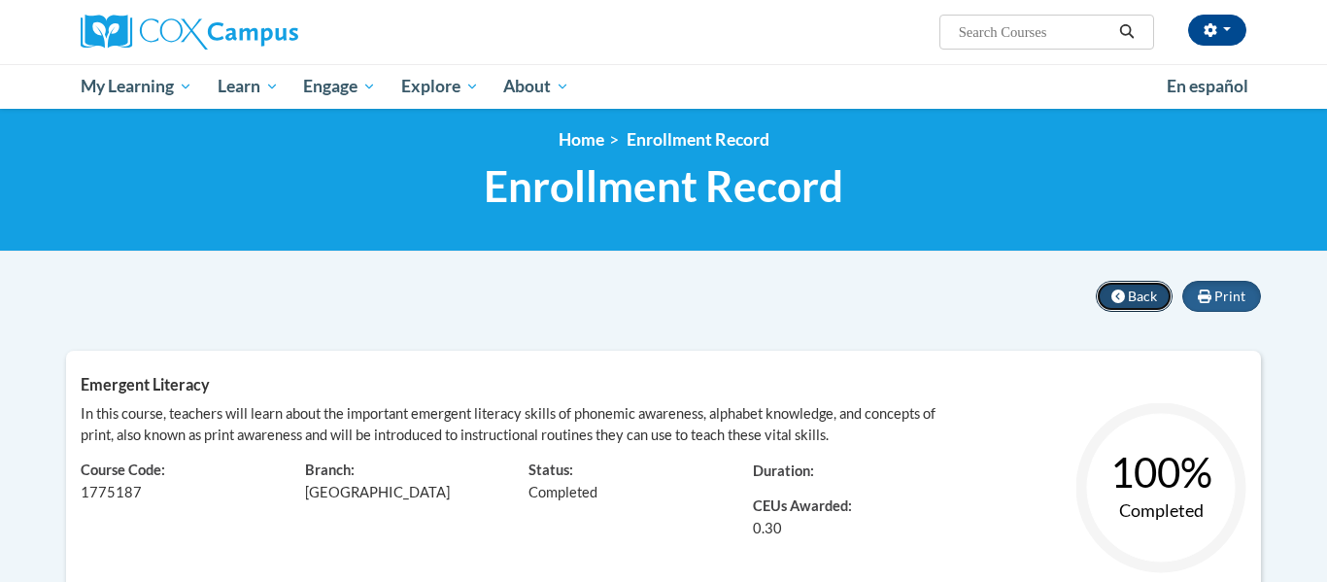
click at [1143, 305] on button "Back" at bounding box center [1134, 296] width 77 height 31
